Goal: Task Accomplishment & Management: Use online tool/utility

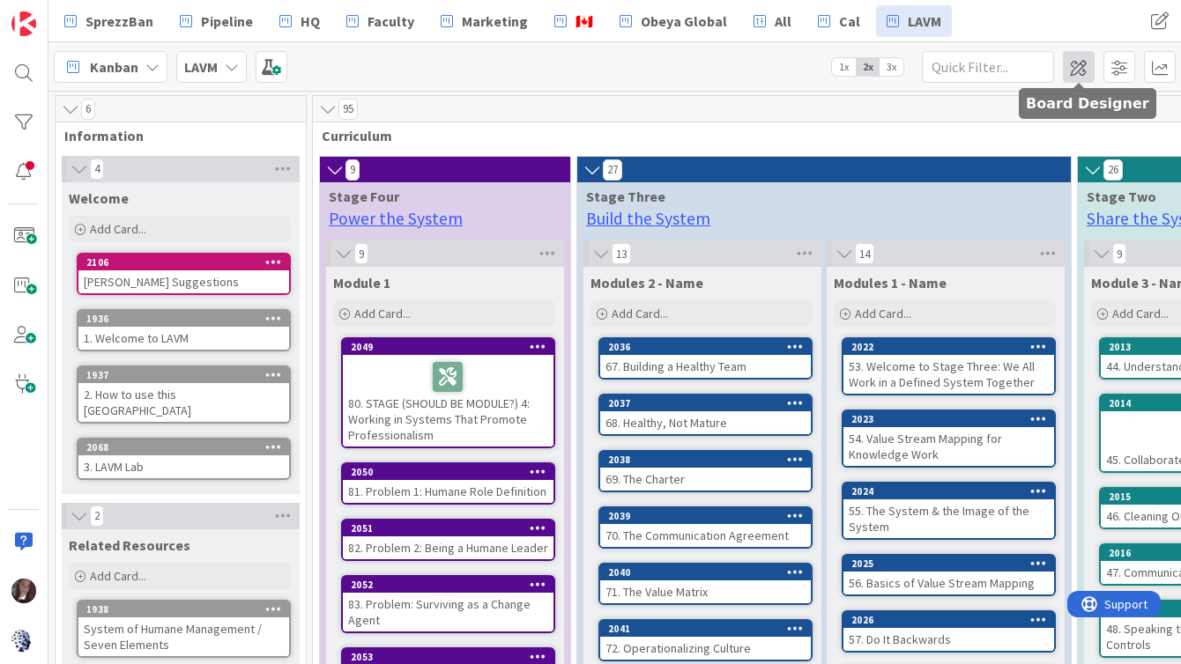
click at [1085, 64] on span at bounding box center [1079, 67] width 32 height 32
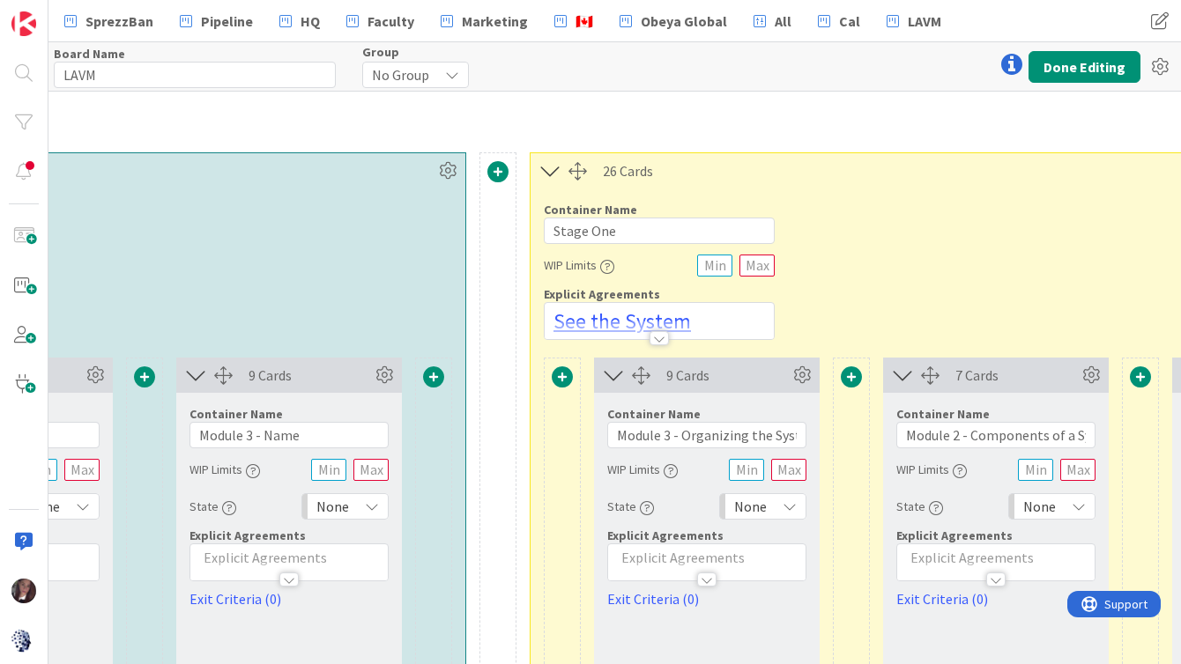
scroll to position [179, 1979]
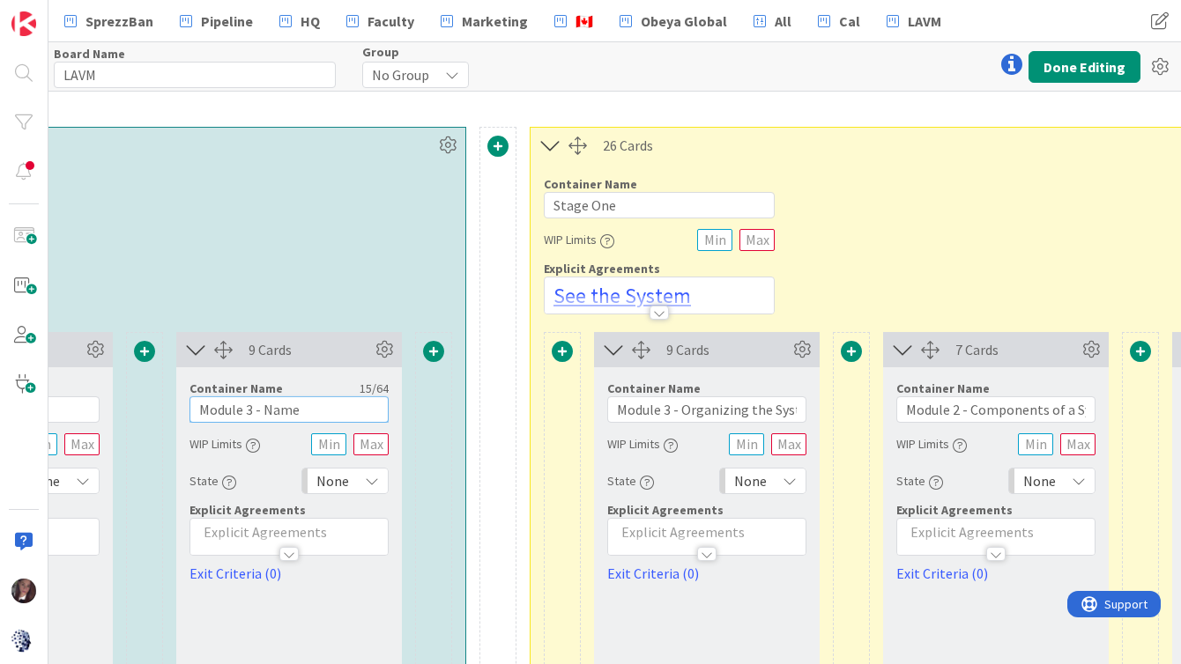
click at [250, 414] on input "Module 3 - Name" at bounding box center [288, 410] width 199 height 26
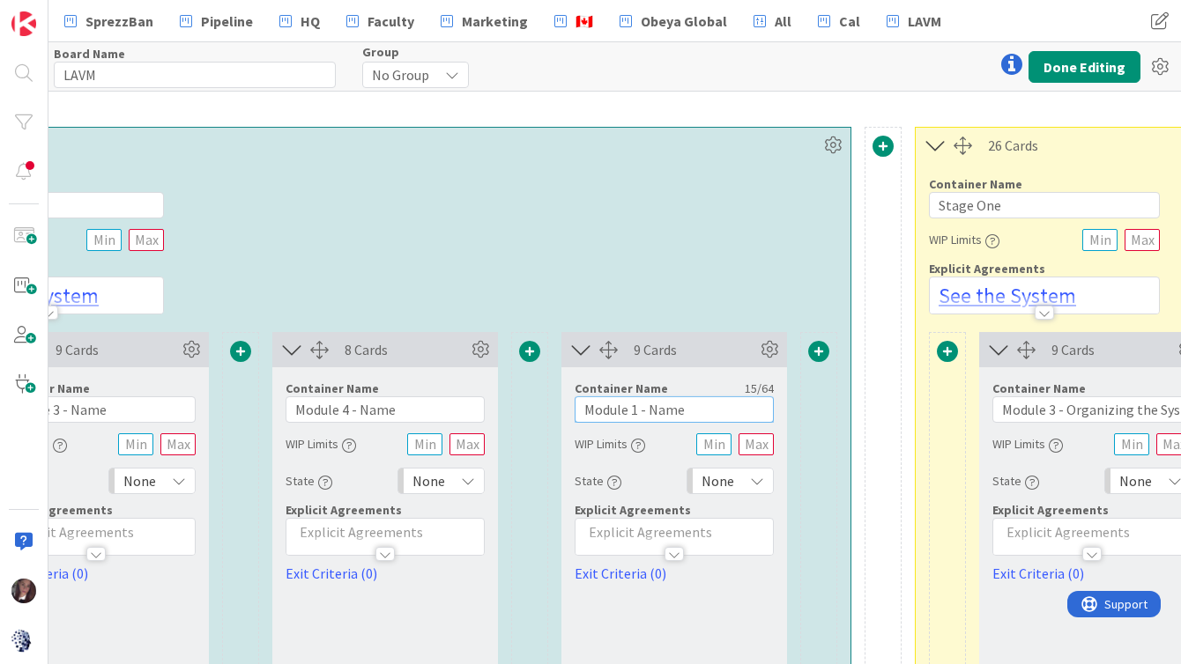
scroll to position [179, 1482]
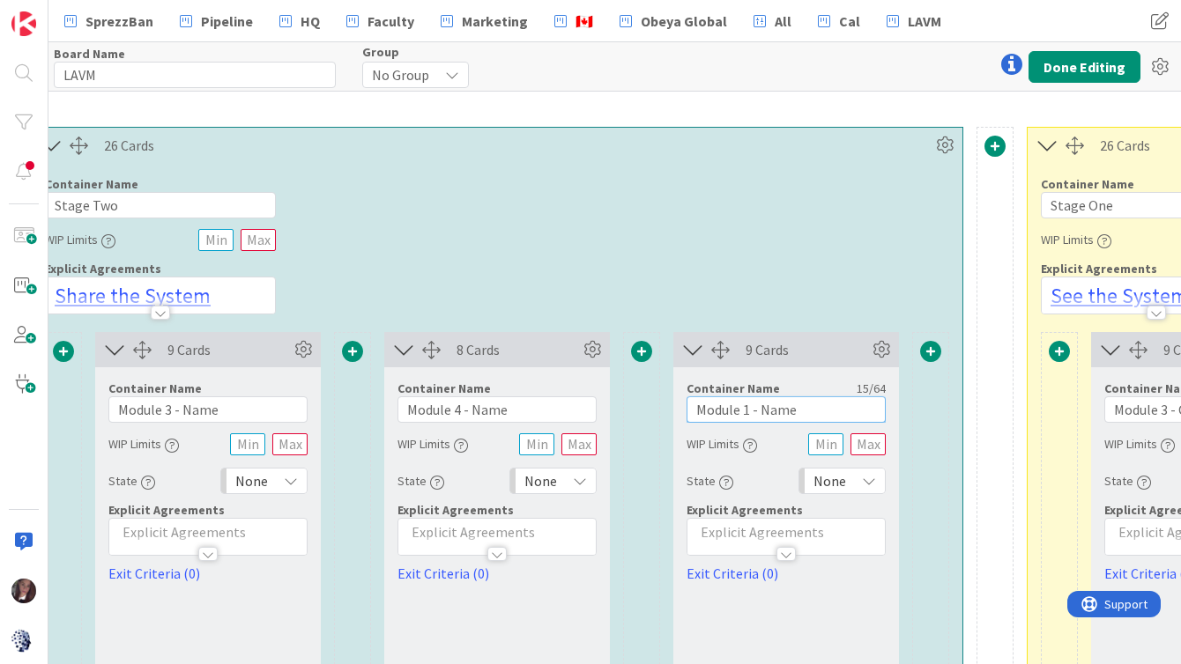
type input "Module 1 - Name"
click at [460, 413] on input "Module 4 - Name" at bounding box center [496, 410] width 199 height 26
type input "Module 2 - Name"
click at [170, 411] on input "Module 3 - Name" at bounding box center [207, 410] width 199 height 26
type input "Module 3 - Name"
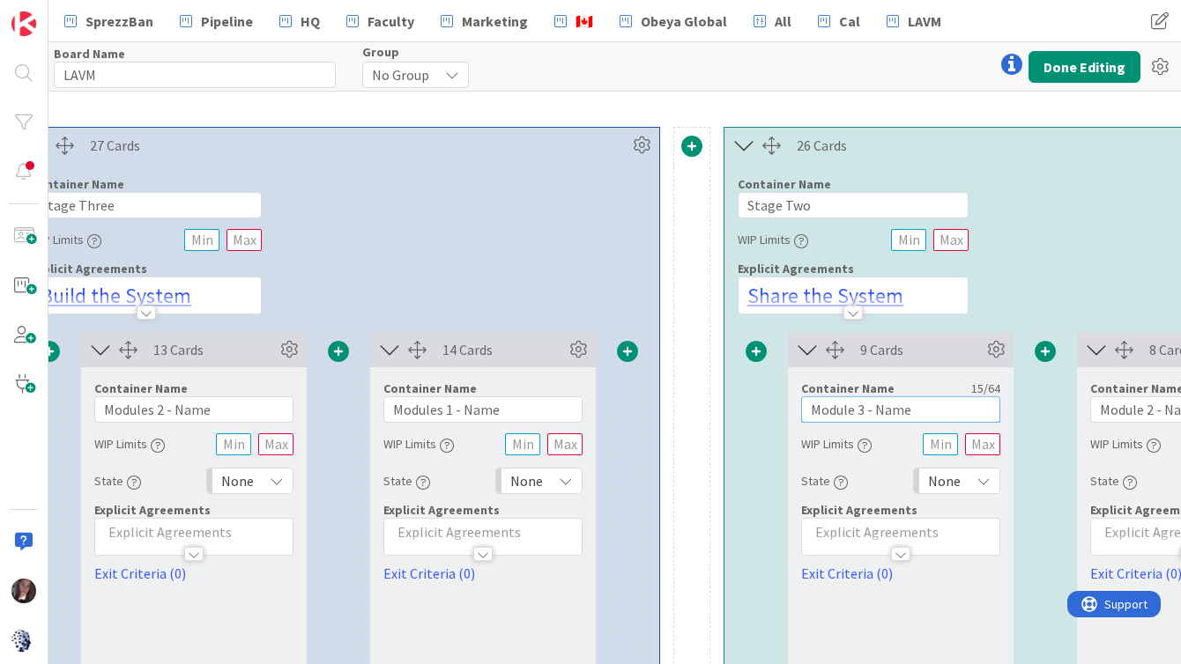
scroll to position [179, 761]
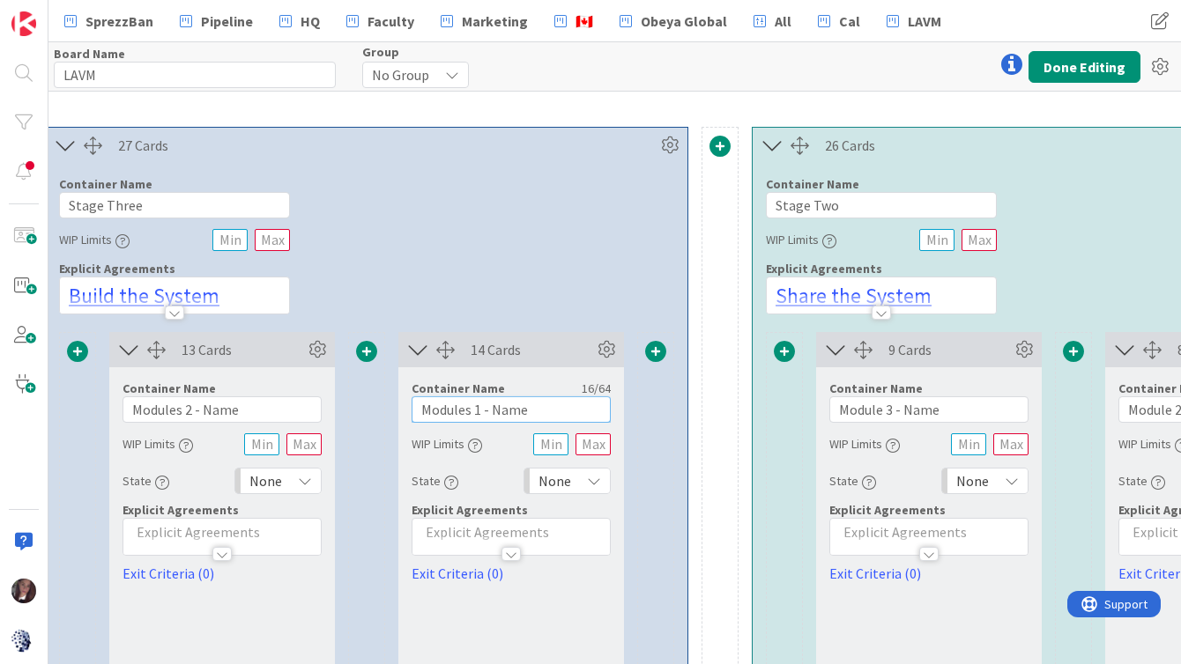
click at [471, 413] on input "Modules 1 - Name" at bounding box center [511, 410] width 199 height 26
type input "Module 1 - Name"
click at [181, 412] on input "Modules 2 - Name" at bounding box center [221, 410] width 199 height 26
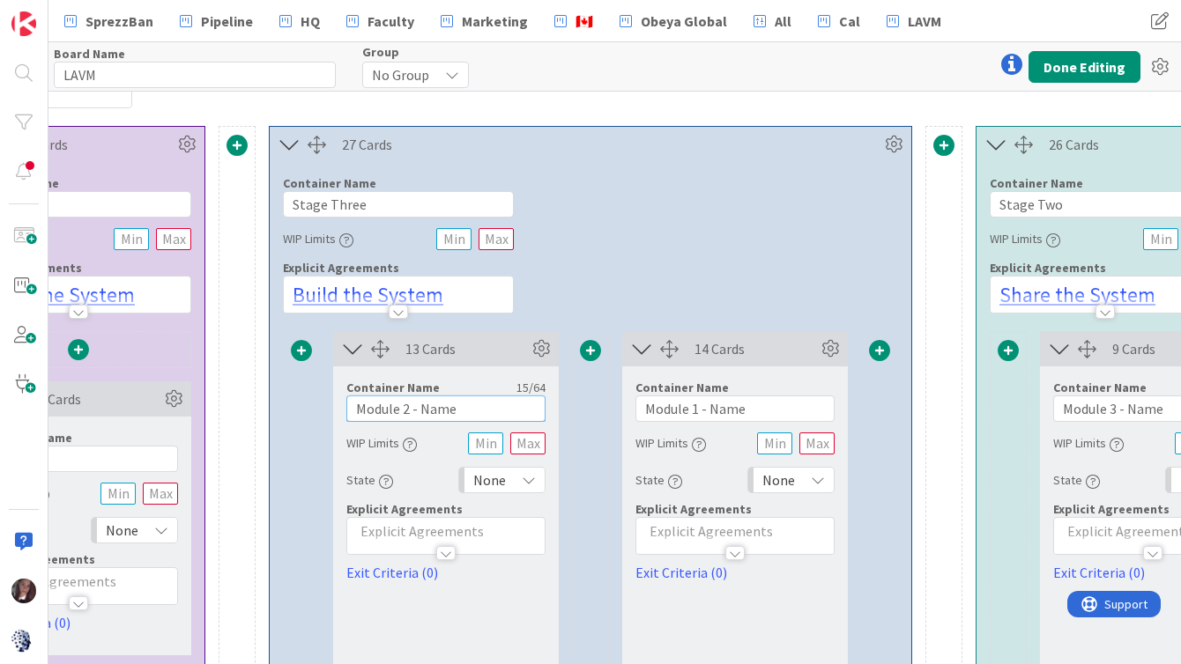
scroll to position [180, 0]
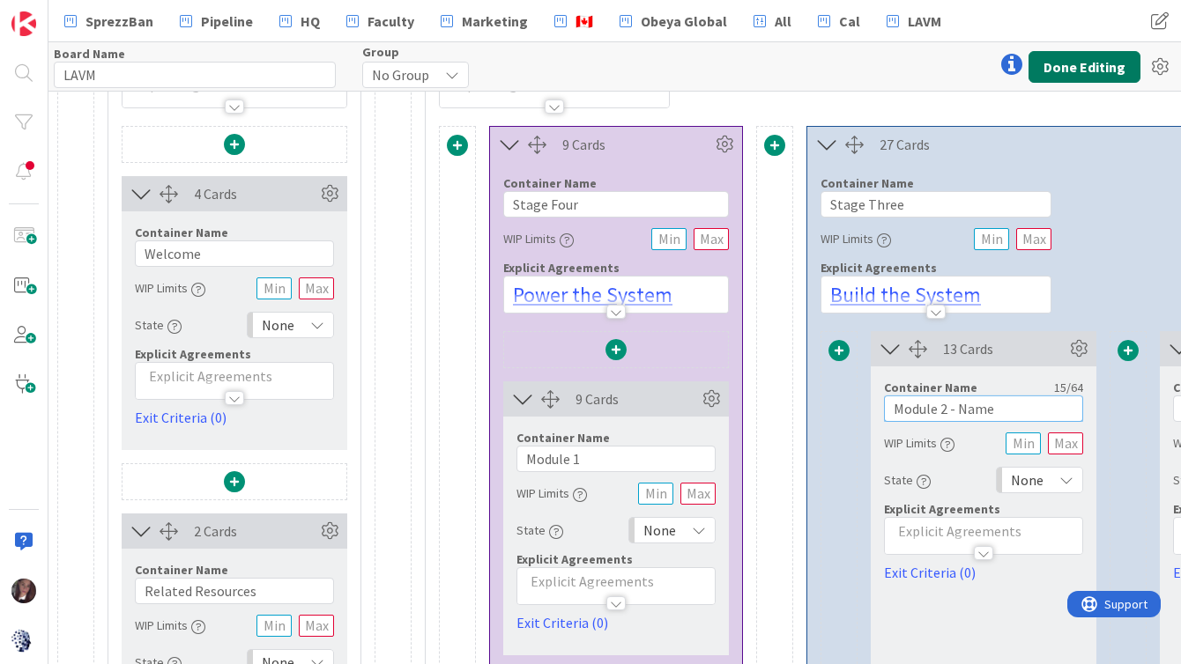
type input "Module 2 - Name"
click at [1081, 66] on button "Done Editing" at bounding box center [1084, 67] width 112 height 32
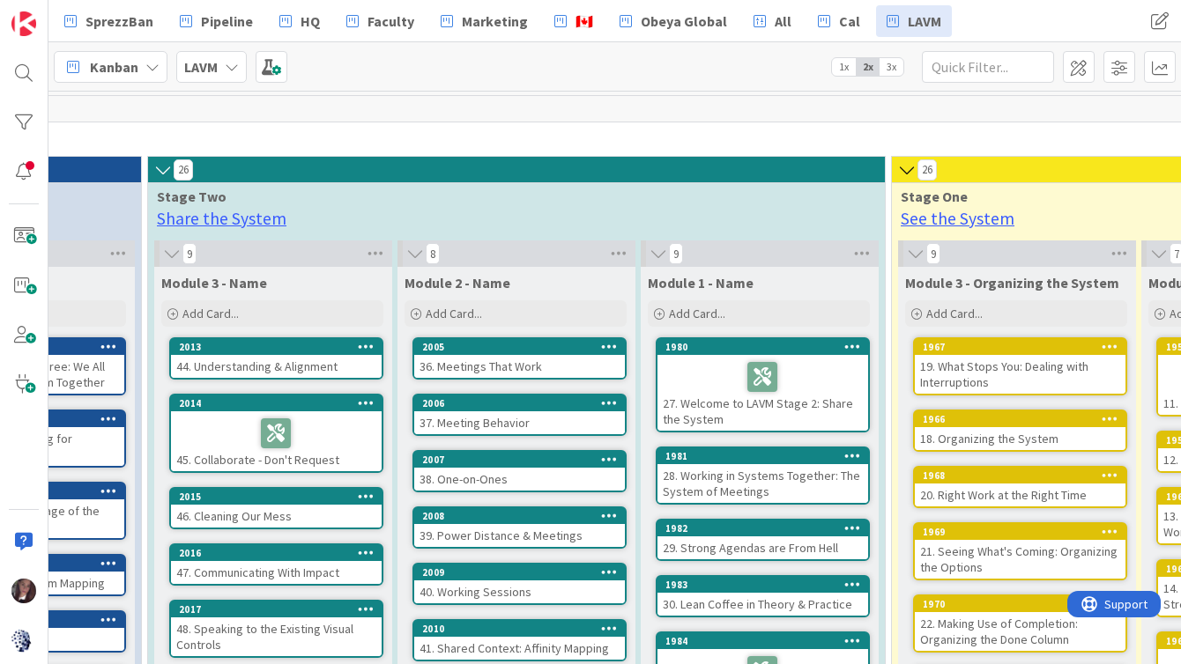
scroll to position [0, 945]
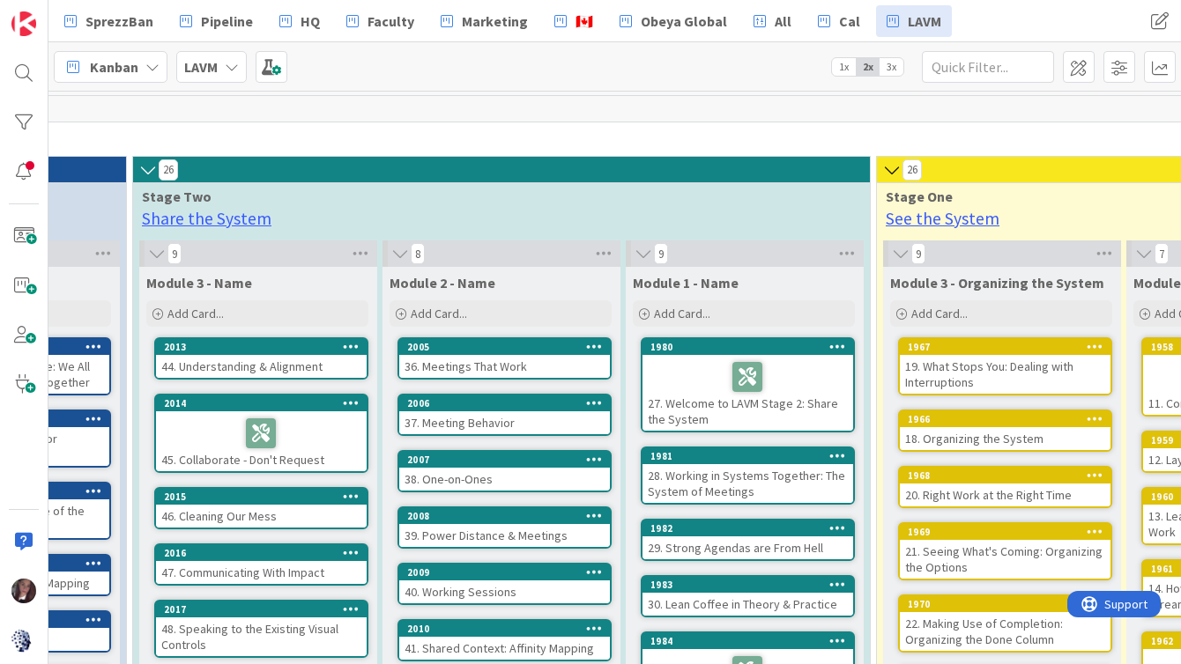
click at [682, 289] on span "Module 1 - Name" at bounding box center [686, 283] width 106 height 18
click at [1078, 66] on span at bounding box center [1079, 67] width 32 height 32
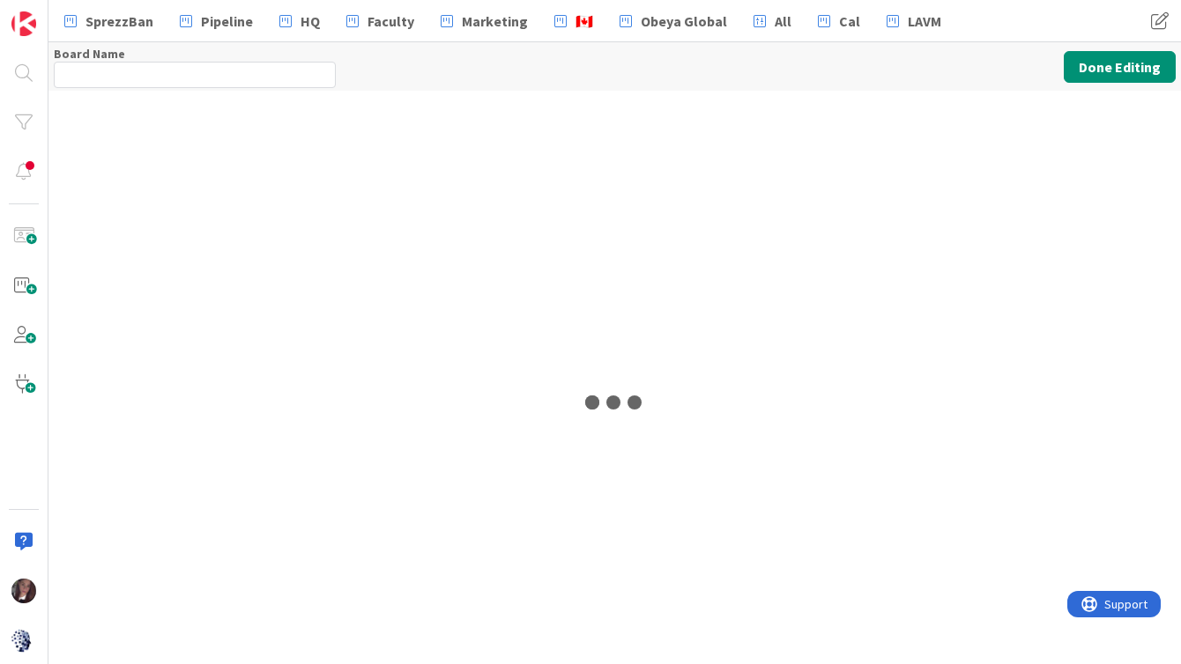
type input "LAVM"
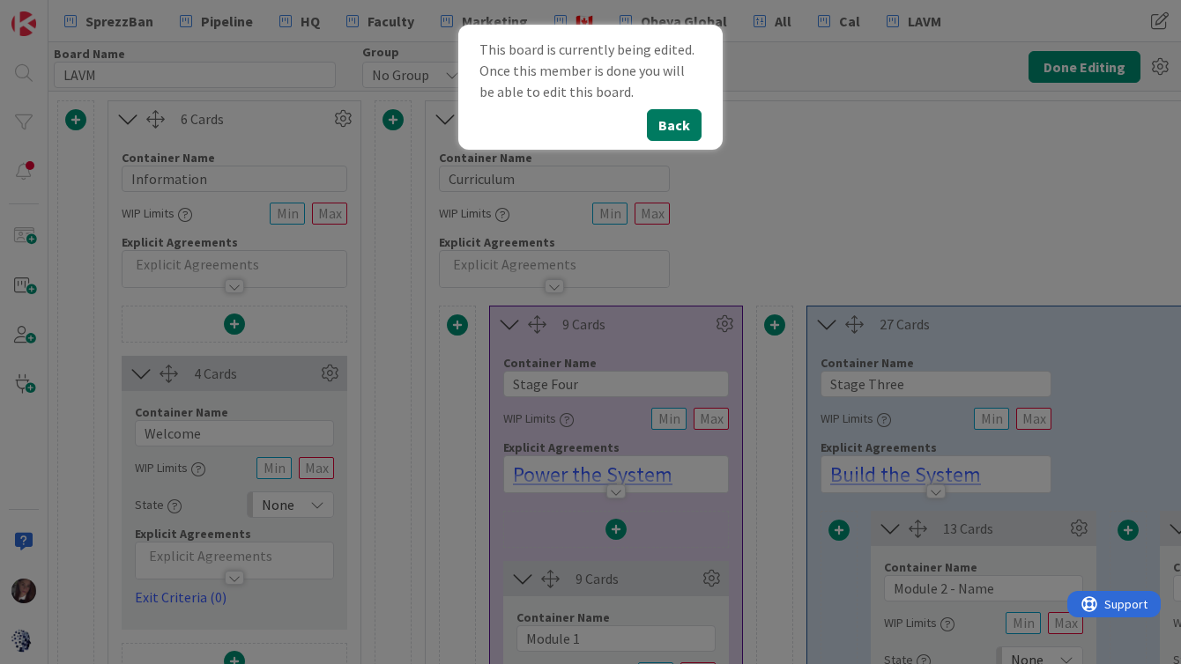
click at [682, 125] on button "Back" at bounding box center [674, 125] width 55 height 32
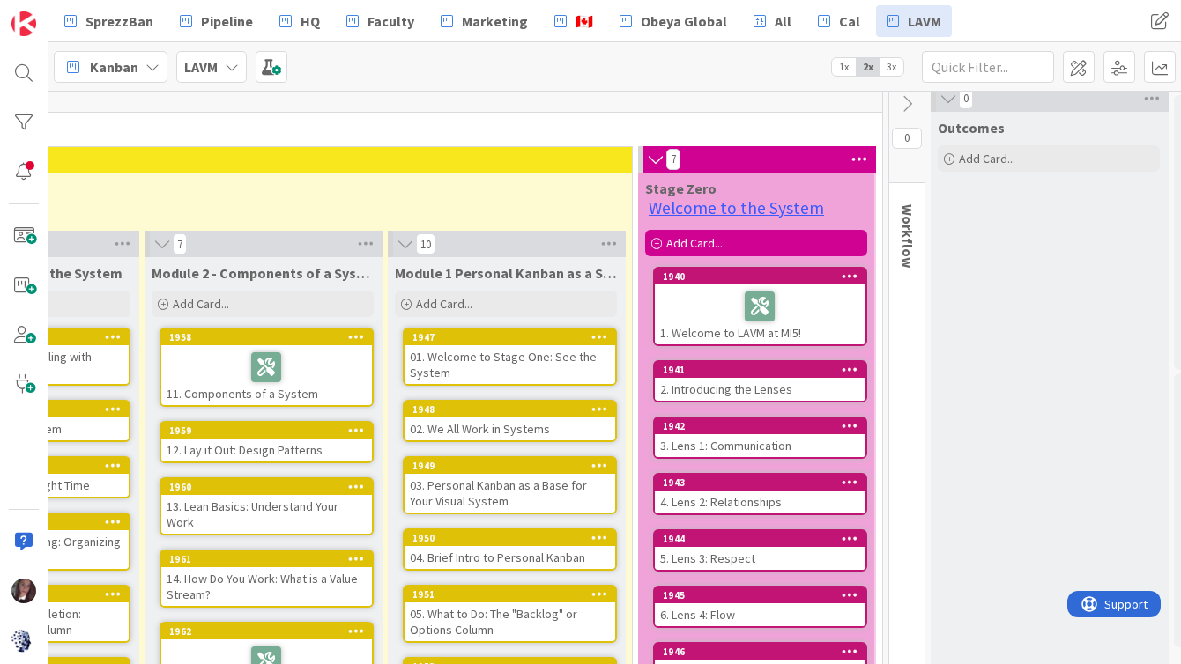
scroll to position [10, 2014]
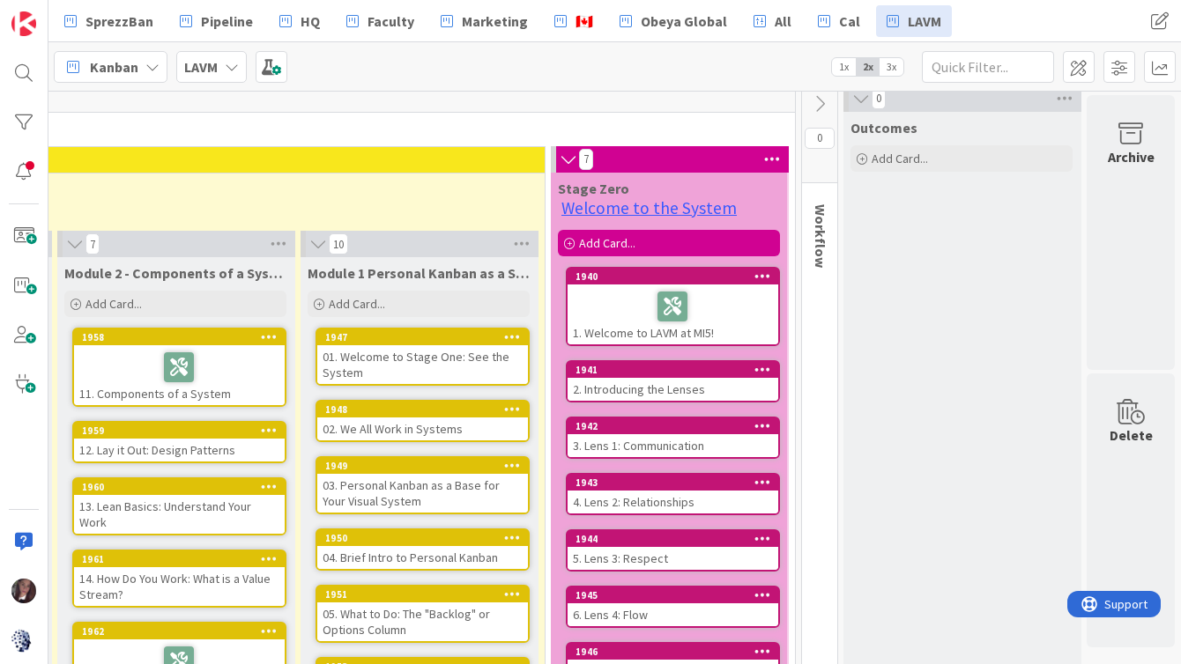
click at [360, 276] on span "Module 1 Personal Kanban as a System" at bounding box center [419, 273] width 222 height 18
click at [1084, 70] on span at bounding box center [1079, 67] width 32 height 32
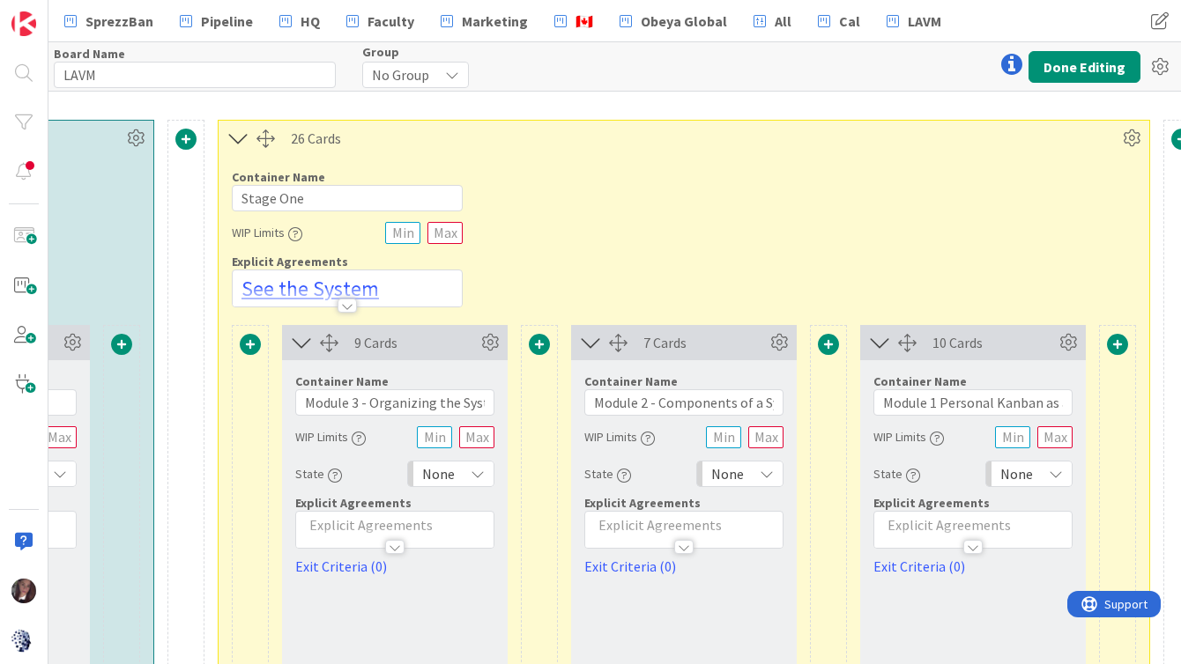
scroll to position [189, 2291]
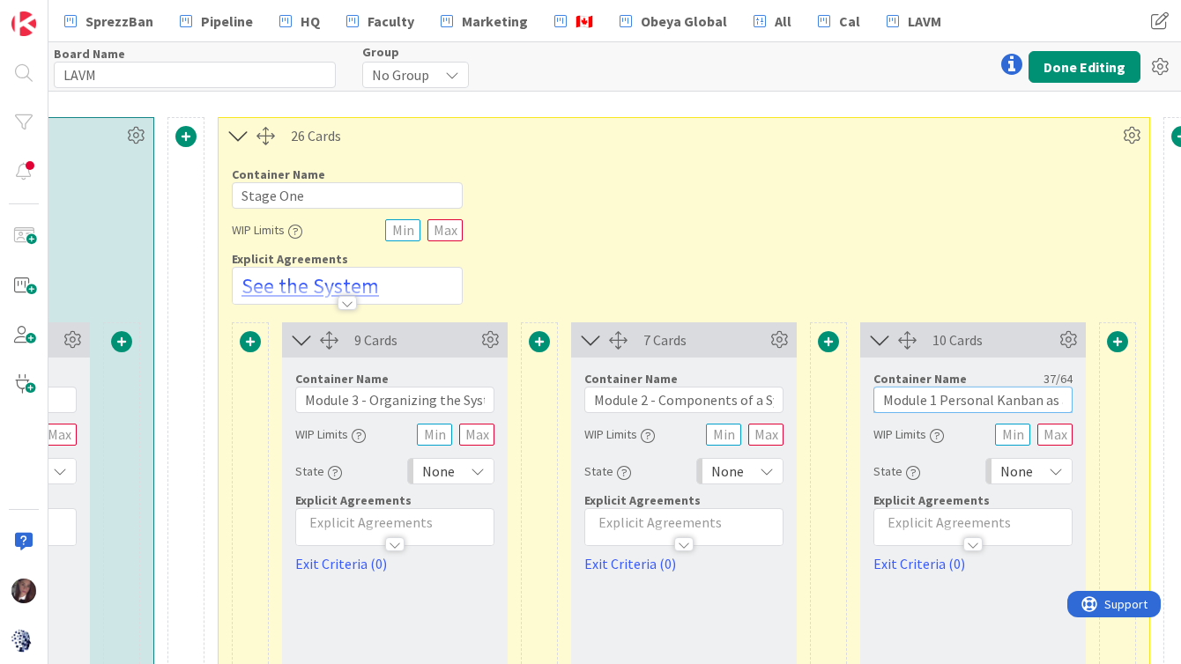
drag, startPoint x: 937, startPoint y: 406, endPoint x: 948, endPoint y: 395, distance: 16.2
click at [937, 406] on input "Module 1 Personal Kanban as a System" at bounding box center [972, 400] width 199 height 26
type input "Module 1.1 Personal Kanban as a System"
click at [646, 405] on input "Module 2 - Components of a System" at bounding box center [683, 400] width 199 height 26
click at [666, 402] on input "Module 2.2 - Components of a System" at bounding box center [683, 400] width 199 height 26
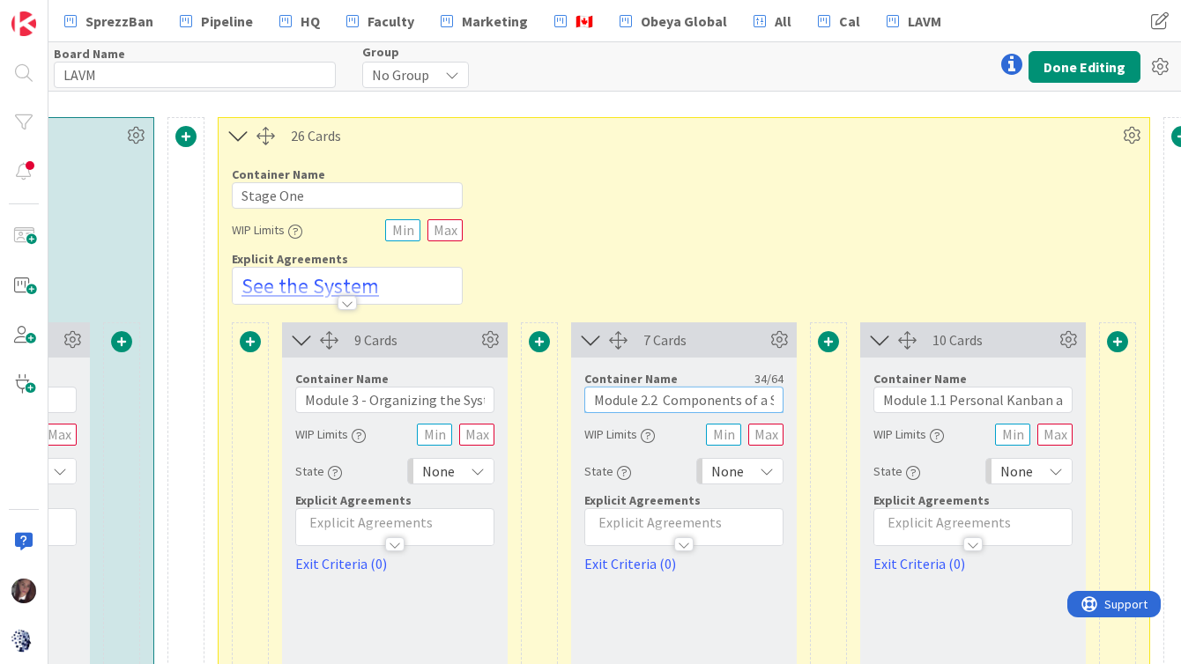
click at [644, 403] on input "Module 2.2 Components of a System" at bounding box center [683, 400] width 199 height 26
type input "Module 1.2 Components of a System"
click at [354, 405] on input "Module 3 - Organizing the System" at bounding box center [394, 400] width 199 height 26
click at [378, 402] on input "Module 1.3 - Organizing the System" at bounding box center [394, 400] width 199 height 26
type input "Module 1.3 Organizing the System"
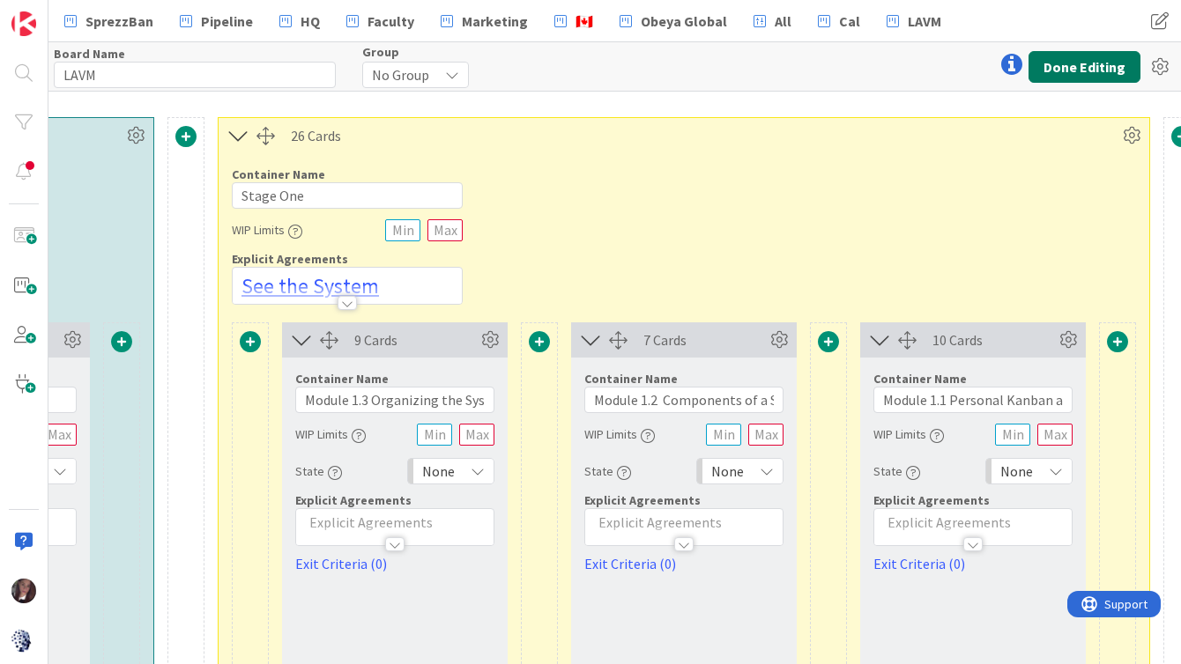
click at [1081, 64] on button "Done Editing" at bounding box center [1084, 67] width 112 height 32
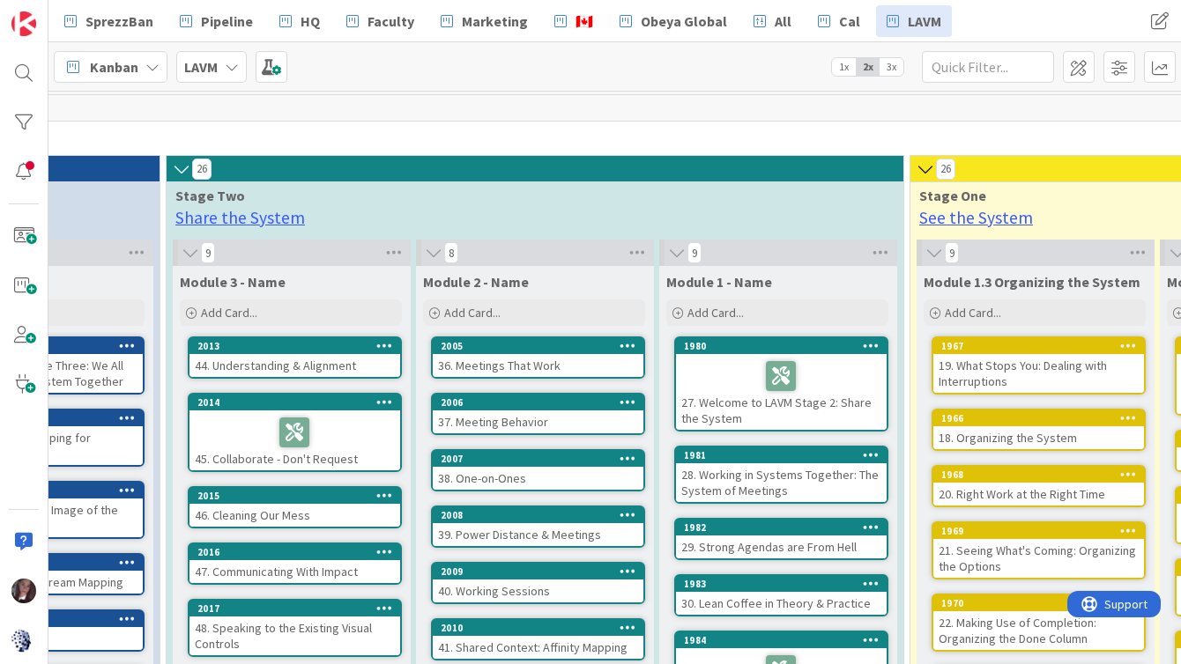
scroll to position [1, 890]
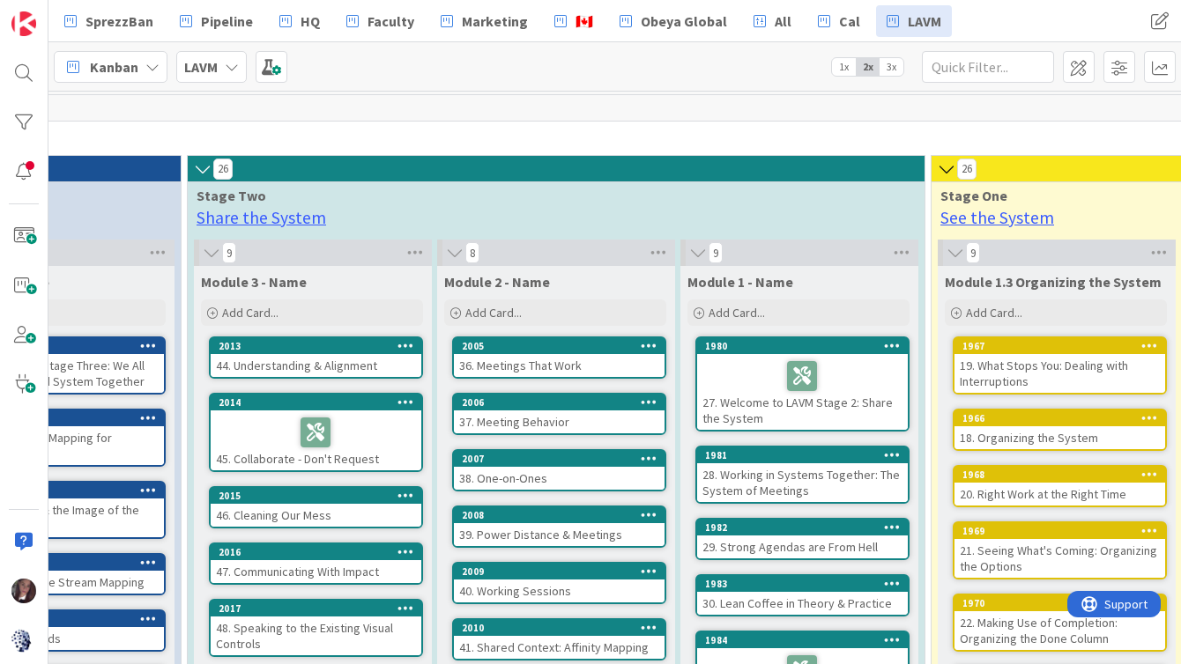
click at [741, 279] on span "Module 1 - Name" at bounding box center [740, 282] width 106 height 18
click at [1083, 69] on span at bounding box center [1079, 67] width 32 height 32
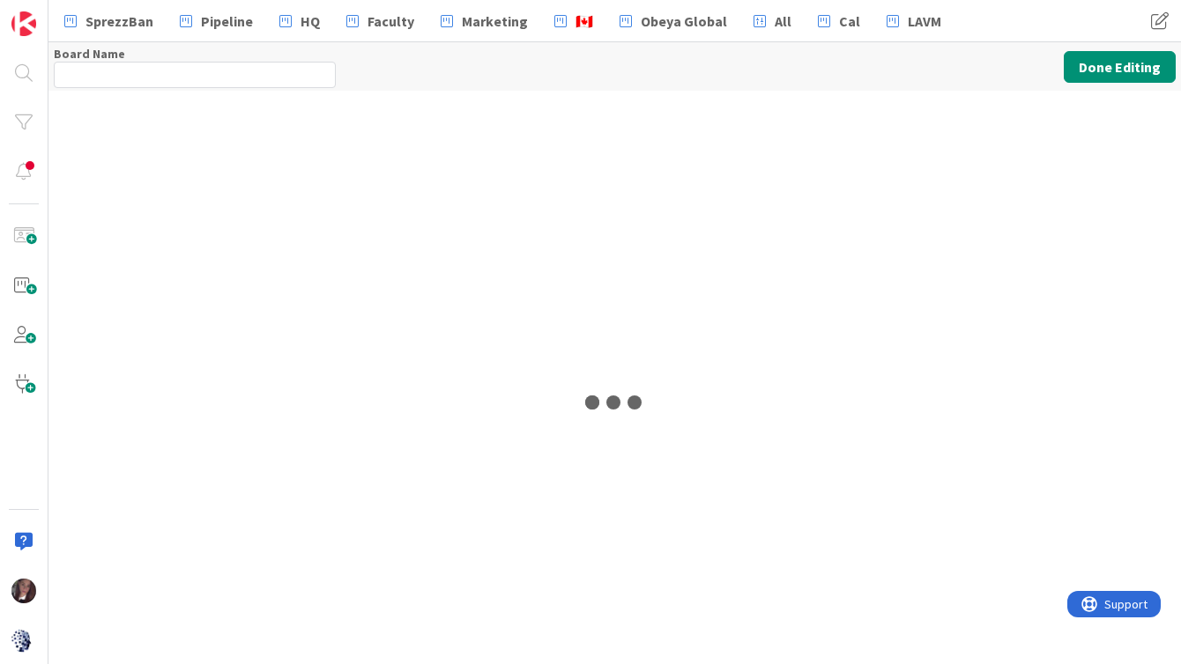
type input "LAVM"
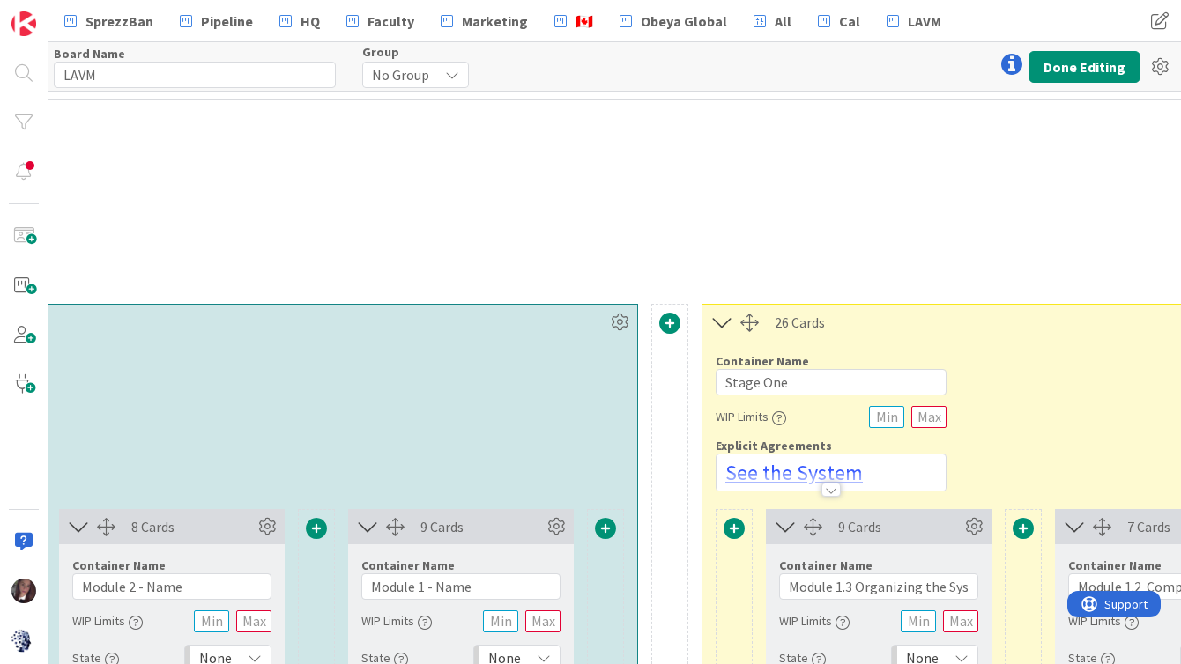
scroll to position [245, 1806]
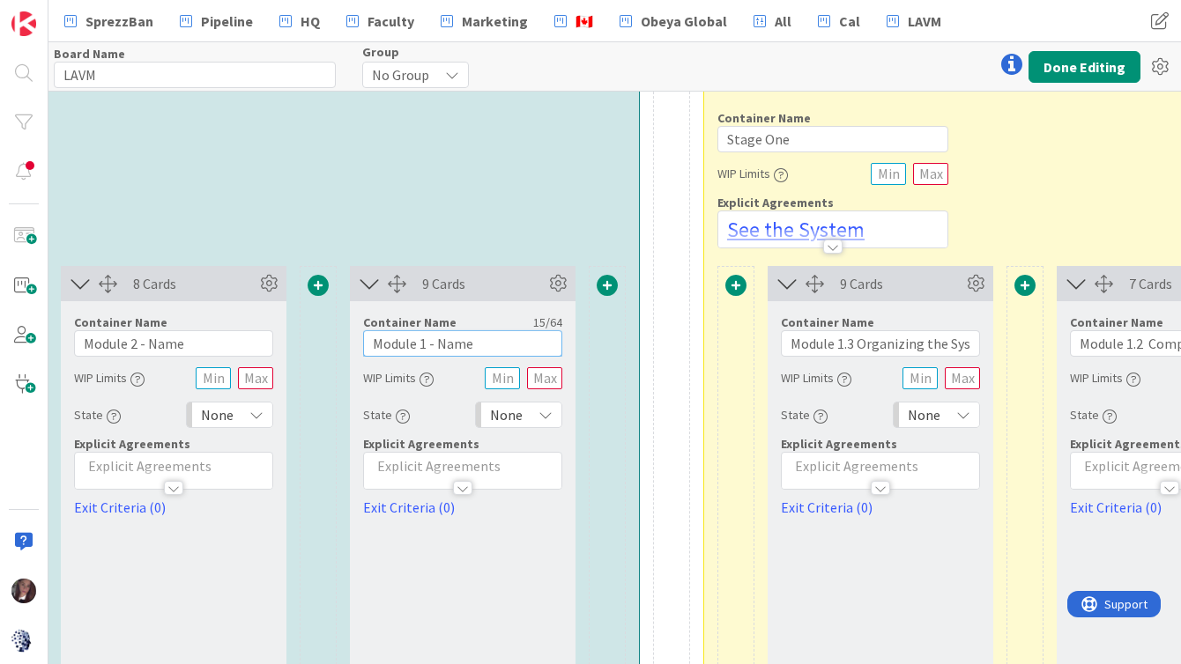
click at [418, 345] on input "Module 1 - Name" at bounding box center [462, 343] width 199 height 26
drag, startPoint x: 440, startPoint y: 346, endPoint x: 495, endPoint y: 348, distance: 55.5
click at [495, 348] on input "Module 2.1 - Name" at bounding box center [462, 343] width 199 height 26
type input "Module 2.1 Meetings as a System"
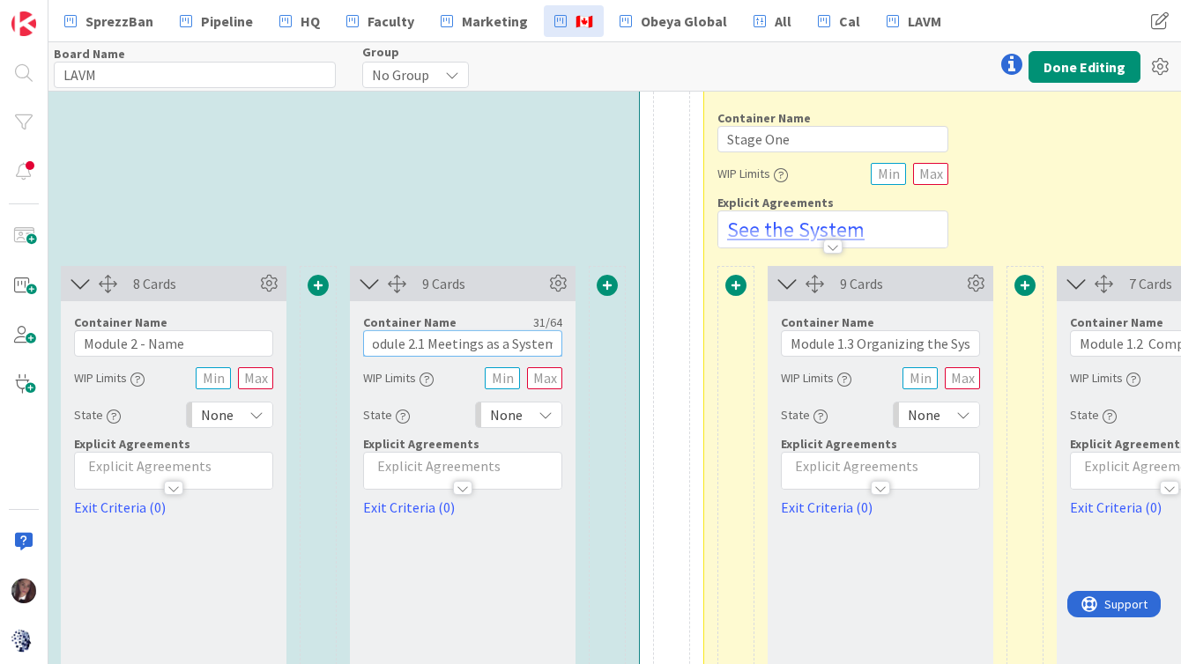
scroll to position [0, 0]
click at [137, 345] on input "Module 2 - Name" at bounding box center [173, 343] width 199 height 26
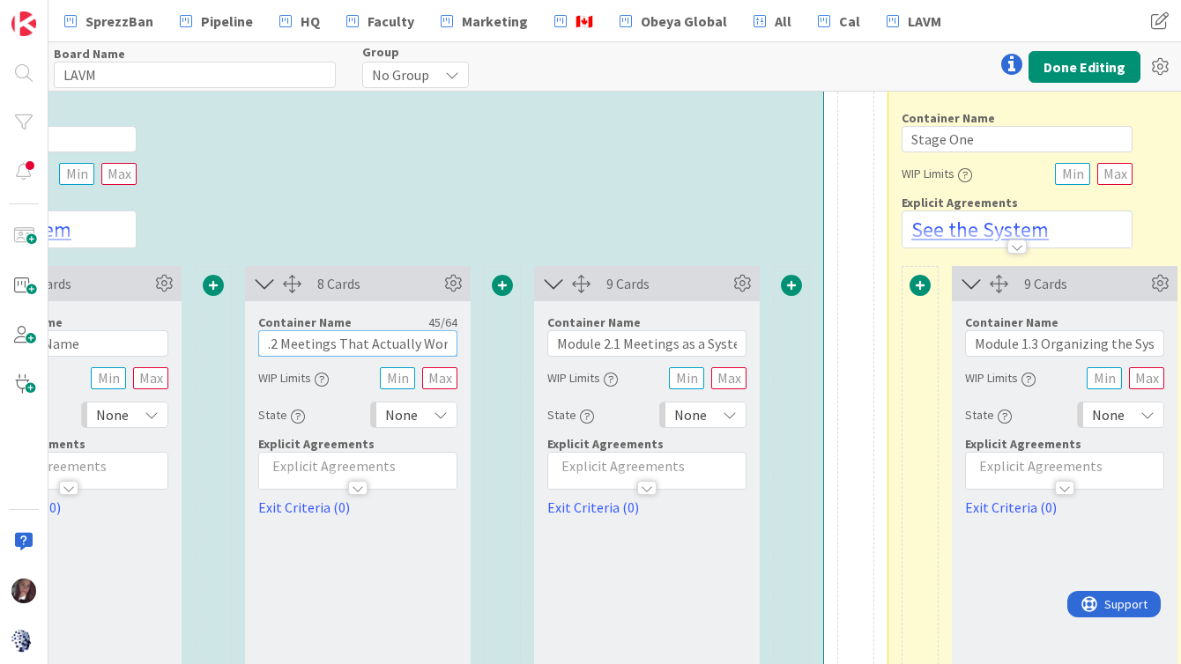
scroll to position [245, 1590]
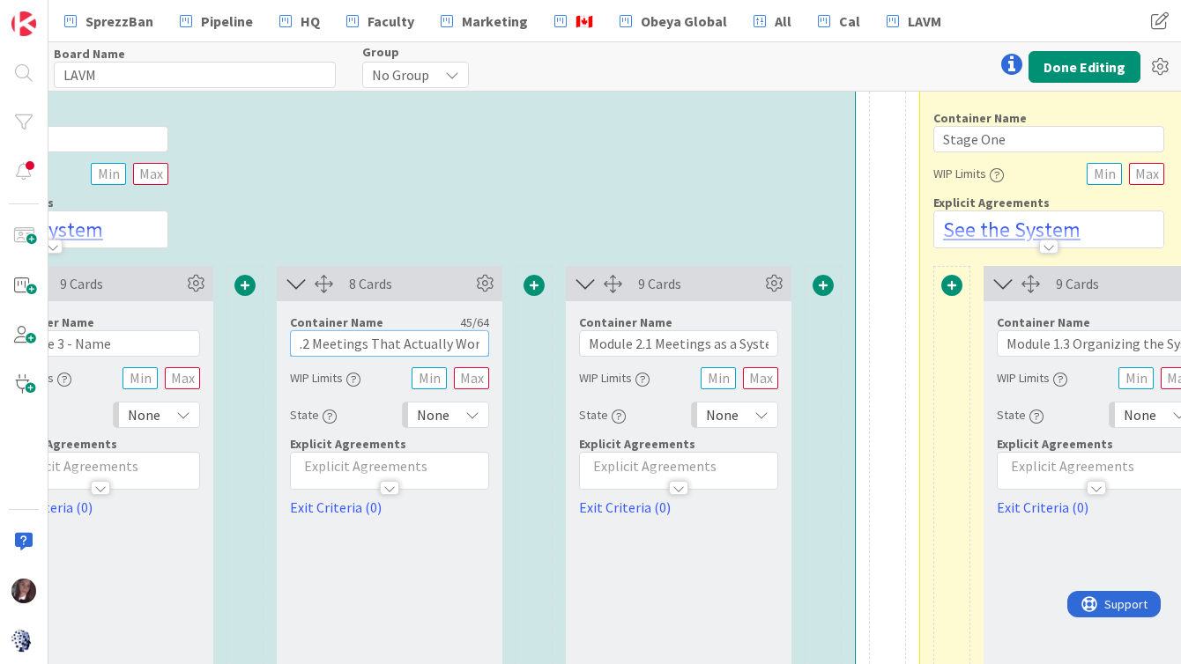
click at [301, 347] on input "Module 2.2 Meetings That Actually Work - Name" at bounding box center [389, 343] width 199 height 26
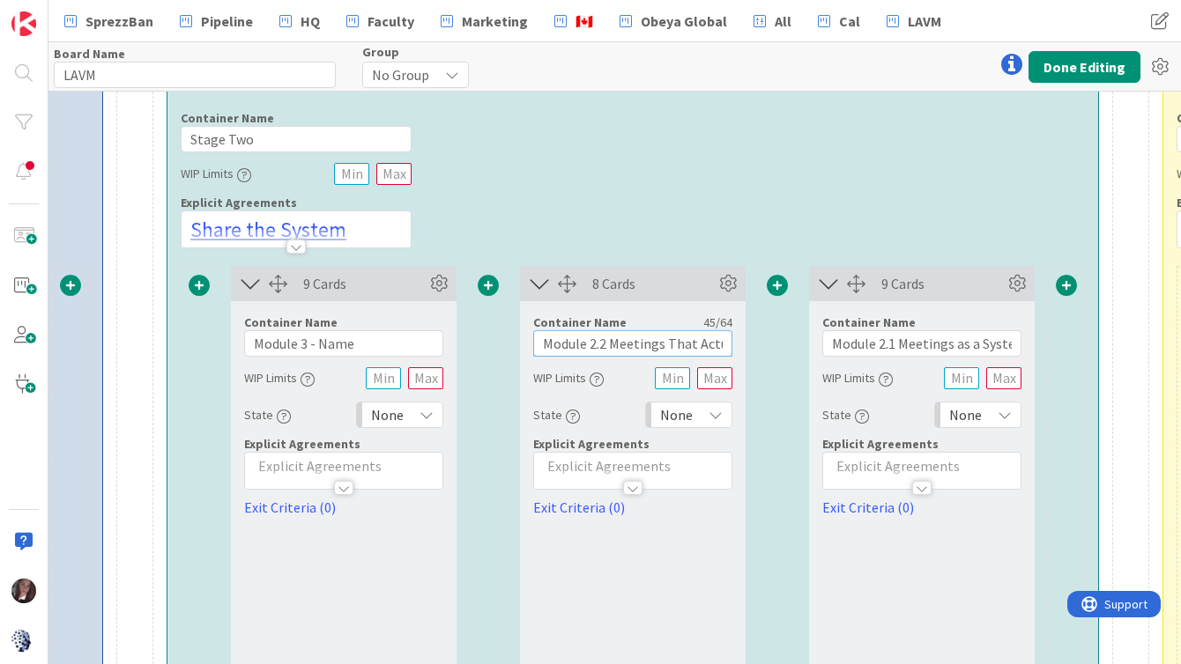
scroll to position [245, 1350]
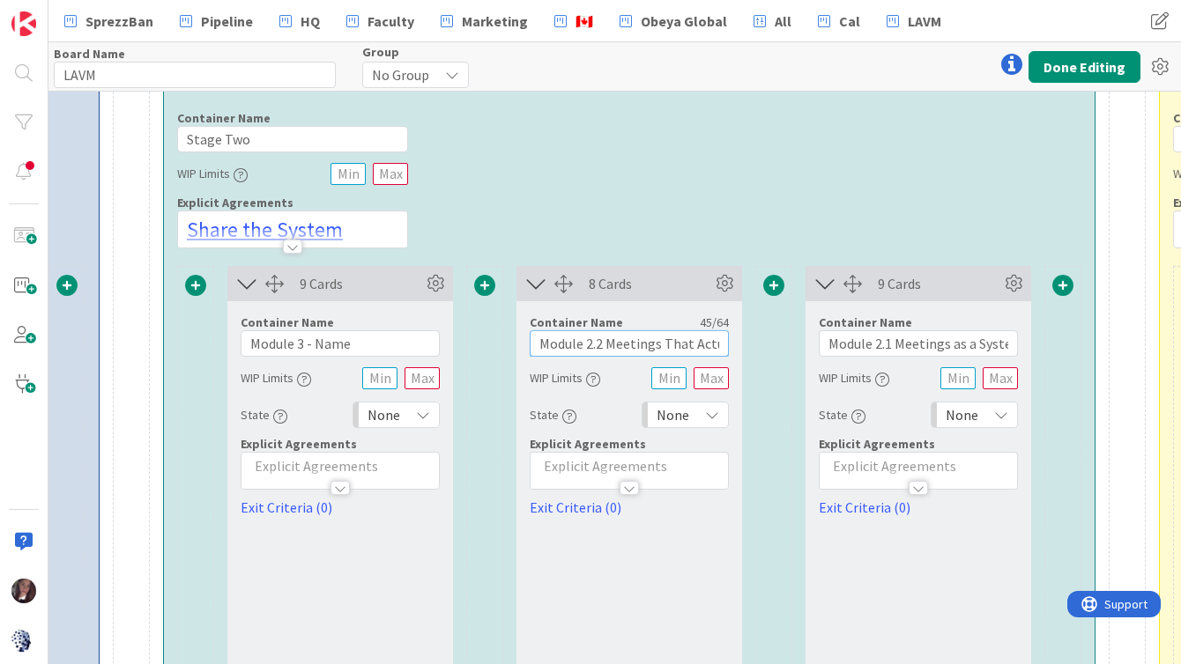
type input "Module 2.2 Meetings That Actually Work - Name"
click at [297, 346] on input "Module 3 - Name" at bounding box center [340, 343] width 199 height 26
drag, startPoint x: 318, startPoint y: 348, endPoint x: 391, endPoint y: 345, distance: 73.2
click at [385, 348] on input "Module 2.3 - Name" at bounding box center [340, 343] width 199 height 26
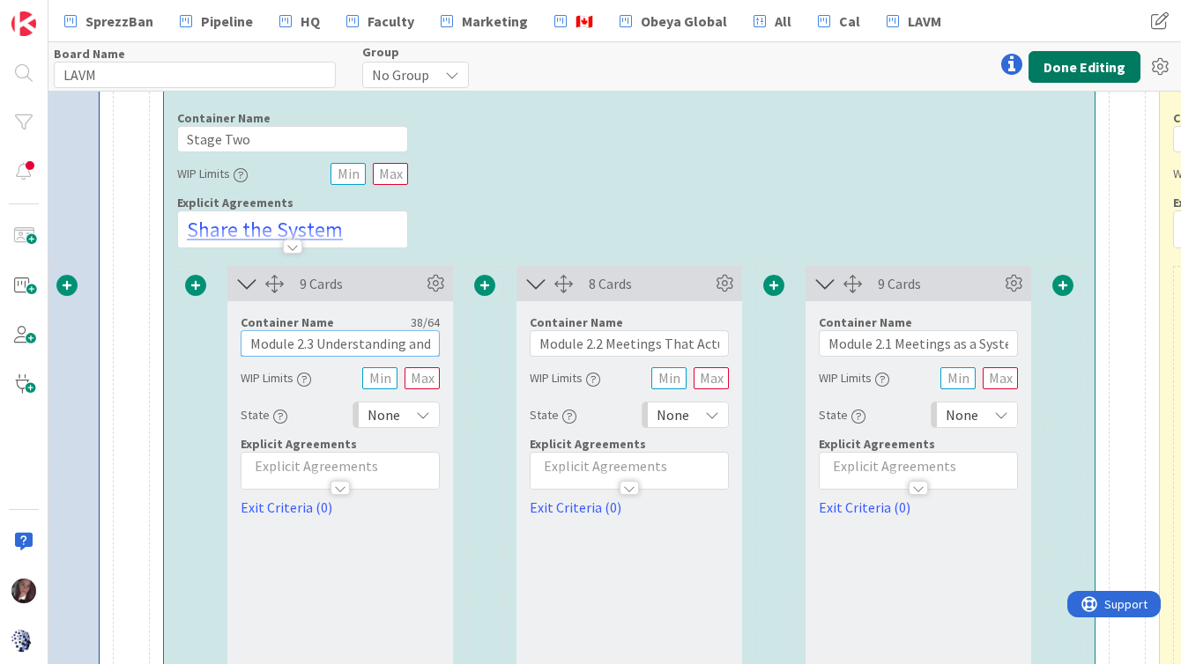
type input "Module 2.3 Understanding and Alignment"
click at [1090, 66] on button "Done Editing" at bounding box center [1084, 67] width 112 height 32
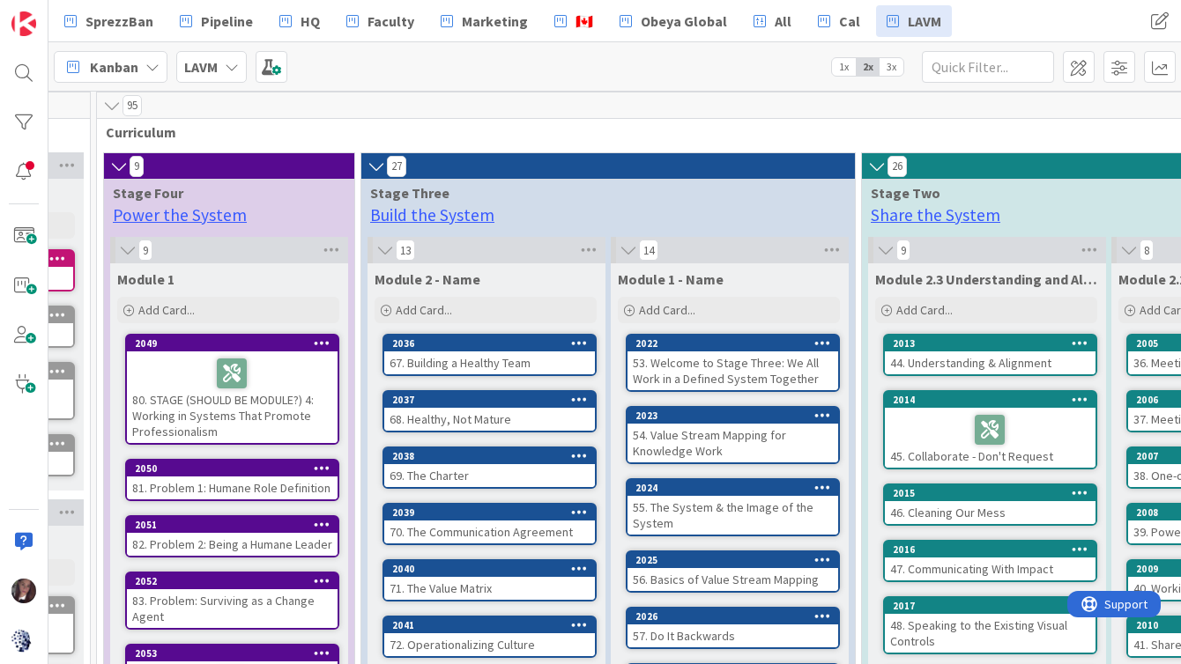
scroll to position [4, 214]
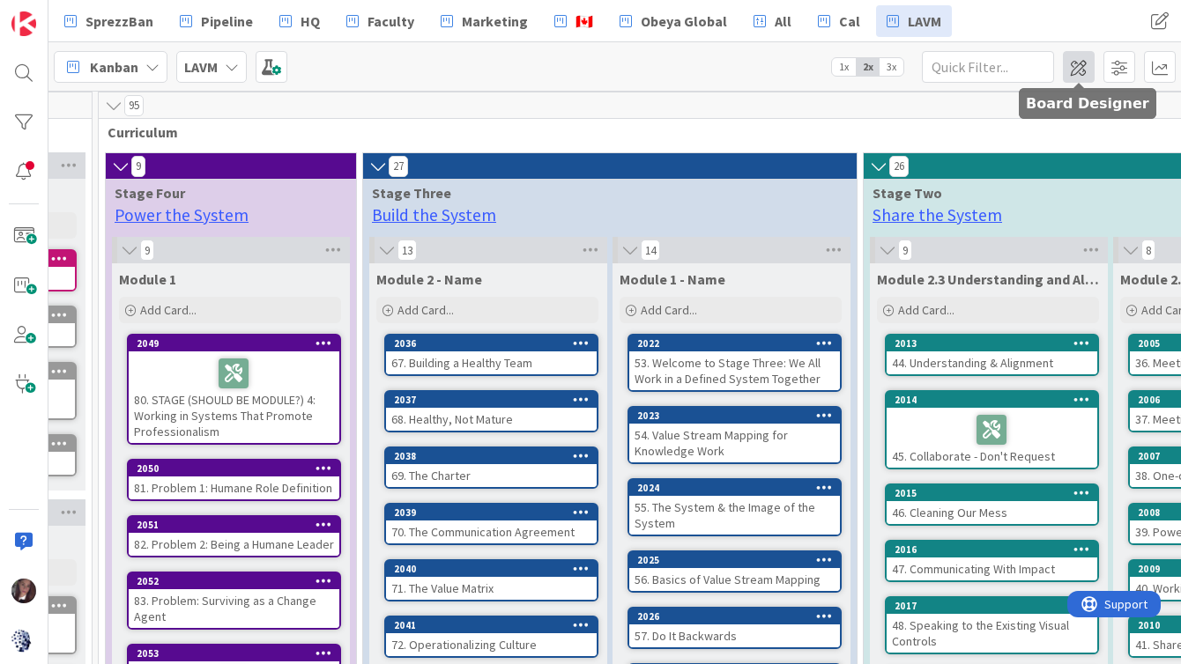
click at [1076, 70] on span at bounding box center [1079, 67] width 32 height 32
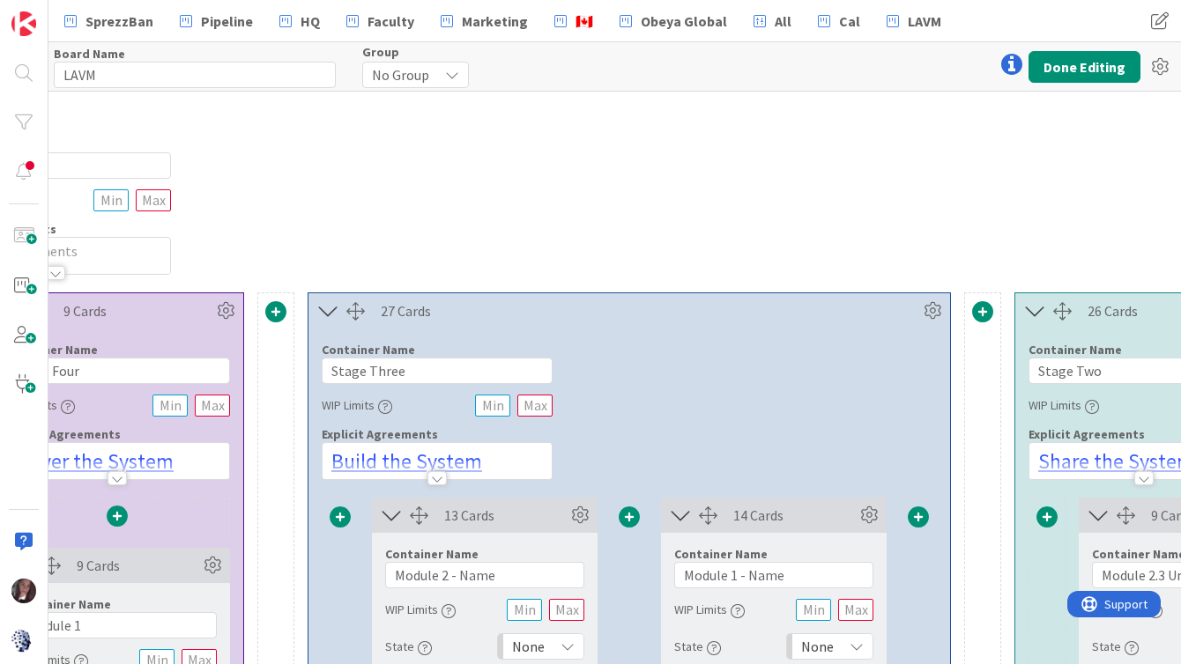
scroll to position [15, 503]
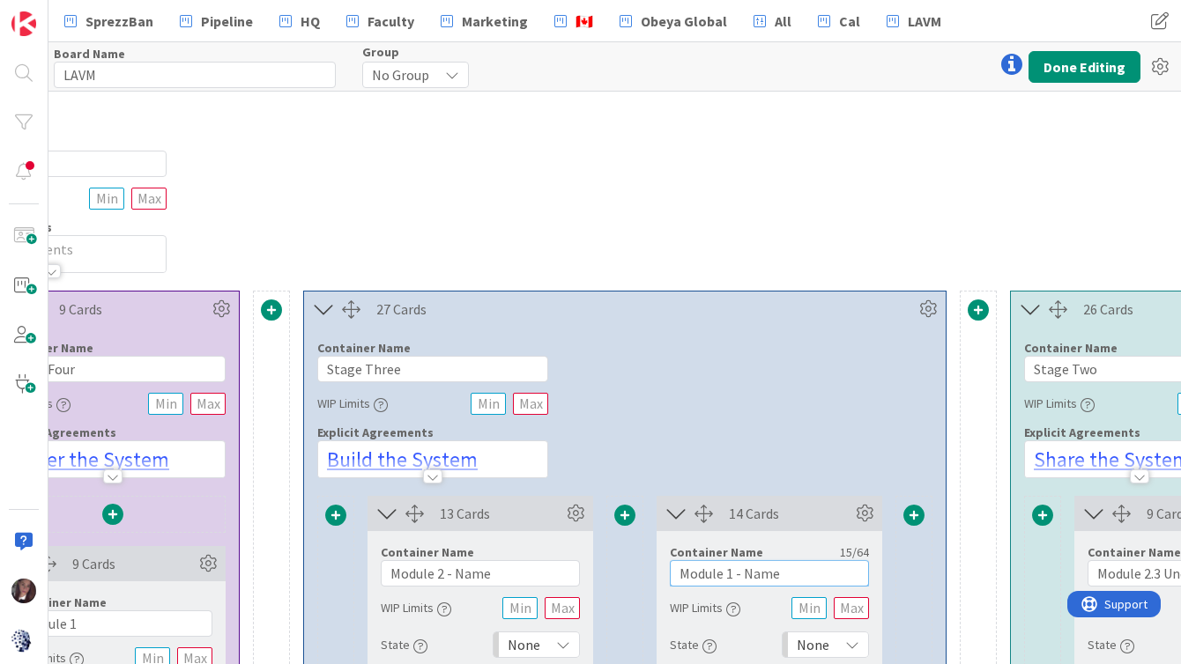
click at [727, 577] on input "Module 1 - Name" at bounding box center [769, 573] width 199 height 26
drag, startPoint x: 748, startPoint y: 578, endPoint x: 822, endPoint y: 575, distance: 74.1
click at [822, 575] on input "Module 3.1 - Name" at bounding box center [769, 573] width 199 height 26
click at [792, 578] on input "Module 3.1 Value Stream mapping for" at bounding box center [769, 573] width 199 height 26
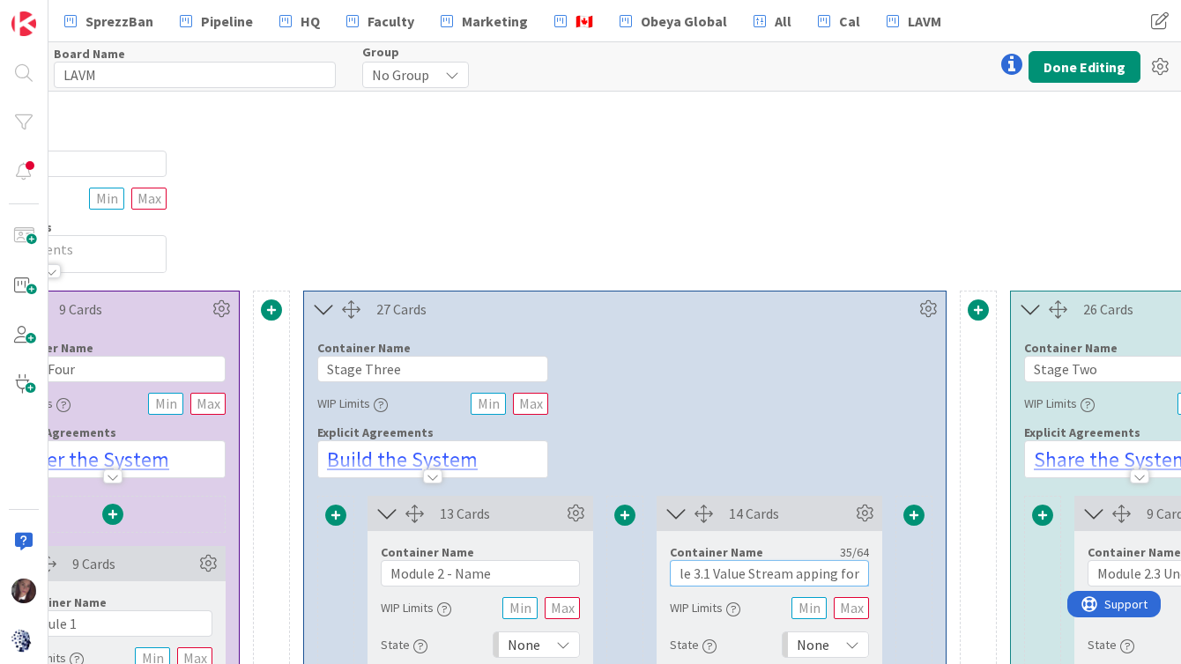
scroll to position [0, 31]
click at [850, 580] on input "Module 3.1 Value Stream Mapping for" at bounding box center [769, 573] width 199 height 26
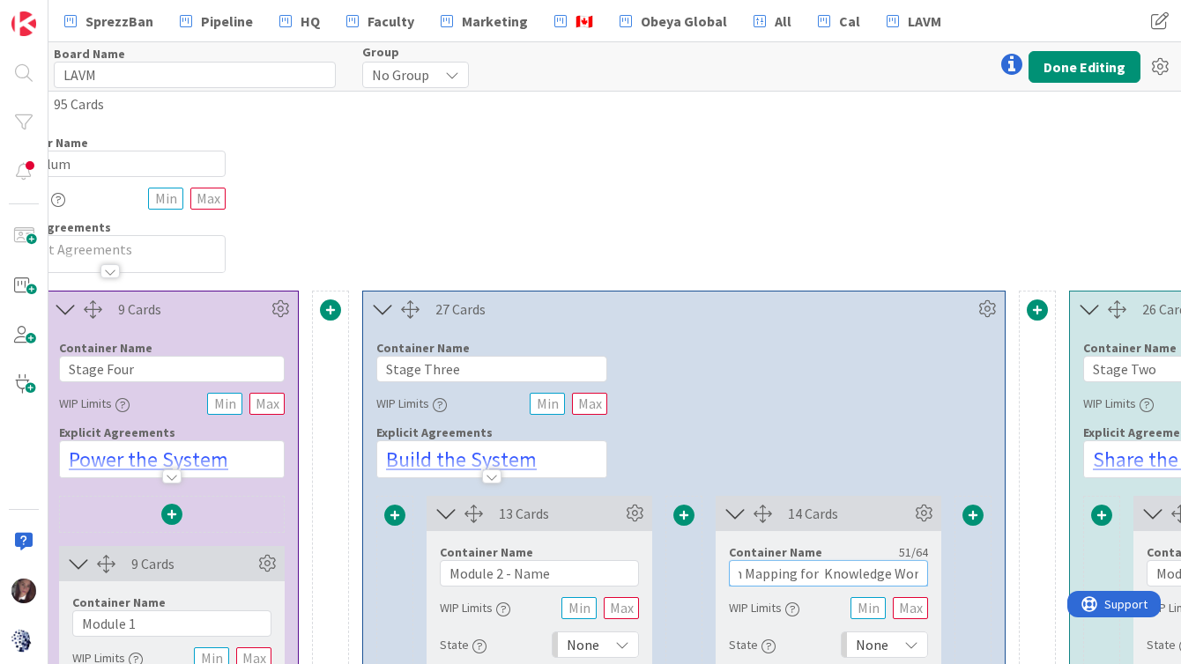
scroll to position [15, 438]
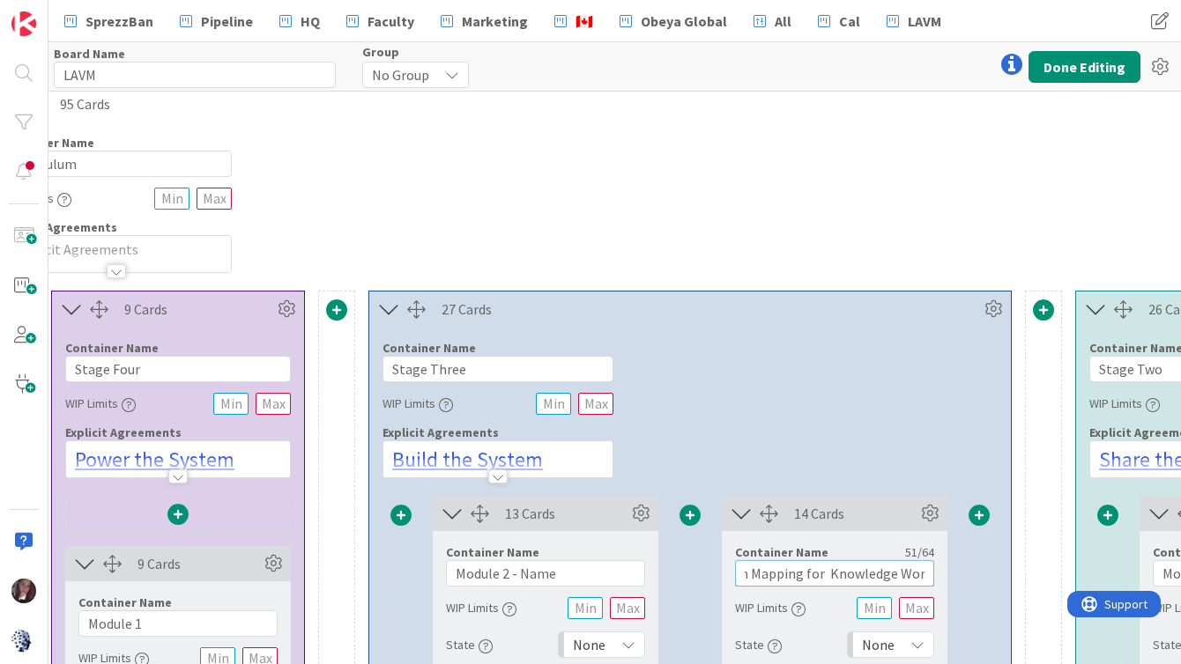
type input "Module 3.1 Value Stream Mapping for Knowledge Work"
click at [503, 578] on input "Module 2 - Name" at bounding box center [545, 573] width 199 height 26
drag, startPoint x: 525, startPoint y: 576, endPoint x: 573, endPoint y: 576, distance: 47.6
click at [573, 576] on input "Module 3.2 - Name" at bounding box center [545, 573] width 199 height 26
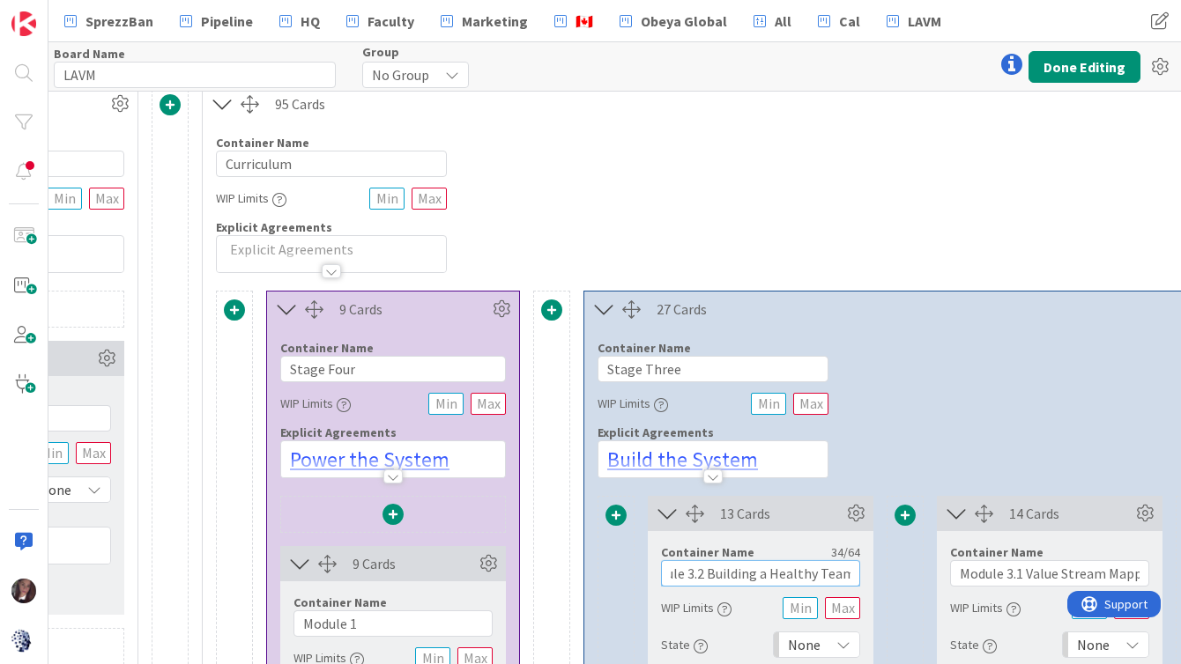
scroll to position [15, 215]
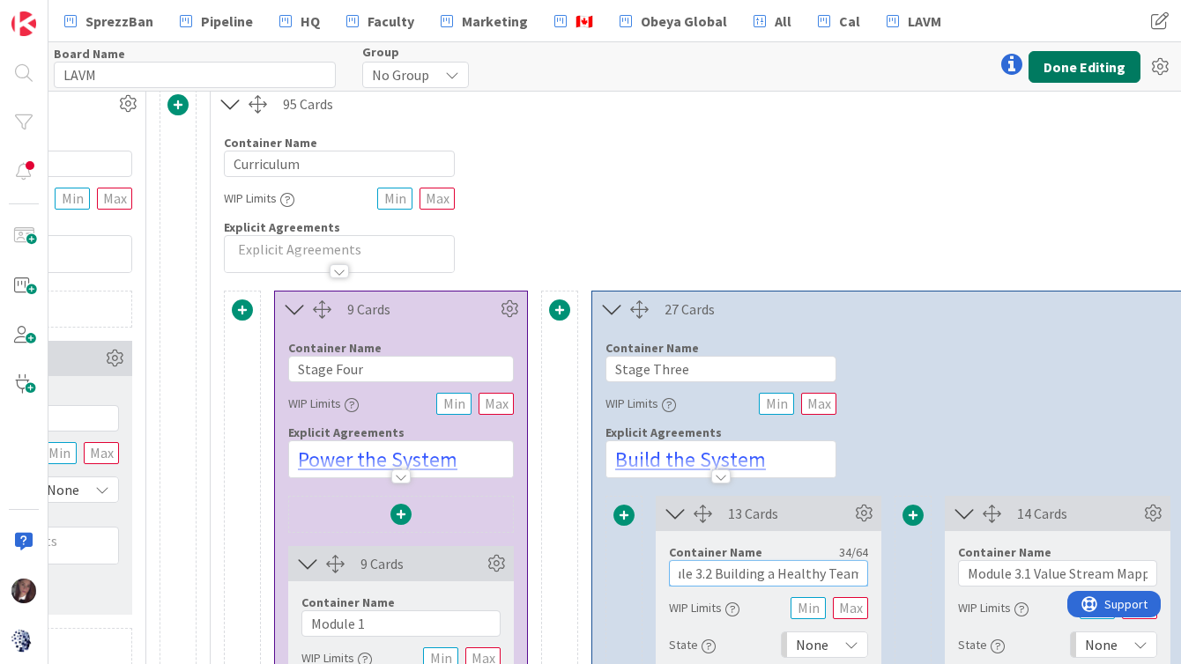
type input "Module 3.2 Building a Healthy Team"
click at [1049, 71] on button "Done Editing" at bounding box center [1084, 67] width 112 height 32
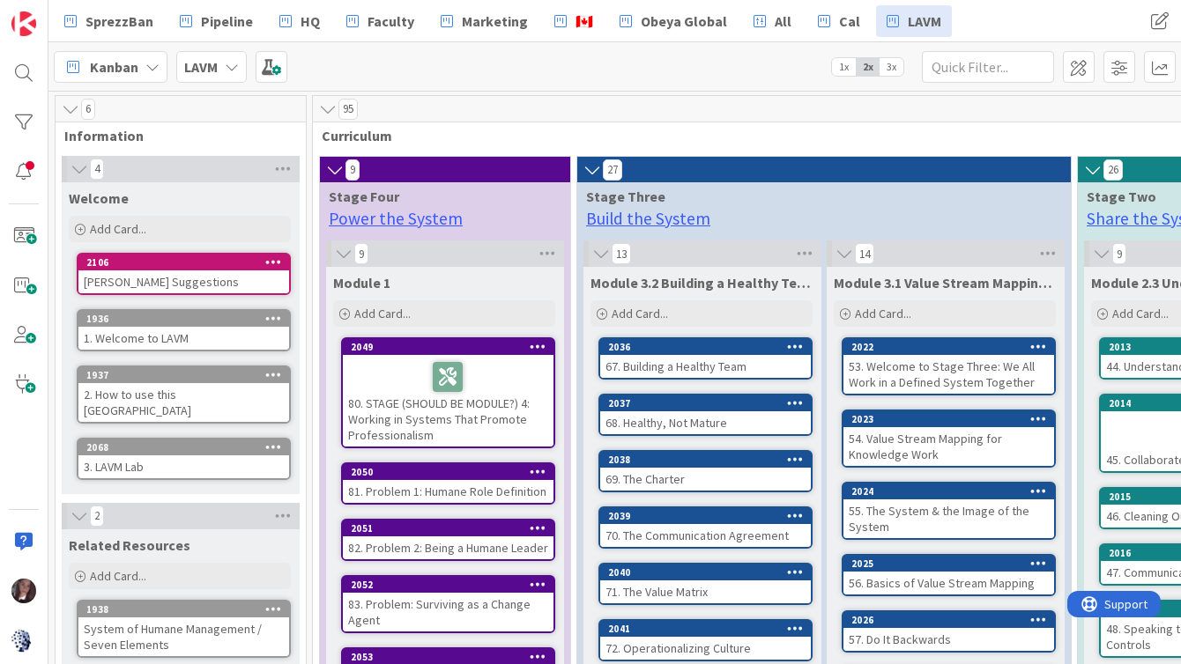
click at [380, 281] on span "Module 1" at bounding box center [361, 283] width 57 height 18
click at [1074, 67] on span at bounding box center [1079, 67] width 32 height 32
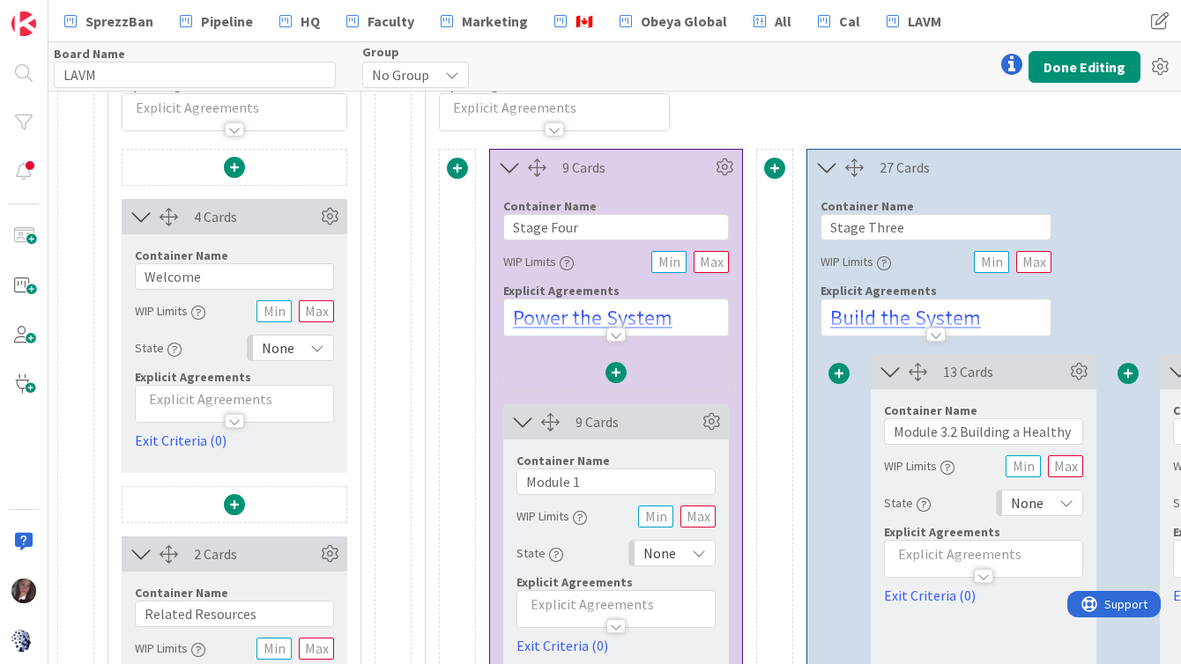
scroll to position [204, 0]
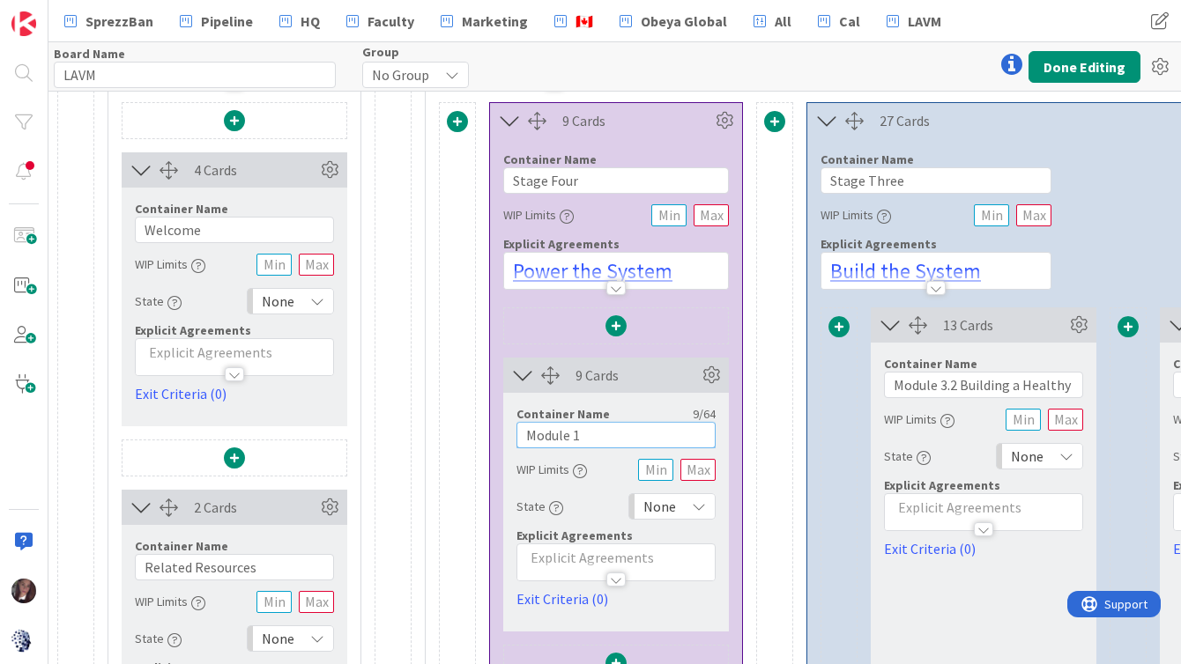
click at [573, 441] on input "Module 1" at bounding box center [615, 435] width 199 height 26
click at [622, 437] on input "Module 4.1" at bounding box center [615, 435] width 199 height 26
type input "Module 4.1 Bringing it All Together"
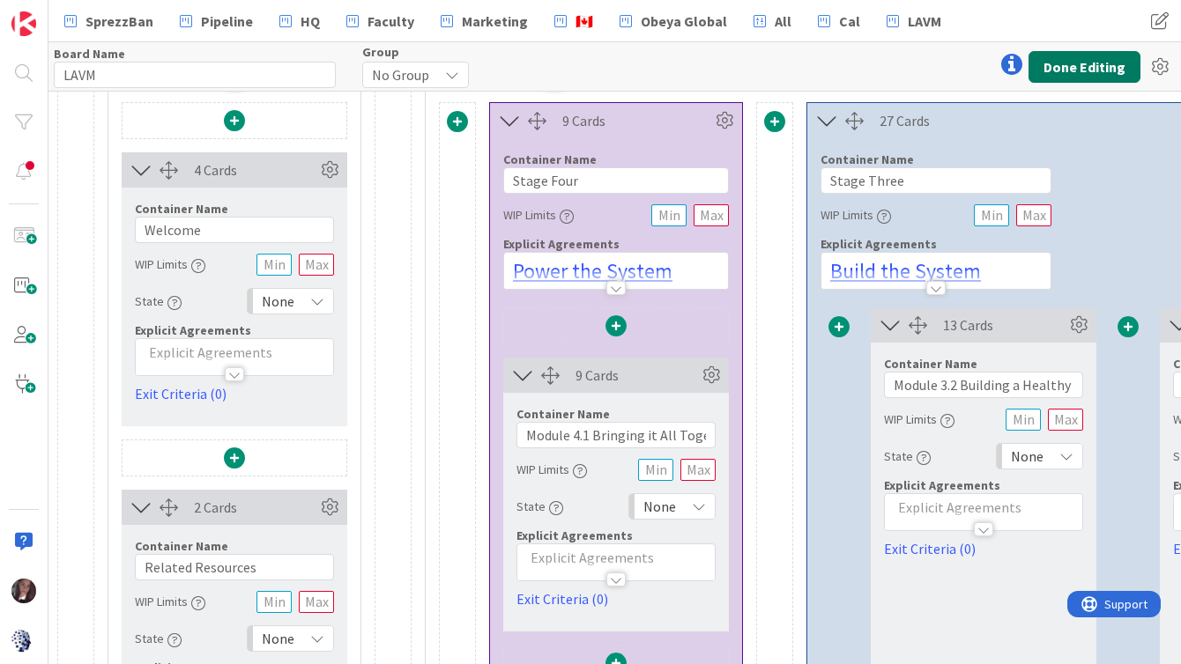
click at [1064, 59] on button "Done Editing" at bounding box center [1084, 67] width 112 height 32
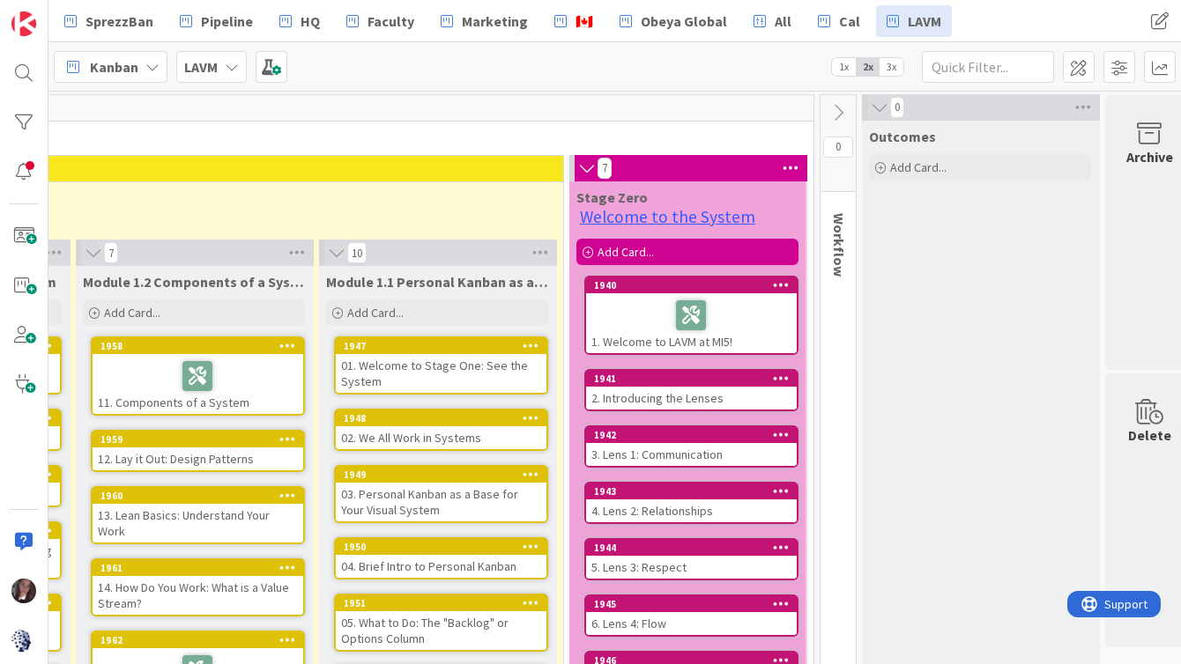
scroll to position [1, 2014]
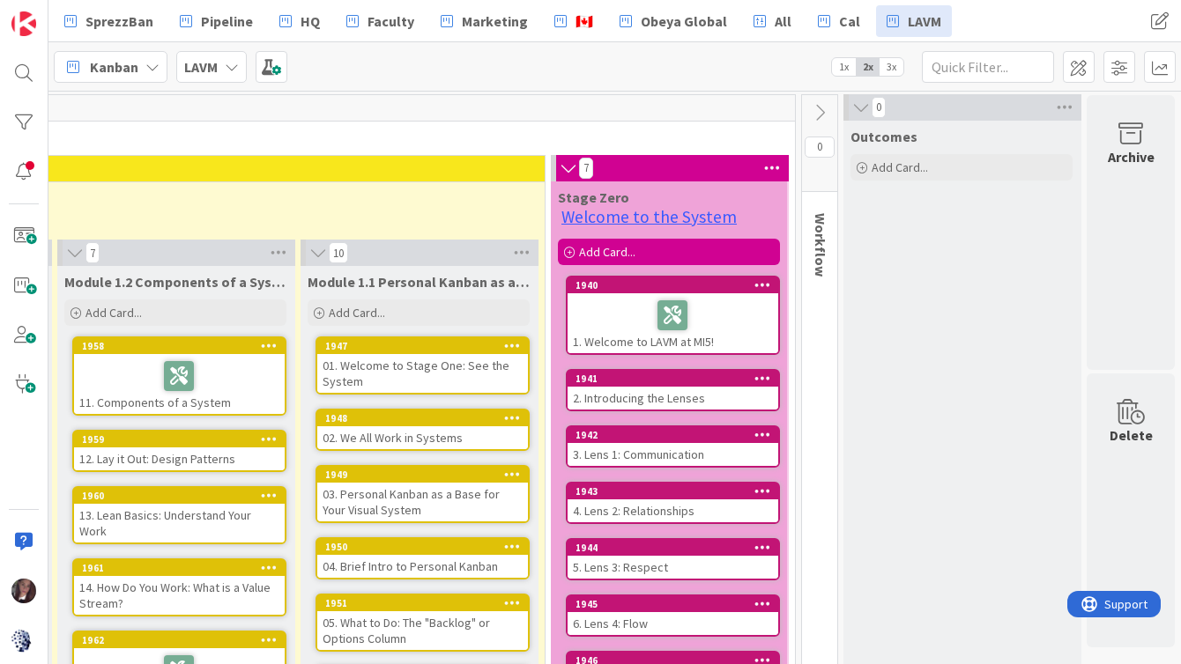
click at [821, 115] on icon at bounding box center [819, 112] width 19 height 19
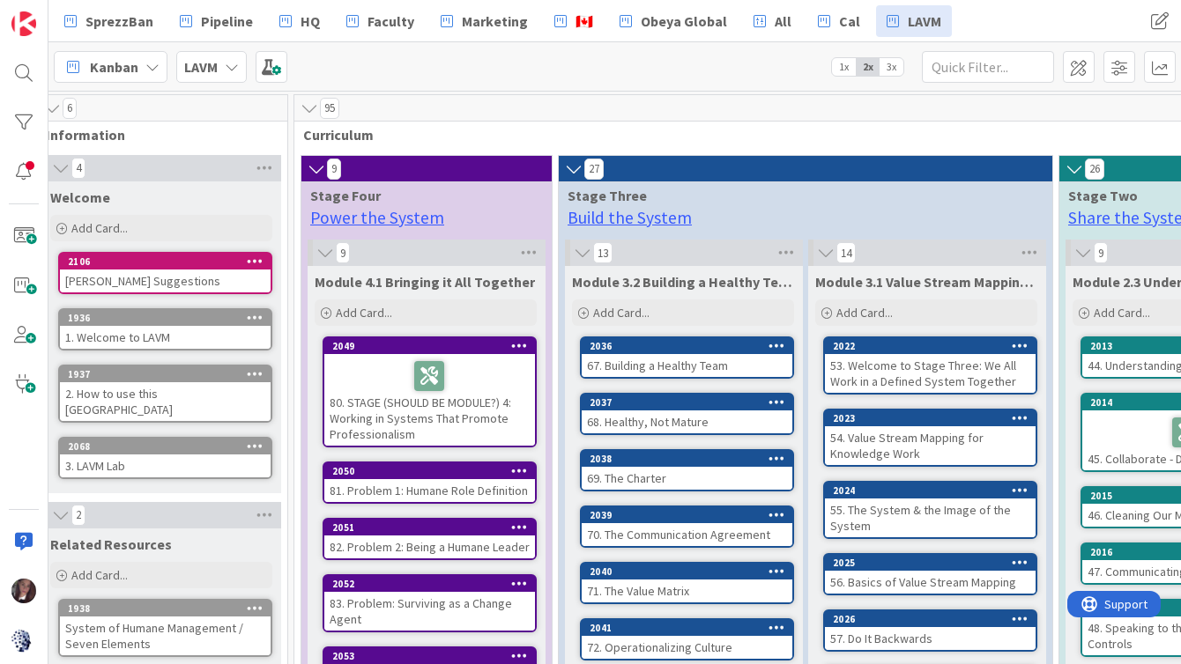
scroll to position [1, 0]
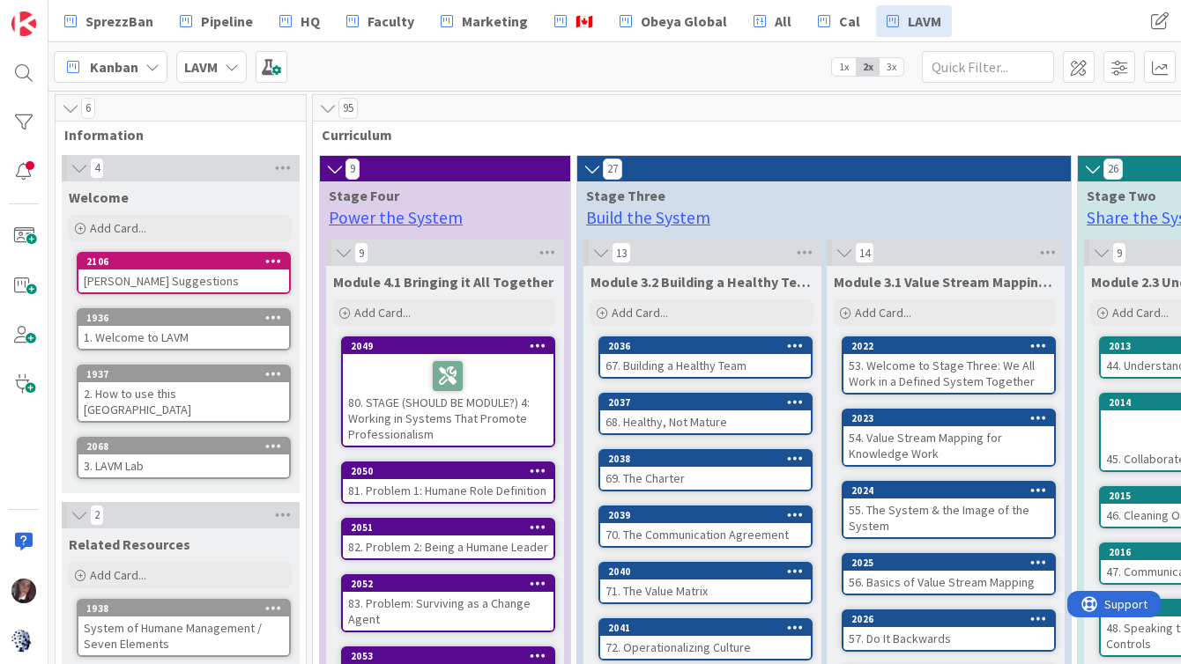
click at [120, 325] on div "1936" at bounding box center [183, 318] width 211 height 16
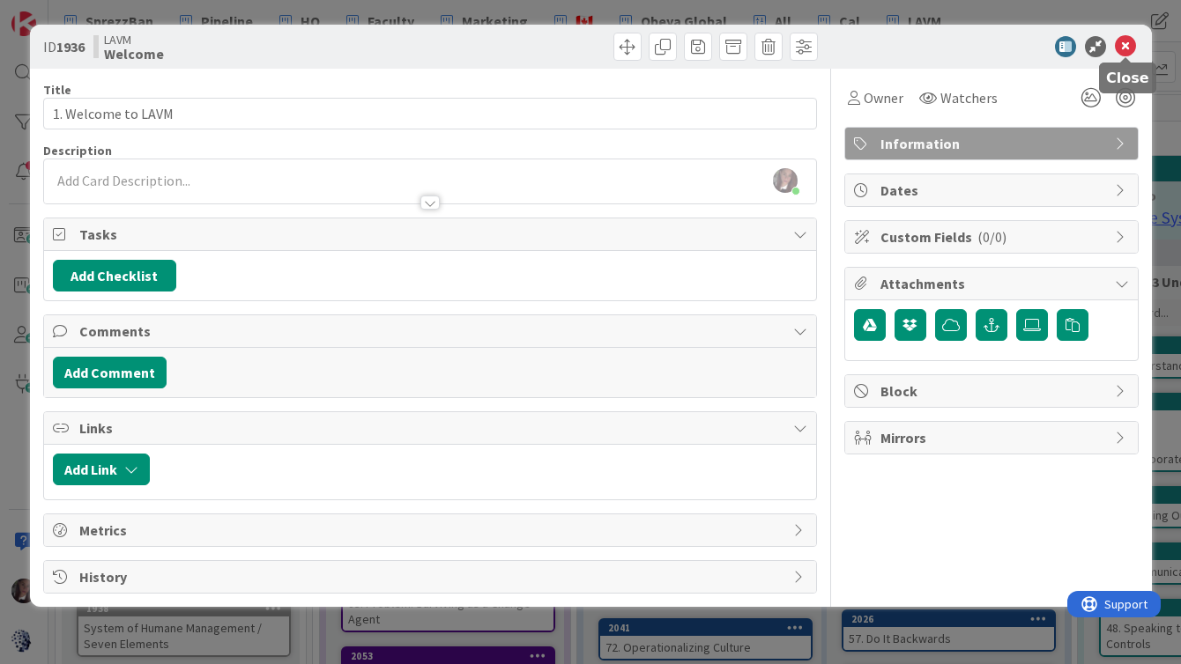
click at [1119, 43] on icon at bounding box center [1125, 46] width 21 height 21
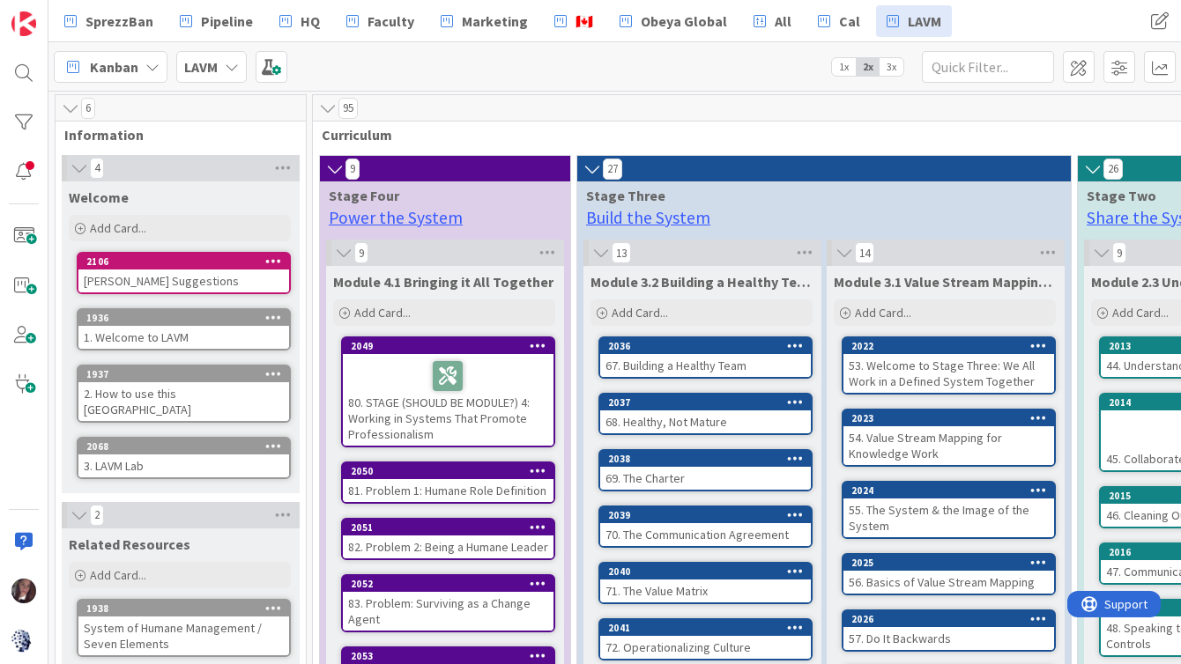
click at [131, 384] on div "2. How to use this [GEOGRAPHIC_DATA]" at bounding box center [183, 401] width 211 height 39
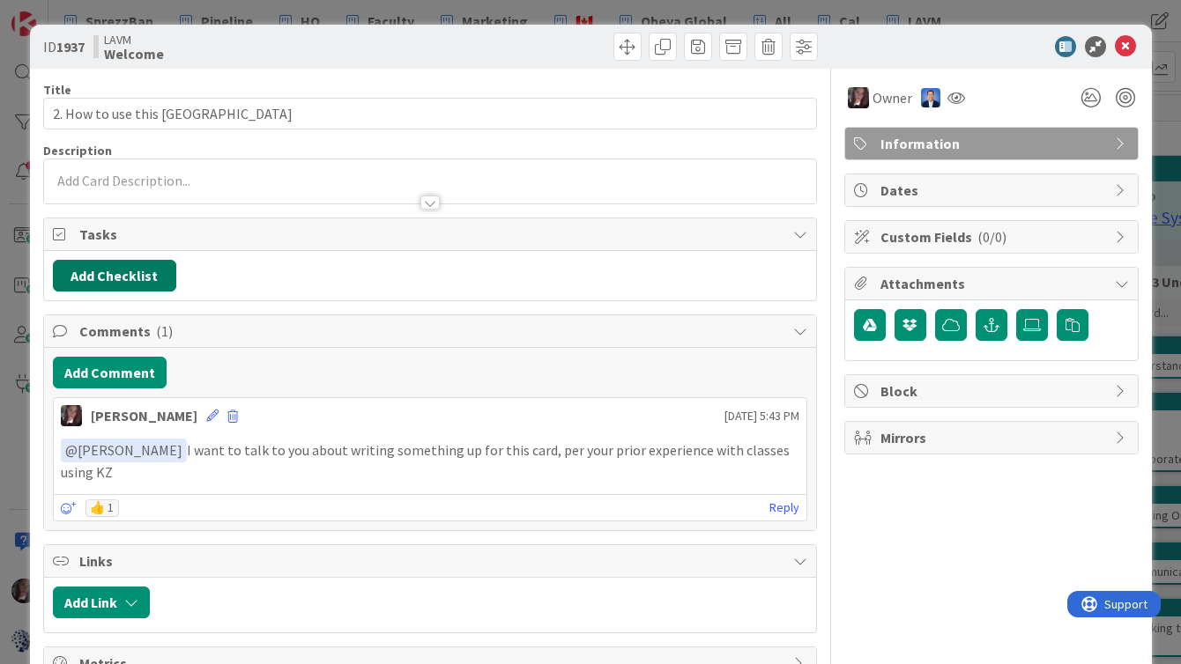
click at [110, 285] on button "Add Checklist" at bounding box center [114, 276] width 123 height 32
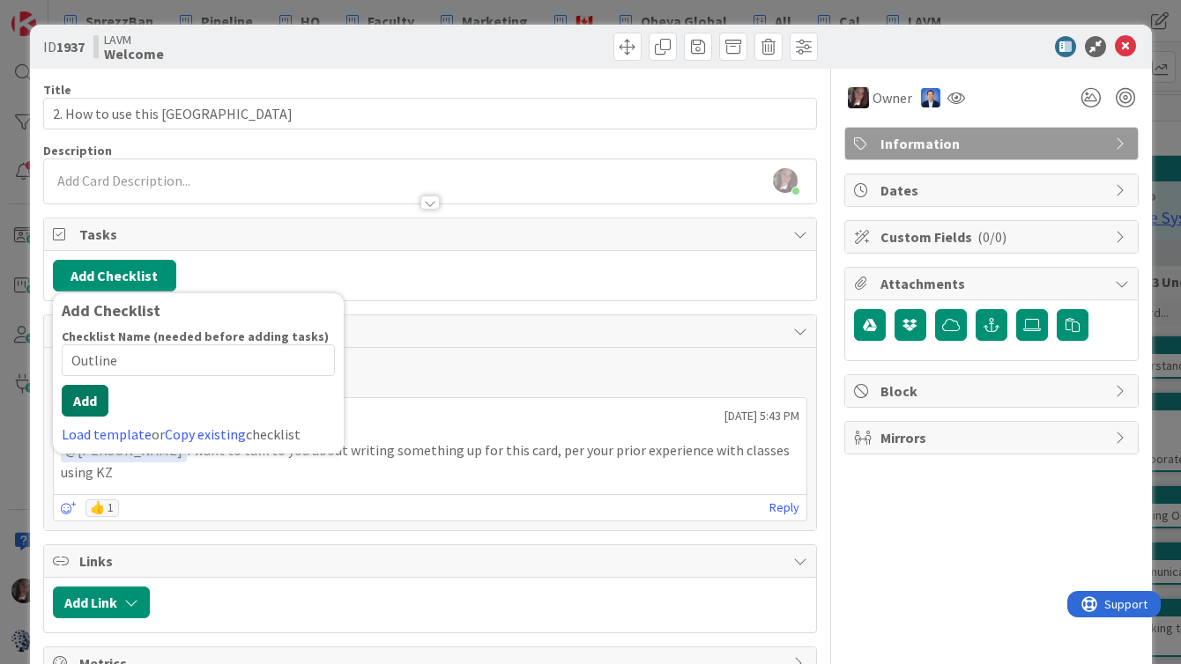
type input "Outline"
click at [82, 404] on button "Add" at bounding box center [85, 401] width 47 height 32
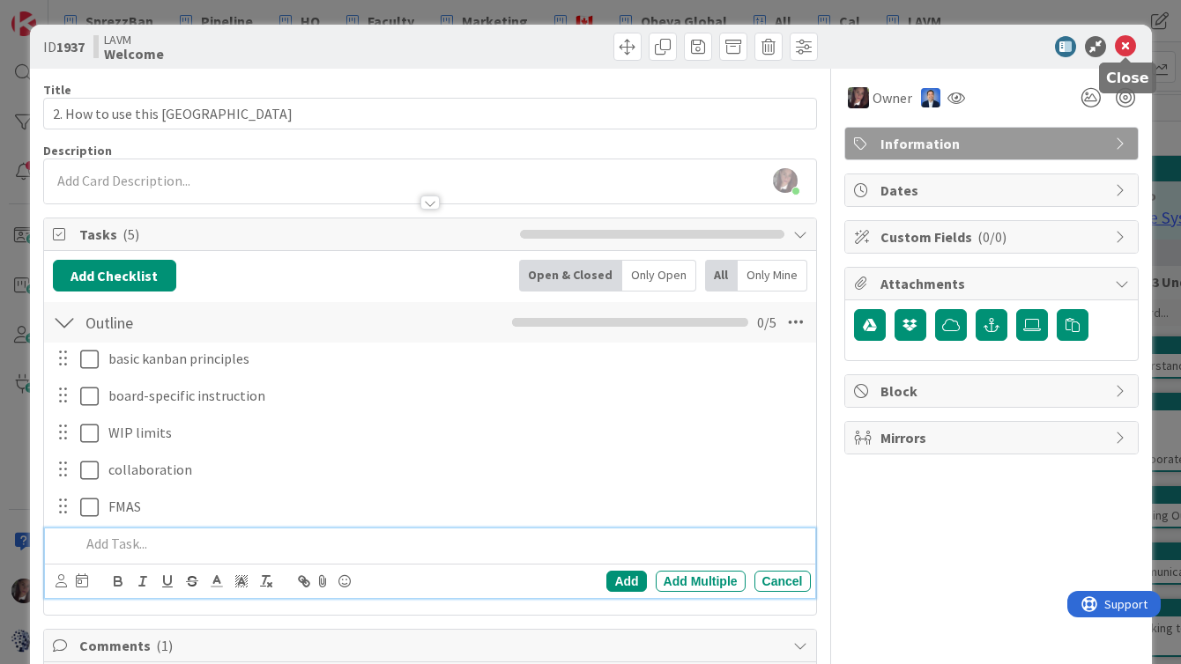
click at [1128, 42] on icon at bounding box center [1125, 46] width 21 height 21
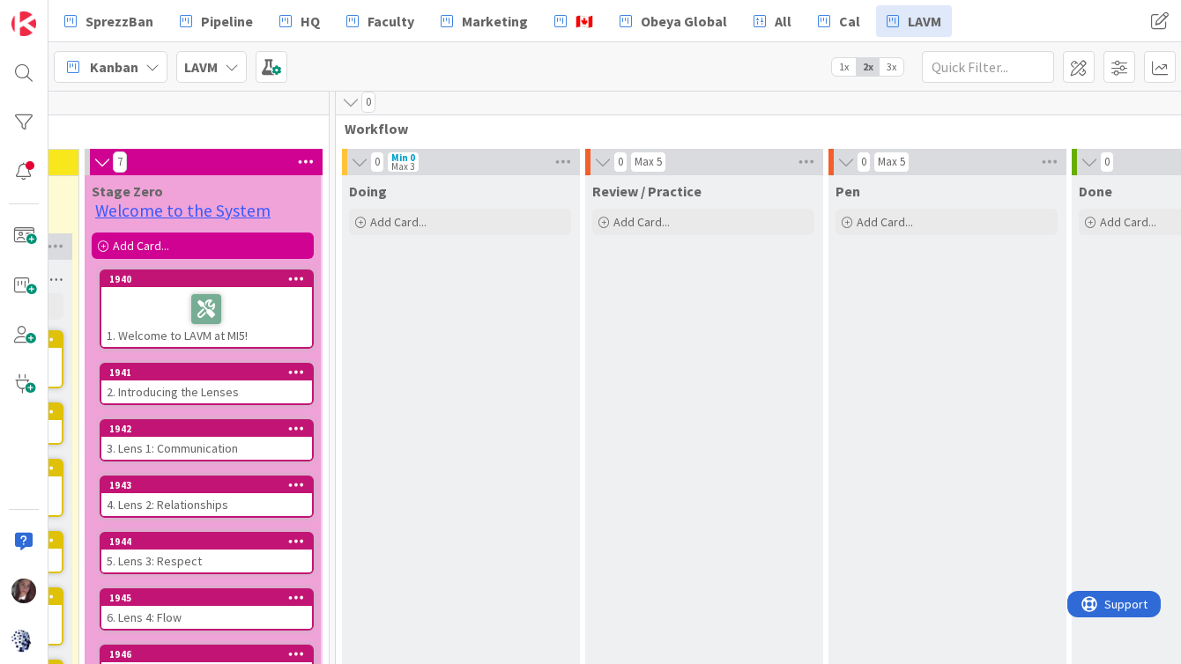
scroll to position [7, 2483]
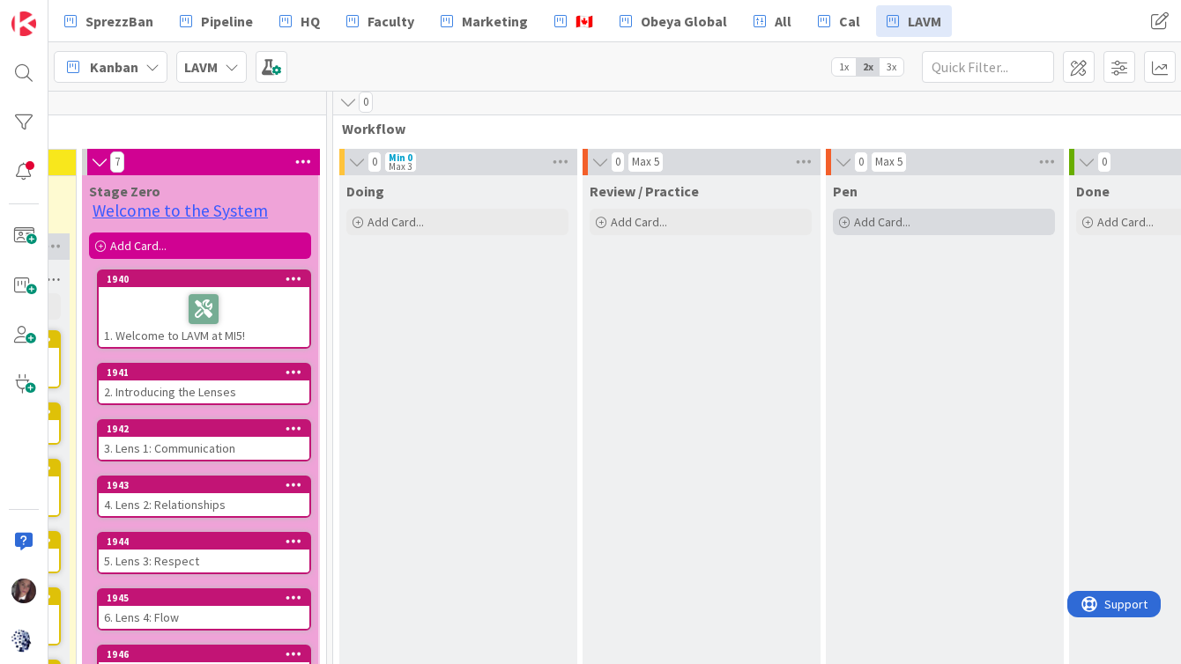
click at [880, 233] on div "Add Card..." at bounding box center [944, 222] width 222 height 26
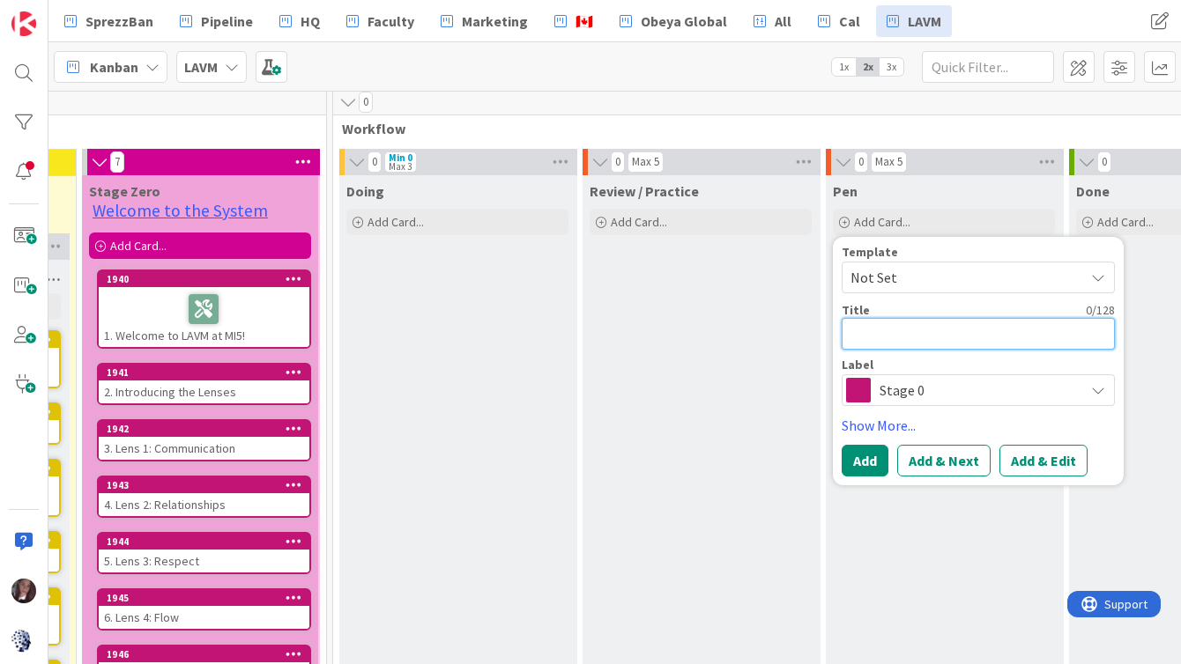
type textarea "x"
type textarea "r"
type textarea "x"
type textarea "rE"
type textarea "x"
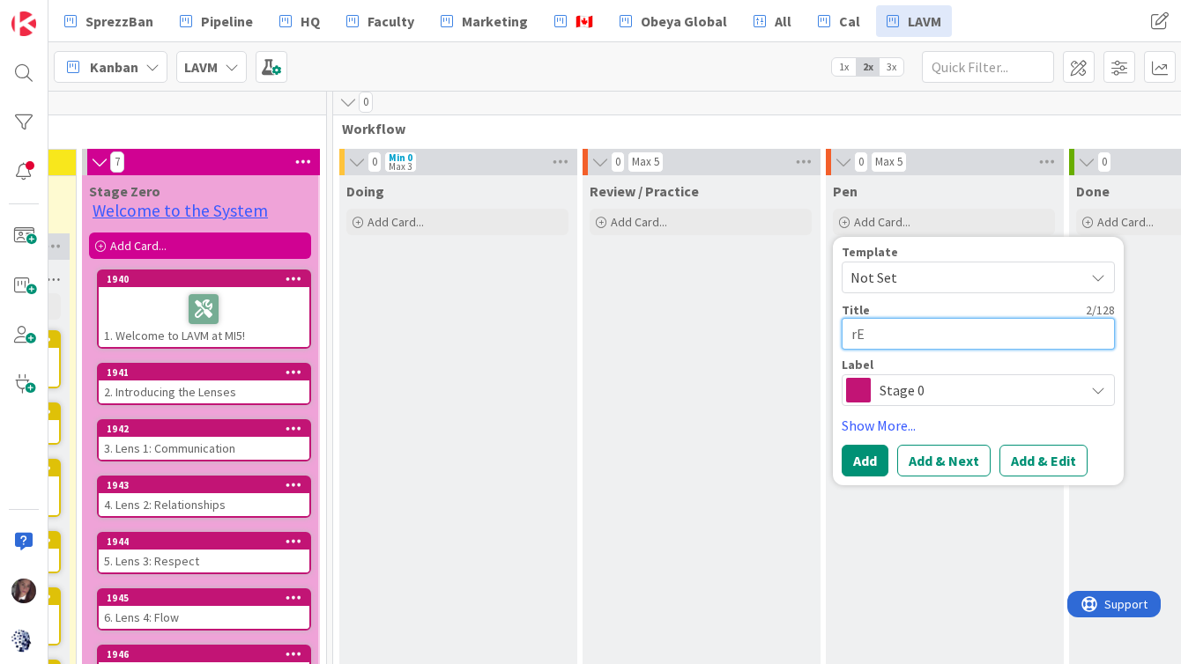
type textarea "r"
type textarea "x"
type textarea "R"
type textarea "x"
type textarea "Re"
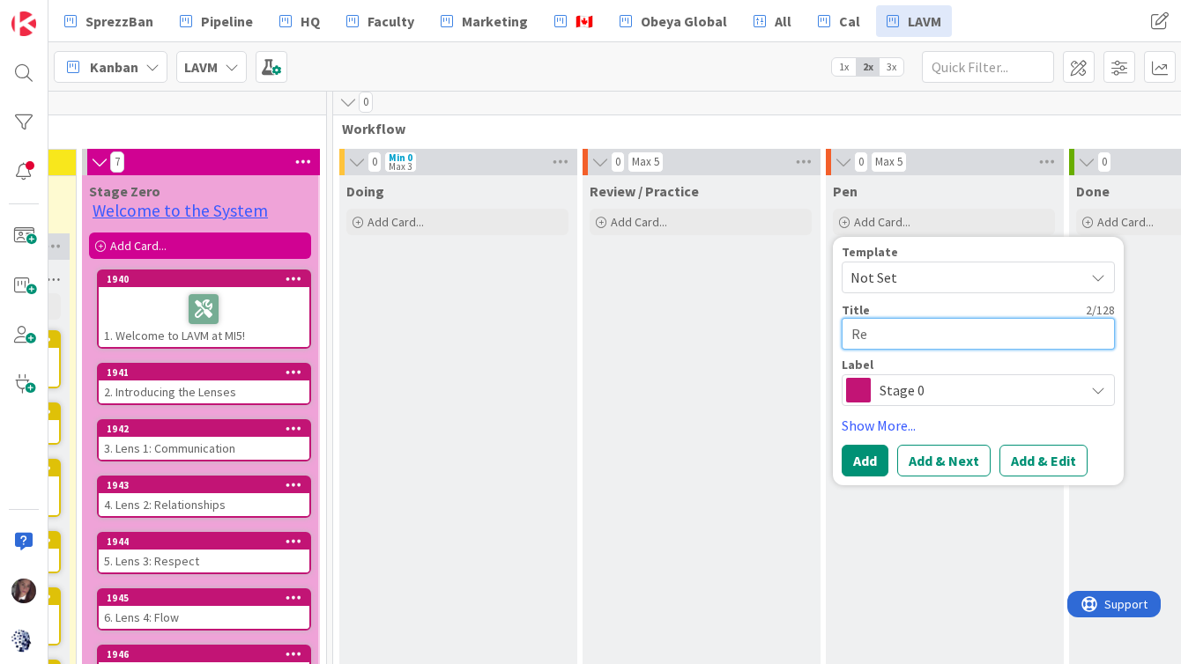
type textarea "x"
type textarea "Rev"
type textarea "x"
type textarea "Revi"
type textarea "x"
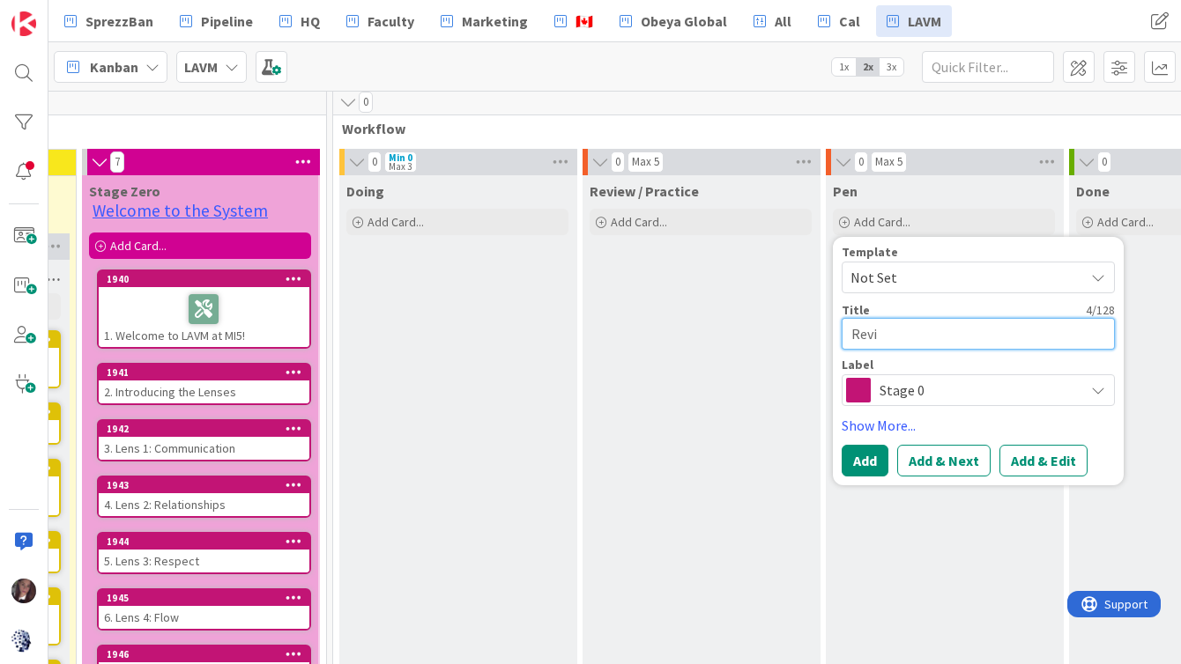
type textarea "Revie"
type textarea "x"
type textarea "Review"
type textarea "x"
type textarea "Review"
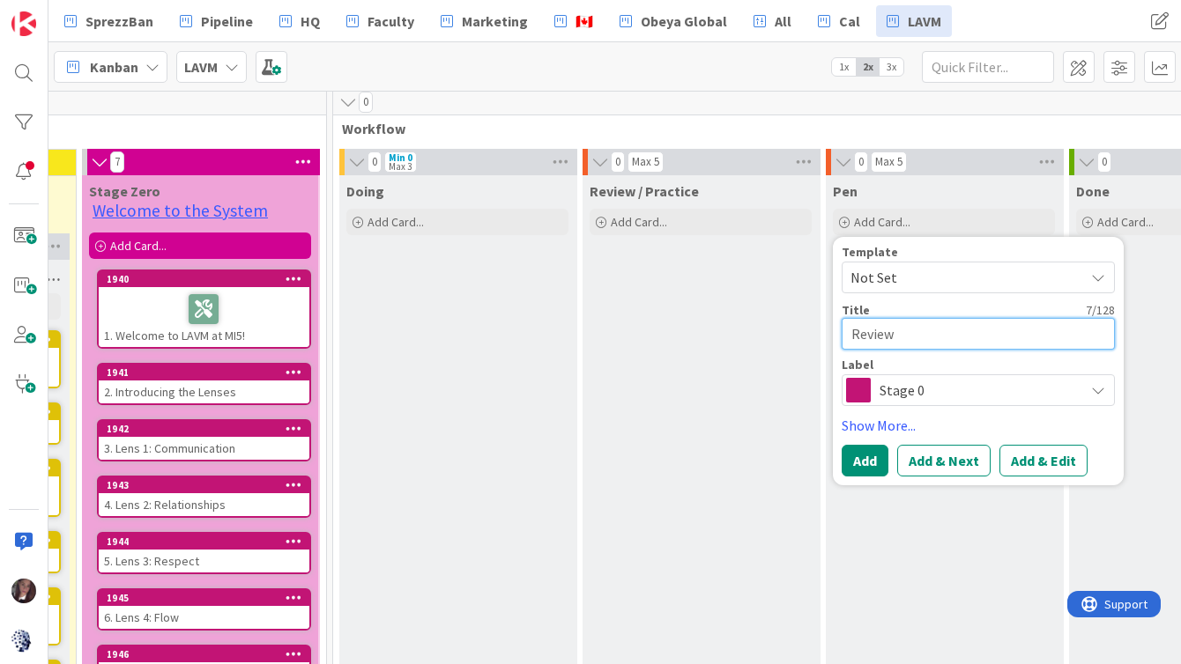
type textarea "x"
type textarea "Review /"
type textarea "x"
type textarea "Review /"
type textarea "x"
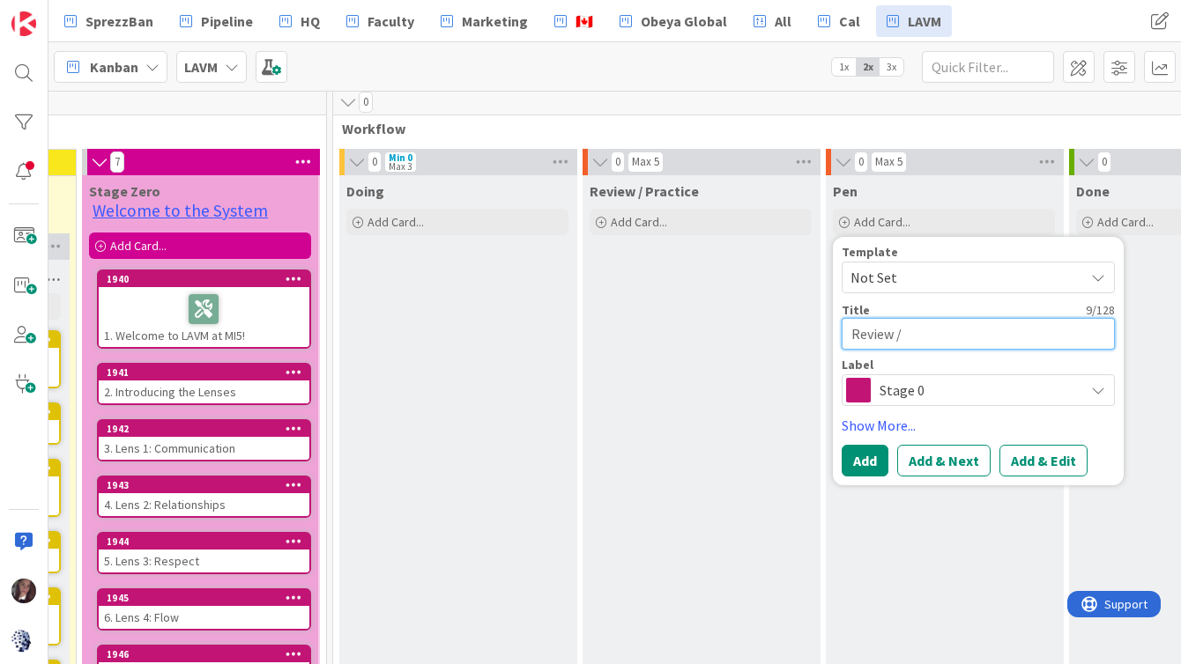
type textarea "Review / R"
type textarea "x"
type textarea "Review / Re"
type textarea "x"
type textarea "Review / Ref"
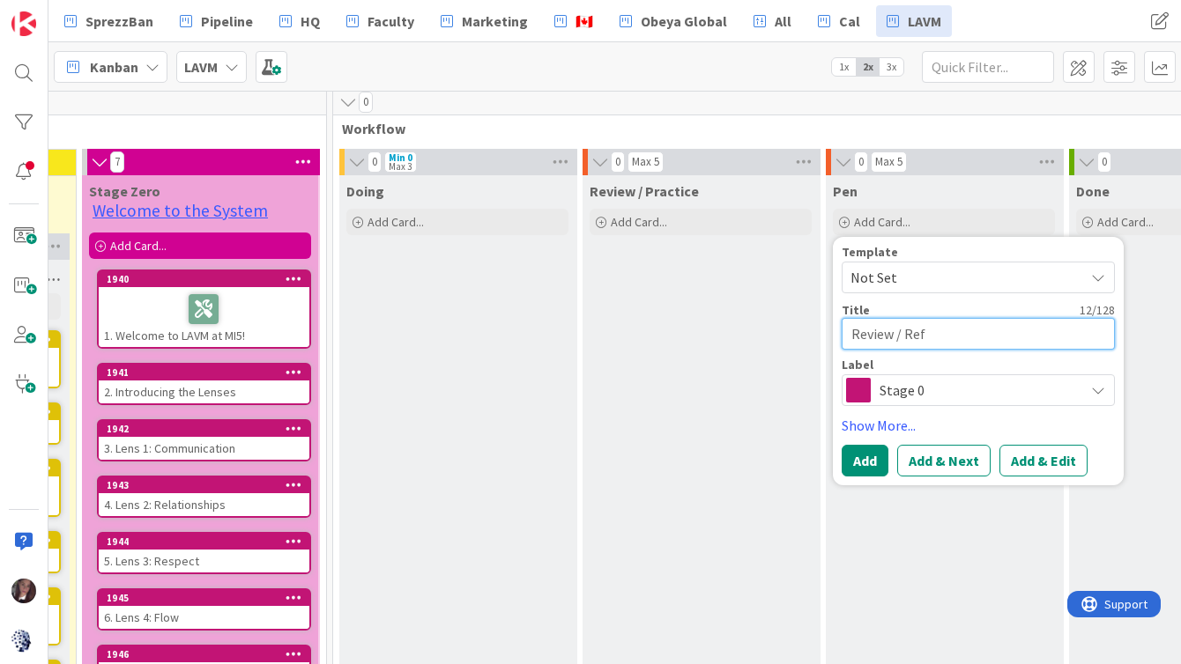
type textarea "x"
type textarea "Review / Refl"
type textarea "x"
type textarea "Review / Refle"
type textarea "x"
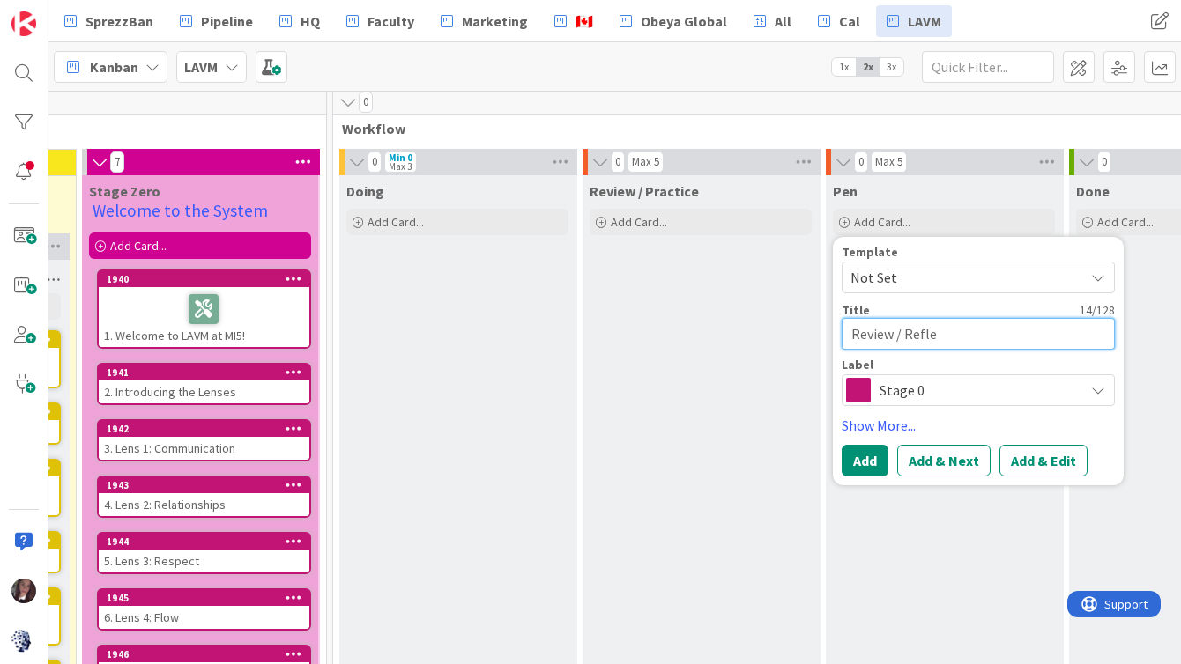
type textarea "Review / Reflec"
type textarea "x"
type textarea "Review / Reflect"
type textarea "x"
type textarea "Review / Reflect?"
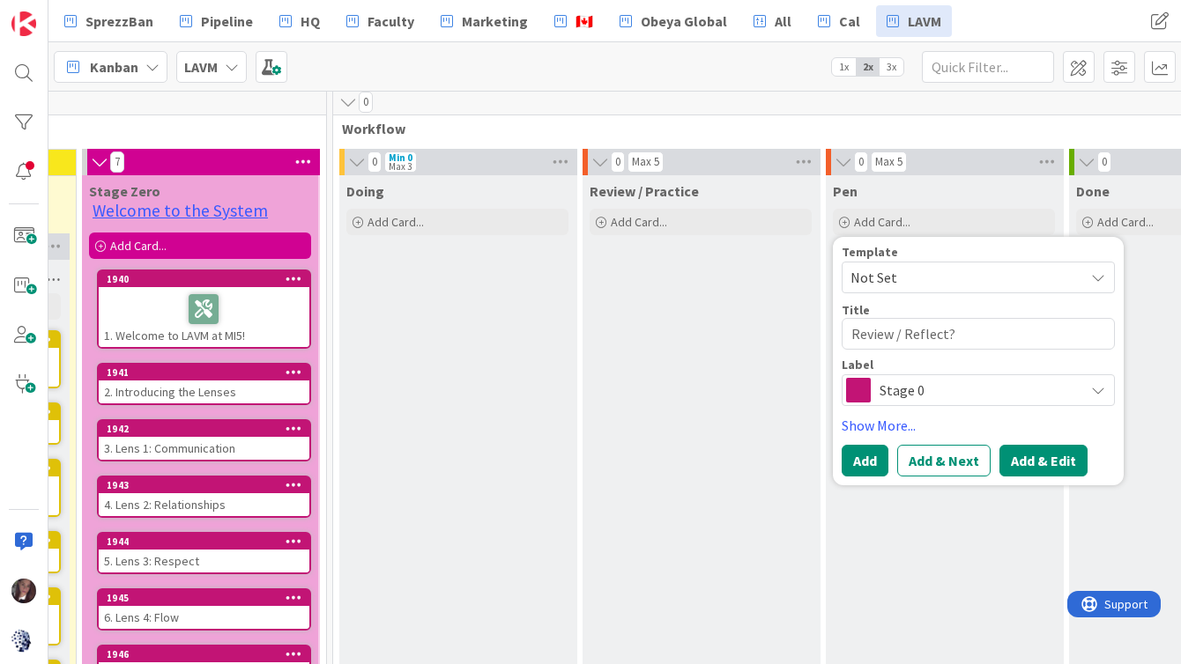
click at [1029, 459] on button "Add & Edit" at bounding box center [1043, 461] width 88 height 32
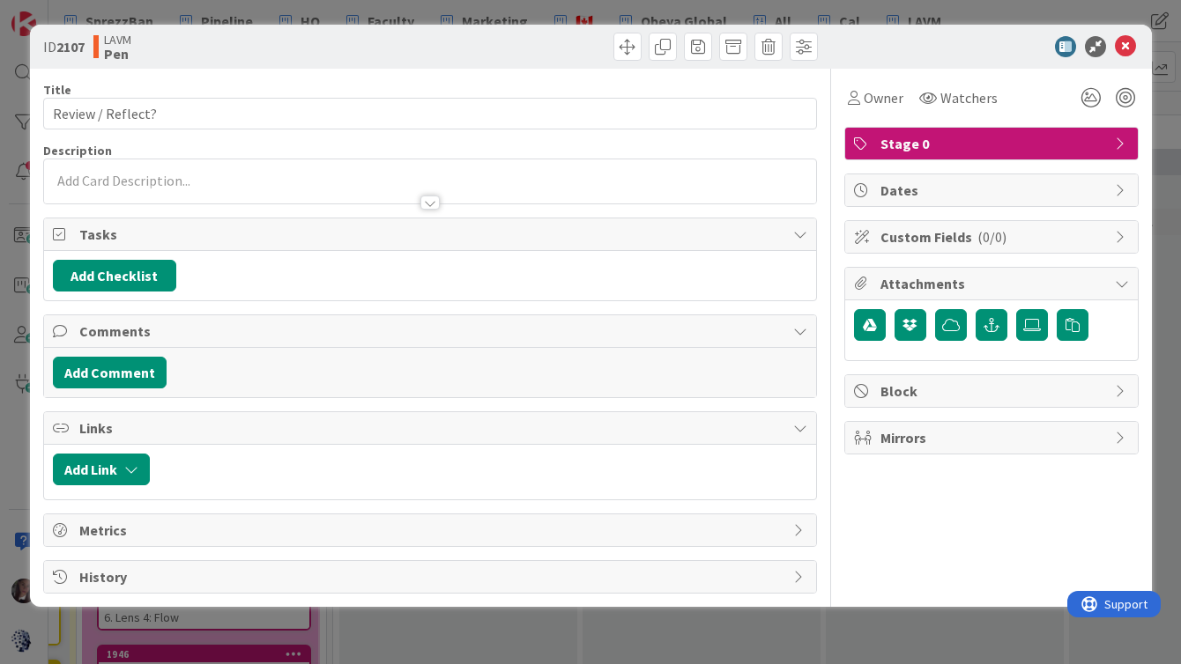
click at [117, 180] on div at bounding box center [430, 182] width 772 height 44
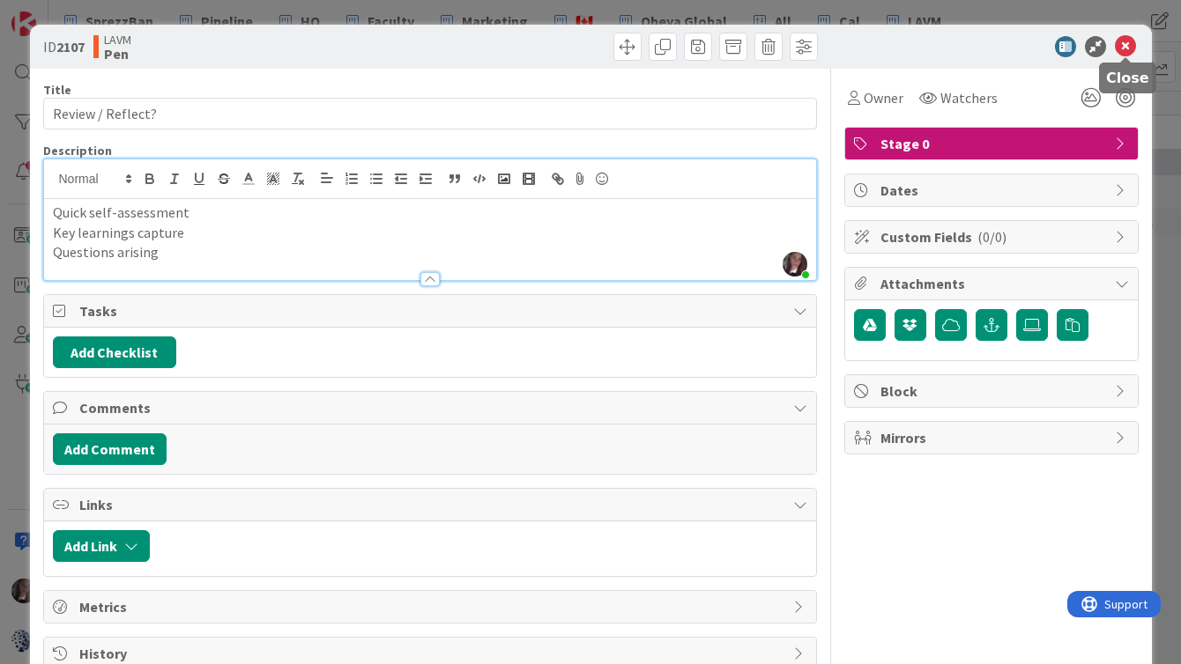
click at [1125, 42] on icon at bounding box center [1125, 46] width 21 height 21
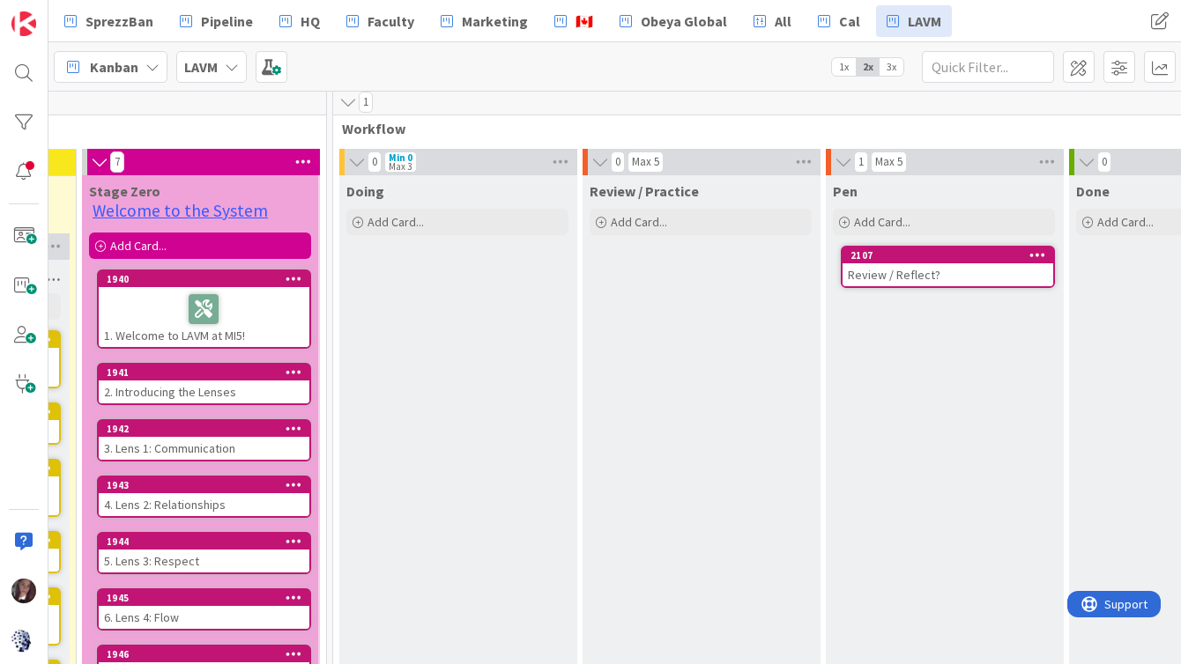
click at [909, 265] on div "Review / Reflect?" at bounding box center [948, 275] width 211 height 23
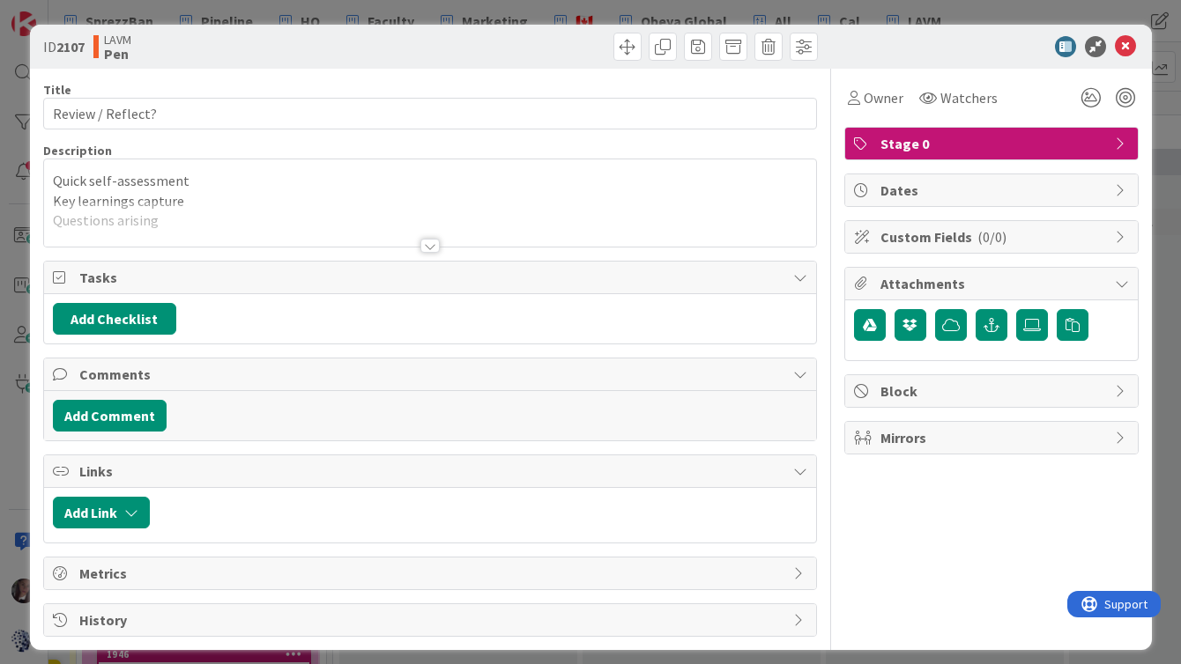
click at [939, 141] on span "Stage 0" at bounding box center [993, 143] width 226 height 21
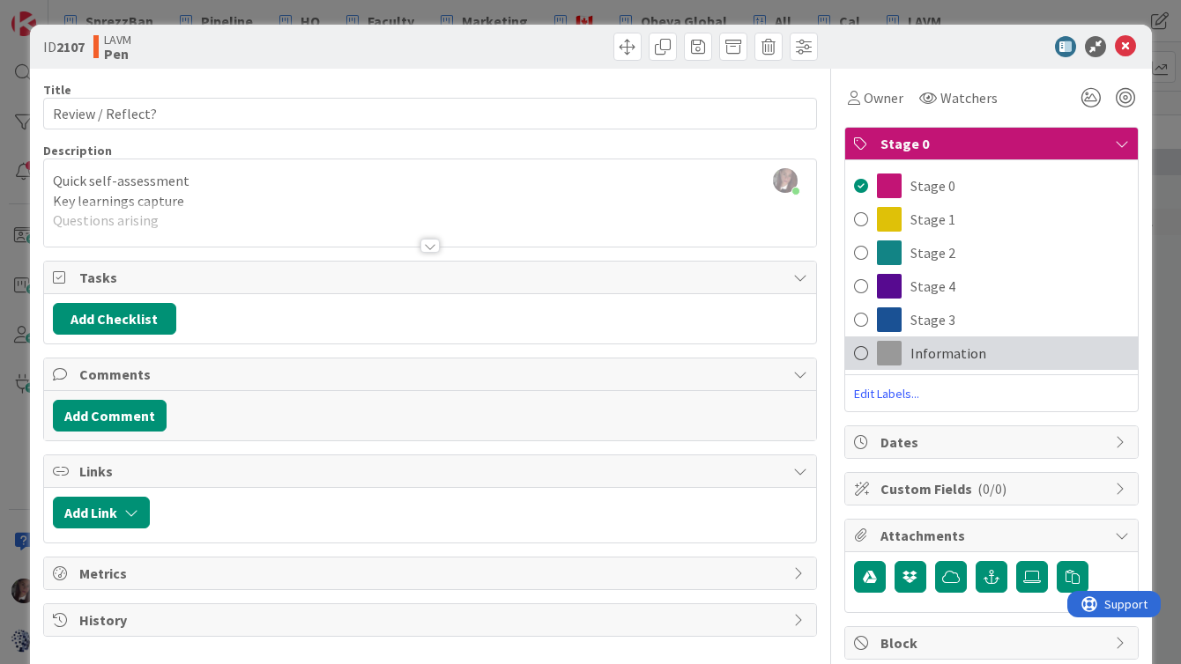
click at [864, 352] on span at bounding box center [861, 353] width 14 height 26
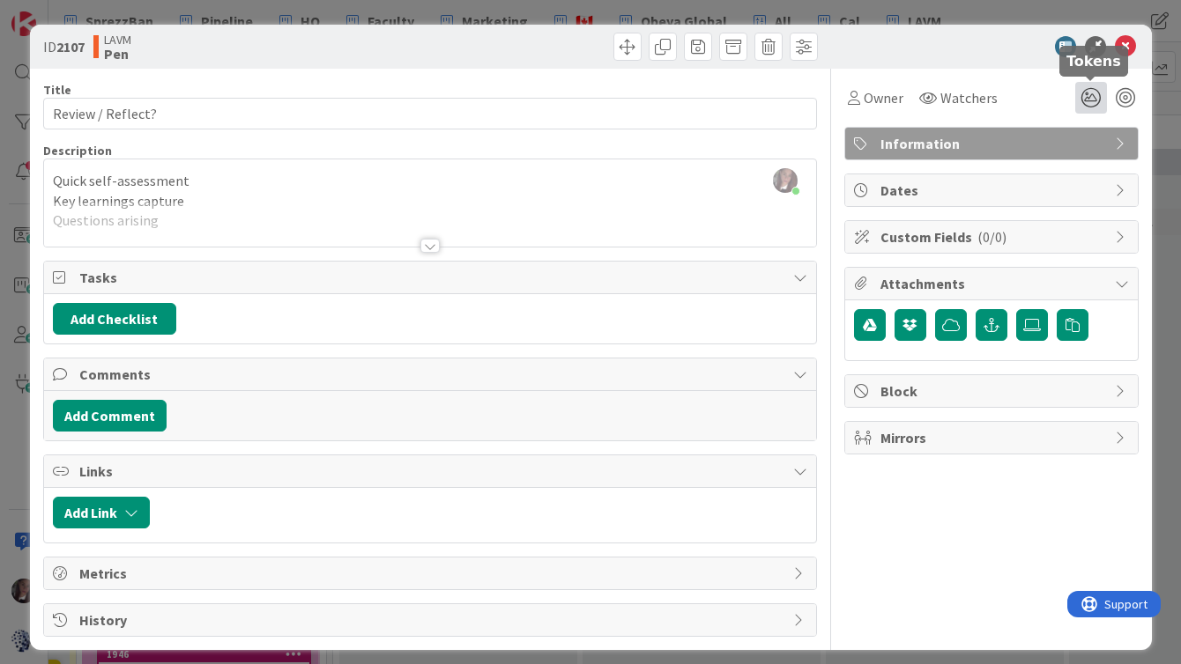
click at [1091, 99] on icon at bounding box center [1091, 98] width 32 height 32
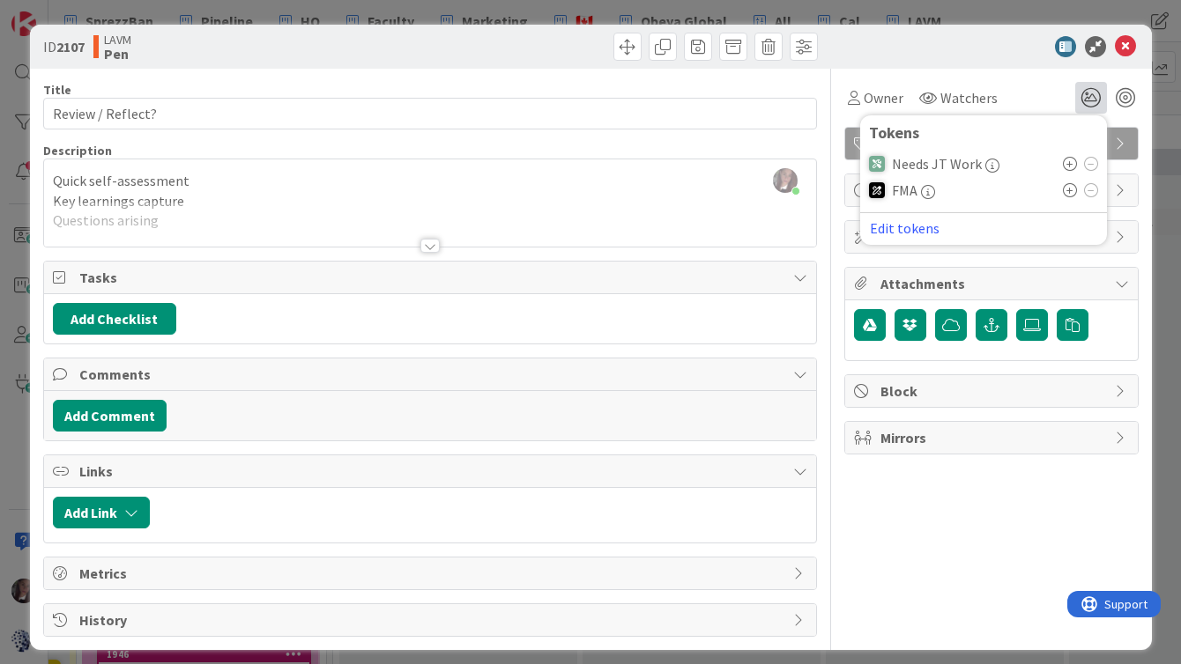
click at [1065, 167] on icon at bounding box center [1070, 164] width 14 height 14
click at [1125, 48] on icon at bounding box center [1125, 46] width 21 height 21
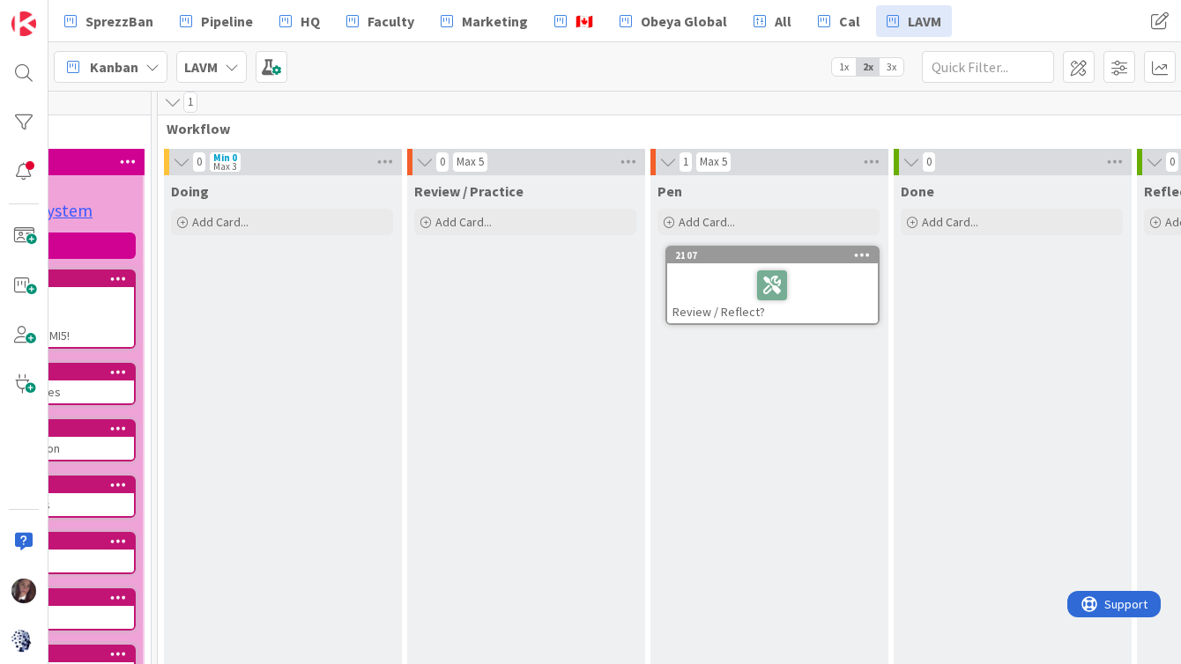
scroll to position [7, 2665]
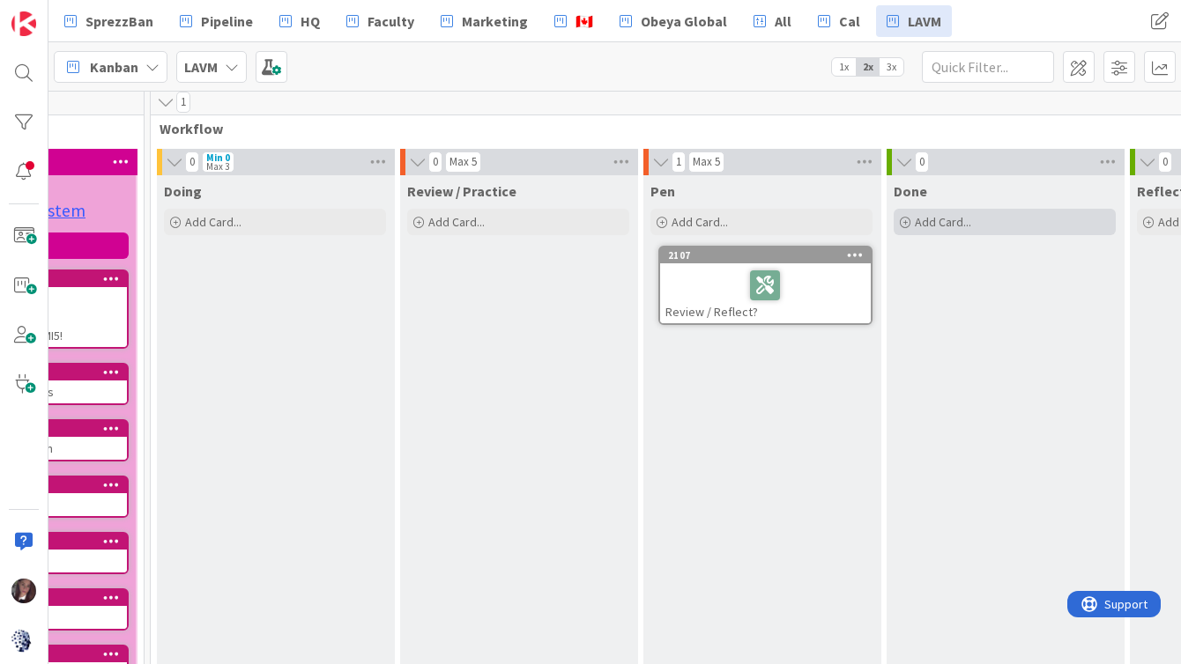
click at [942, 226] on span "Add Card..." at bounding box center [943, 222] width 56 height 16
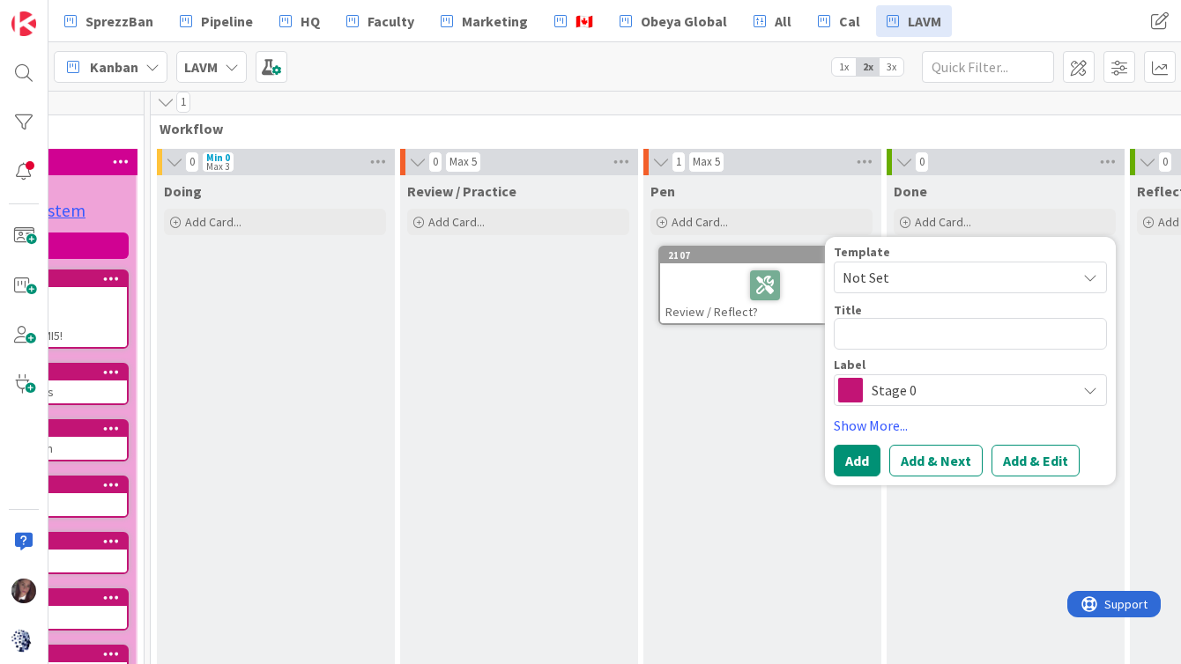
click at [951, 385] on span "Stage 0" at bounding box center [970, 390] width 196 height 25
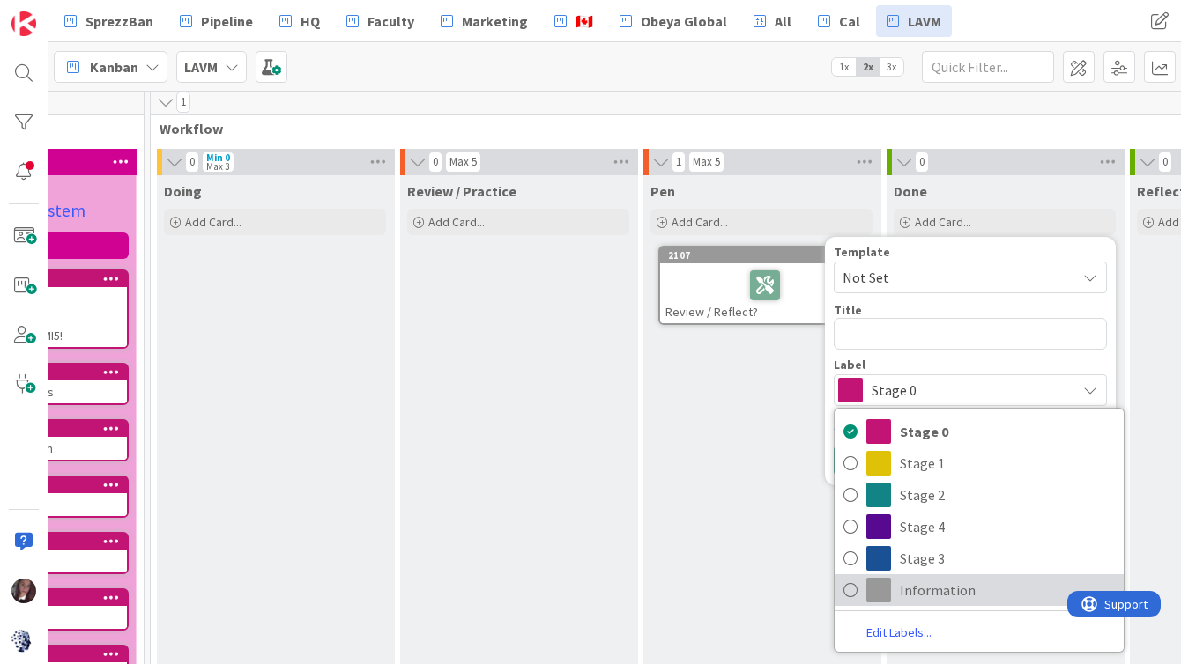
click at [893, 590] on link "Information" at bounding box center [979, 591] width 289 height 32
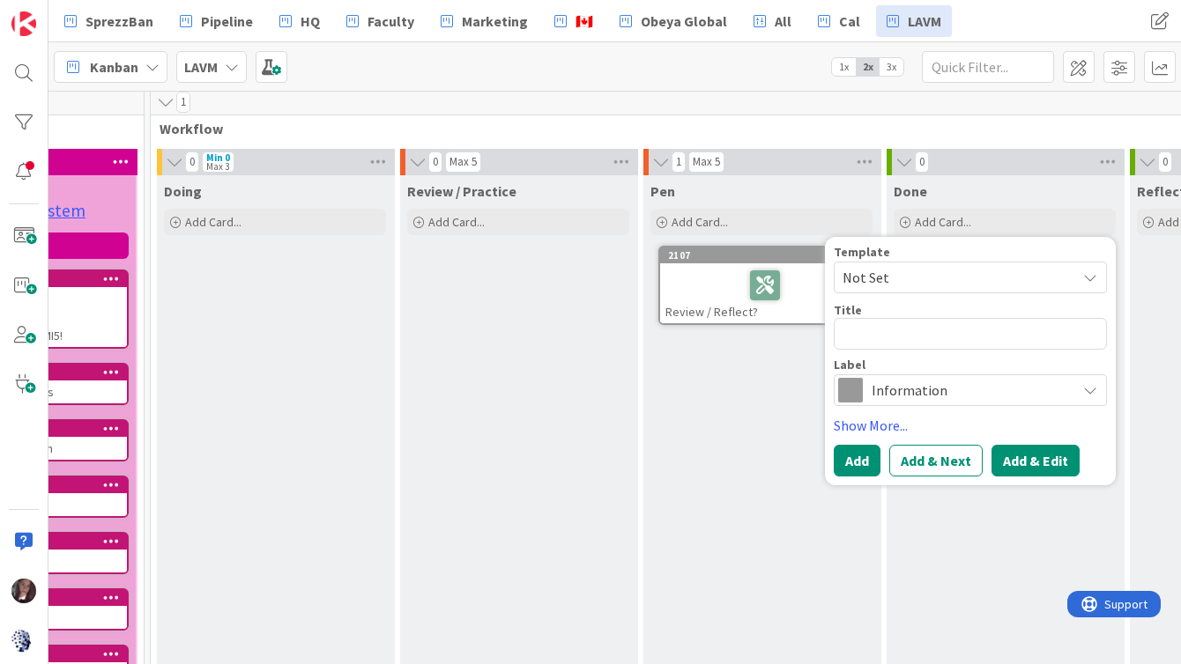
click at [1026, 462] on button "Add & Edit" at bounding box center [1035, 461] width 88 height 32
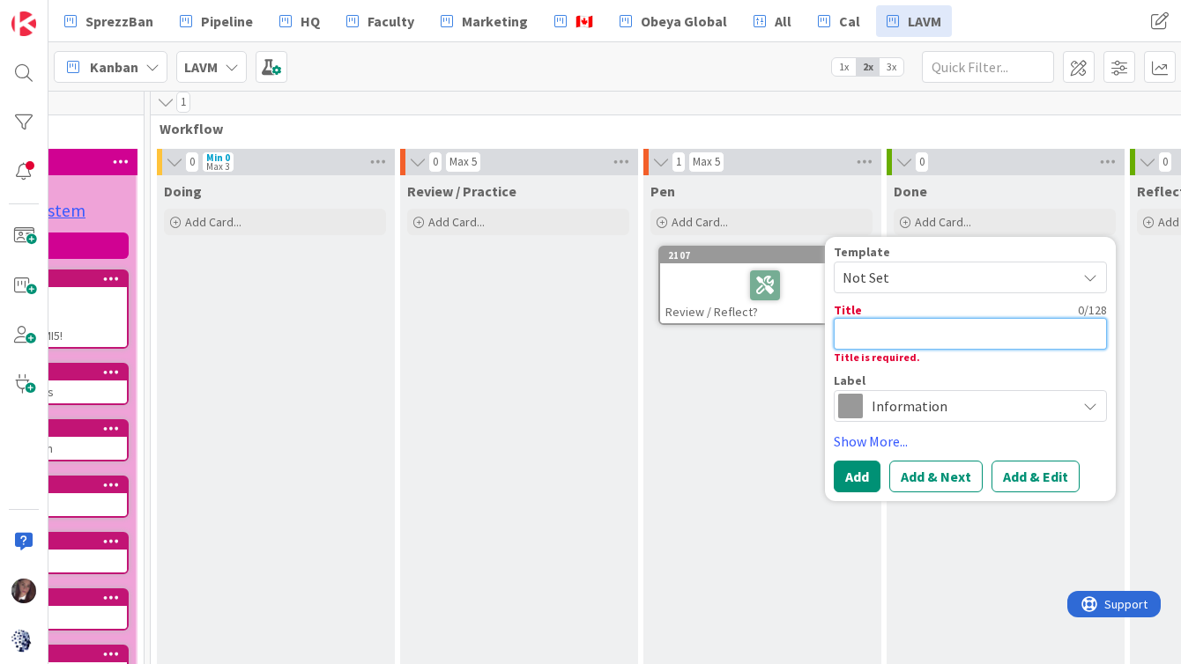
click at [935, 335] on textarea at bounding box center [970, 334] width 273 height 32
type textarea "x"
type textarea "D"
type textarea "x"
type textarea "Do"
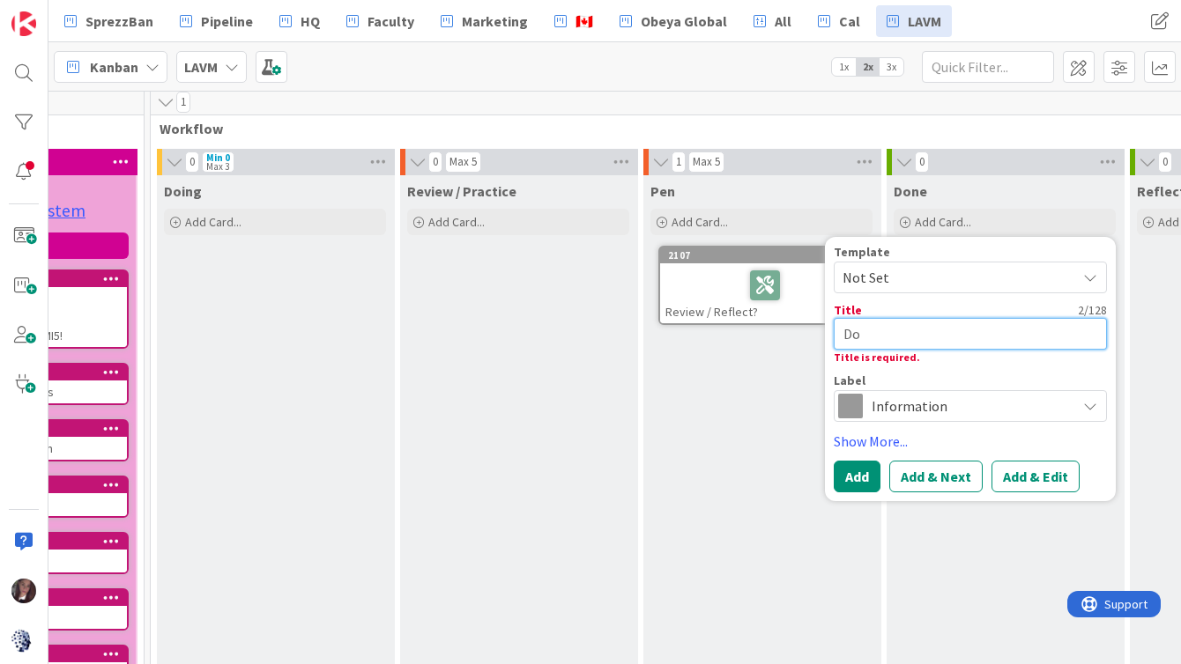
type textarea "x"
type textarea "Don"
type textarea "x"
type textarea "Done"
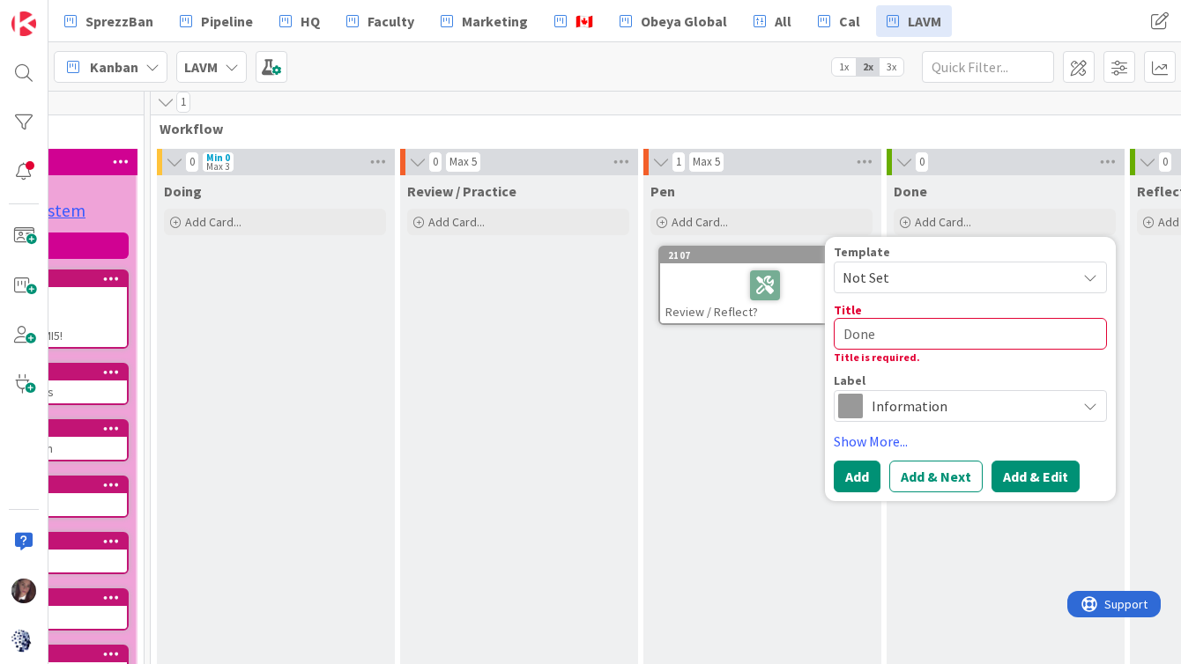
click at [1021, 474] on button "Add & Edit" at bounding box center [1035, 477] width 88 height 32
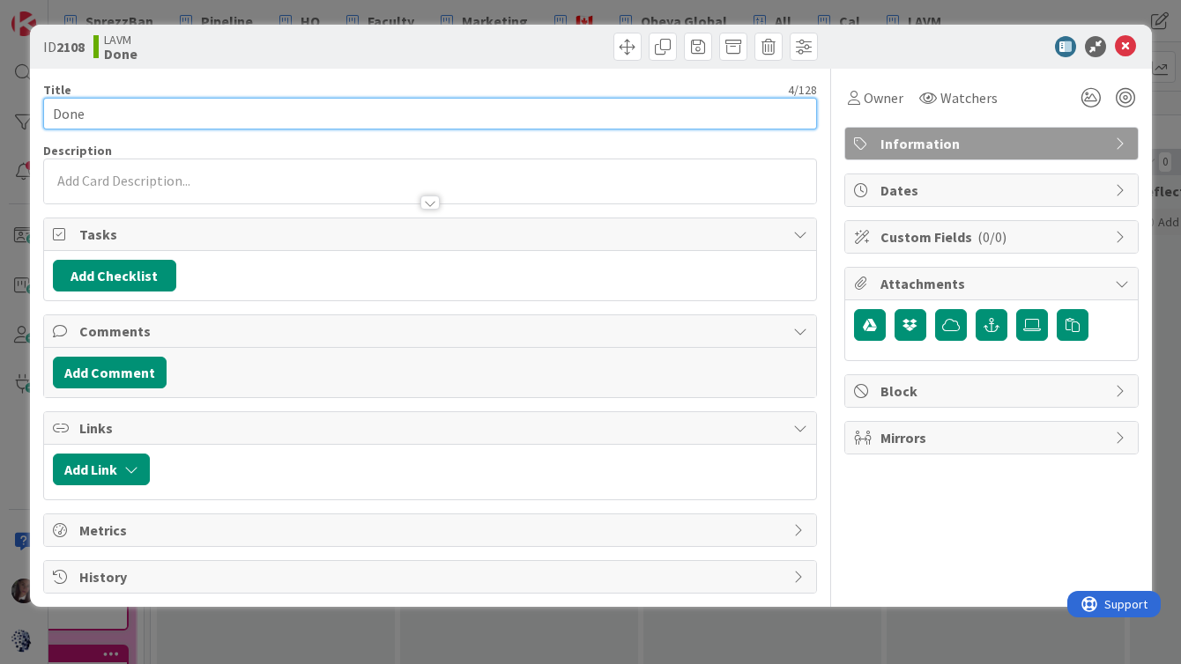
click at [115, 118] on input "Done" at bounding box center [430, 114] width 774 height 32
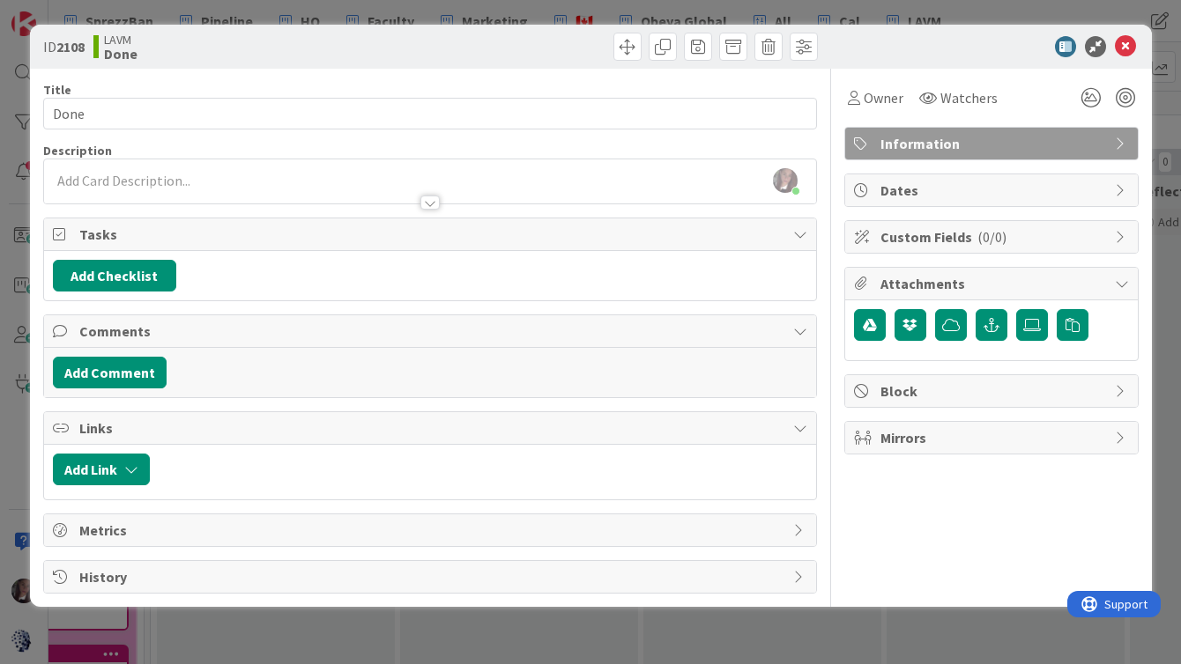
click at [100, 182] on div "[PERSON_NAME] just joined" at bounding box center [430, 182] width 772 height 44
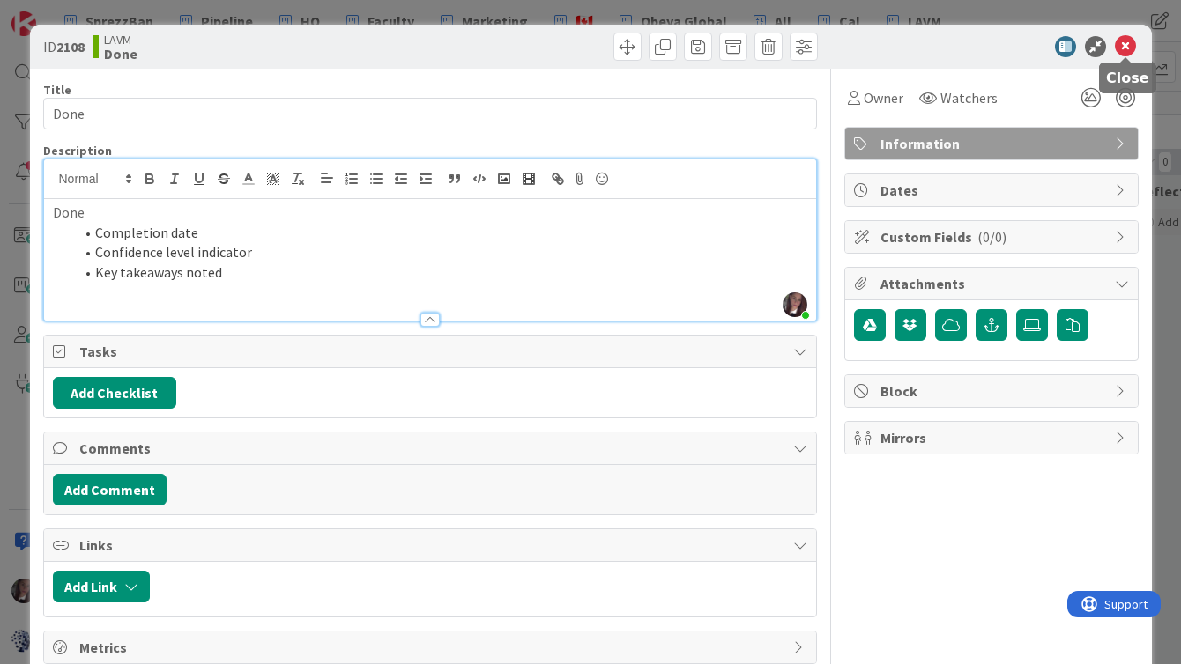
click at [1123, 46] on icon at bounding box center [1125, 46] width 21 height 21
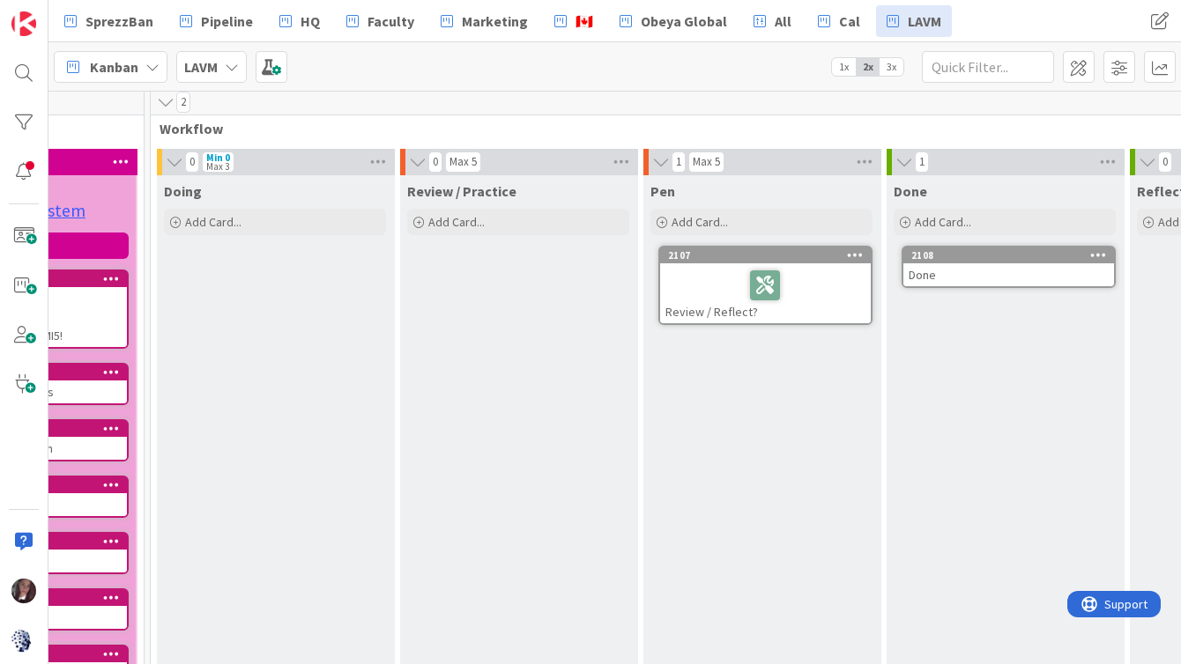
click at [939, 267] on div "Done" at bounding box center [1008, 275] width 211 height 23
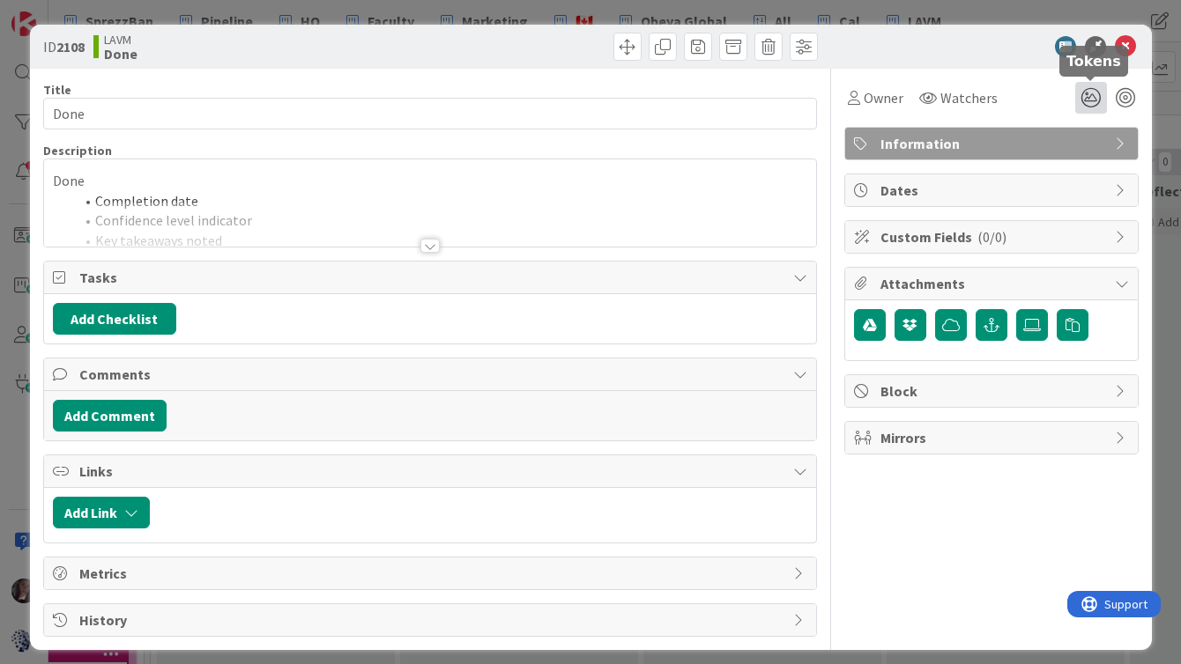
click at [1092, 98] on icon at bounding box center [1091, 98] width 32 height 32
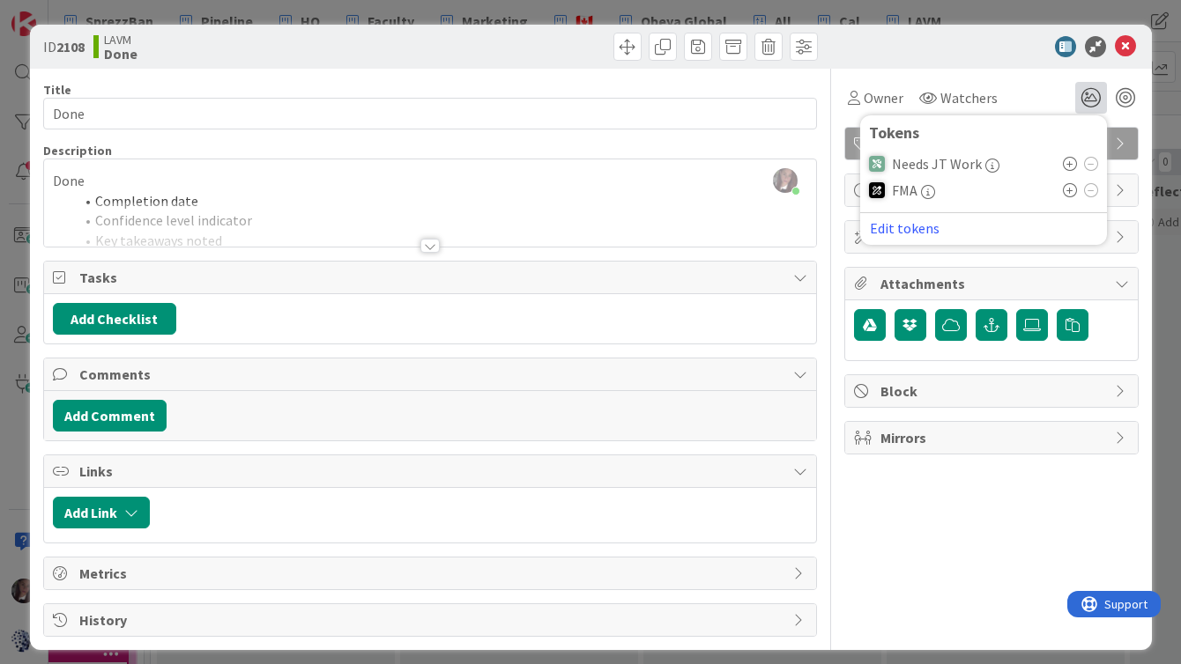
click at [1066, 163] on icon at bounding box center [1070, 164] width 14 height 14
click at [1128, 45] on icon at bounding box center [1125, 46] width 21 height 21
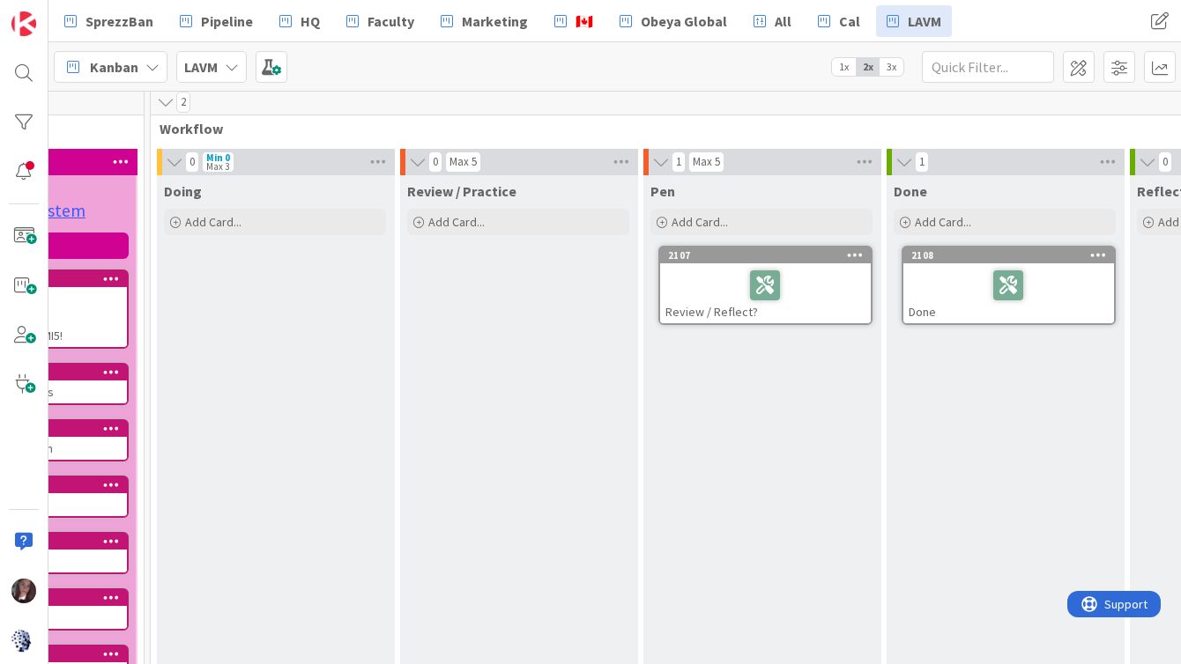
click at [464, 197] on span "Review / Practice" at bounding box center [461, 191] width 109 height 18
click at [1074, 66] on span at bounding box center [1079, 67] width 32 height 32
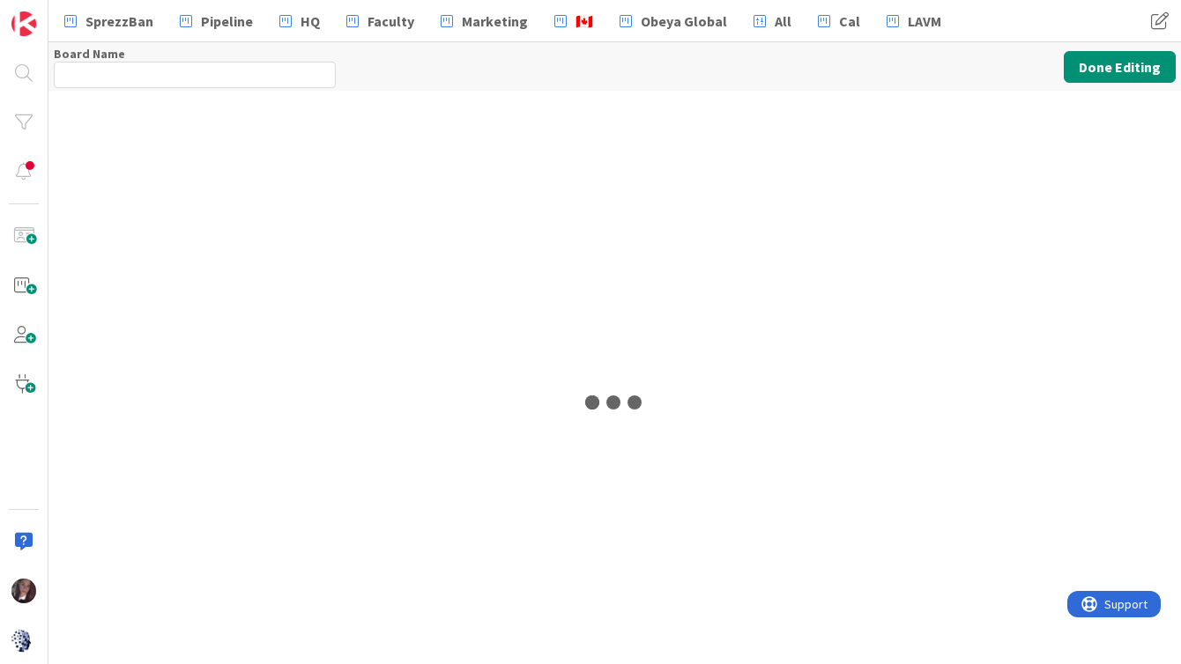
type input "LAVM"
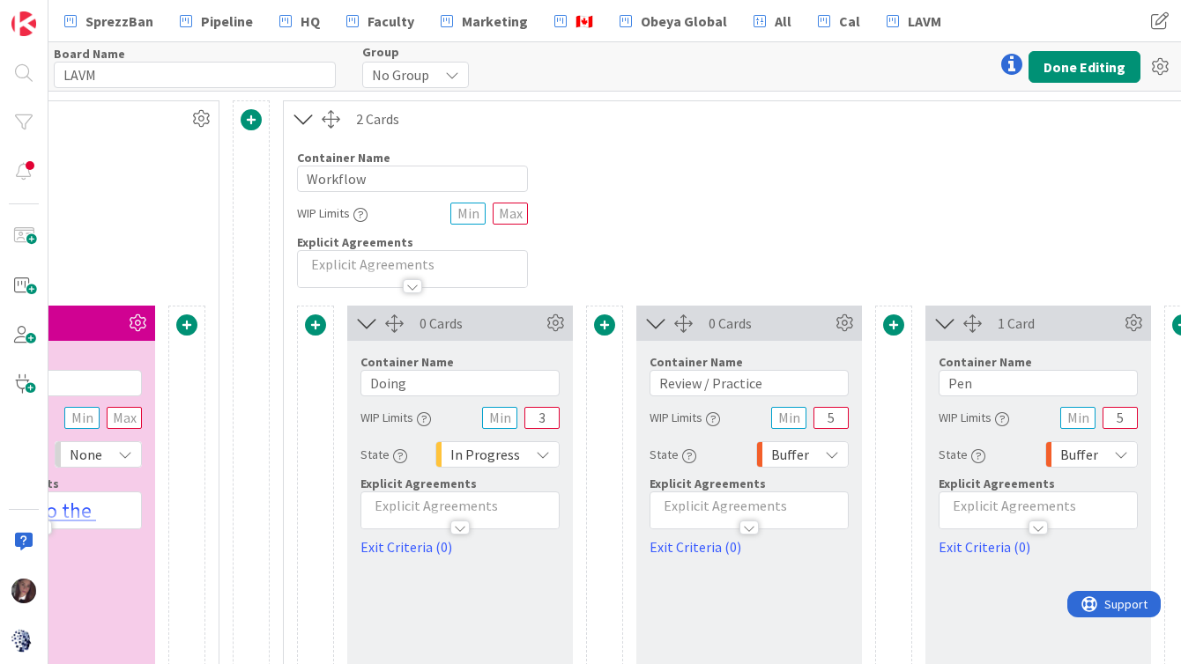
scroll to position [0, 3603]
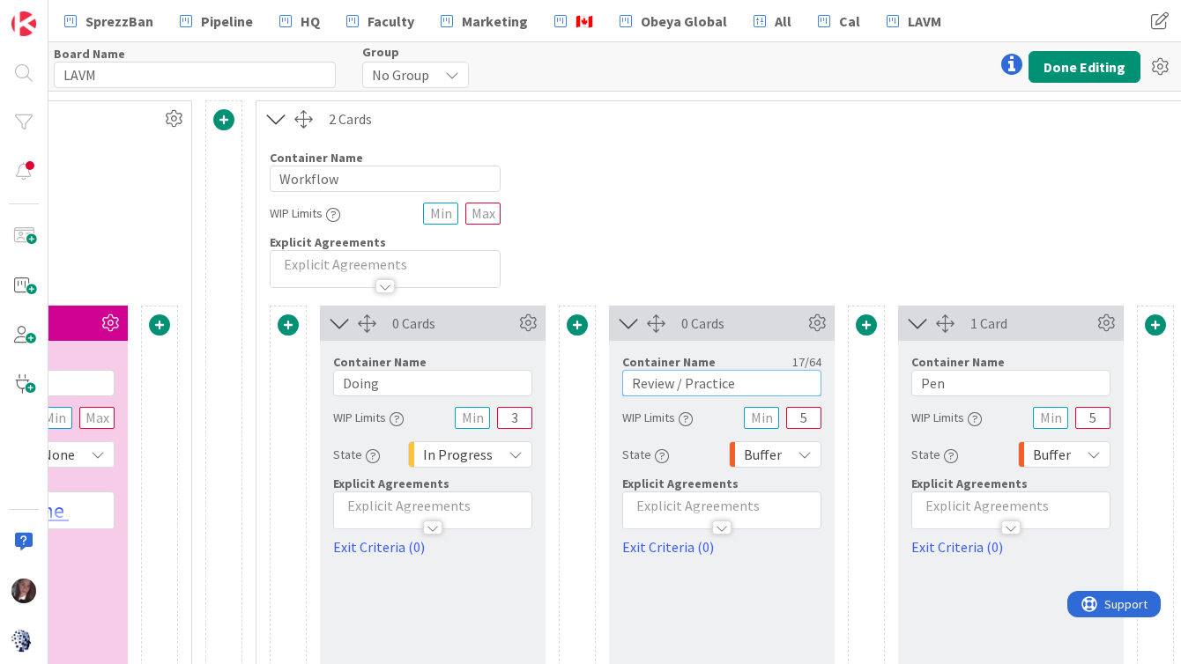
click at [687, 387] on input "Review / Practice" at bounding box center [721, 383] width 199 height 26
type input "Review / Reflect / Practice"
click at [1084, 61] on button "Done Editing" at bounding box center [1084, 67] width 112 height 32
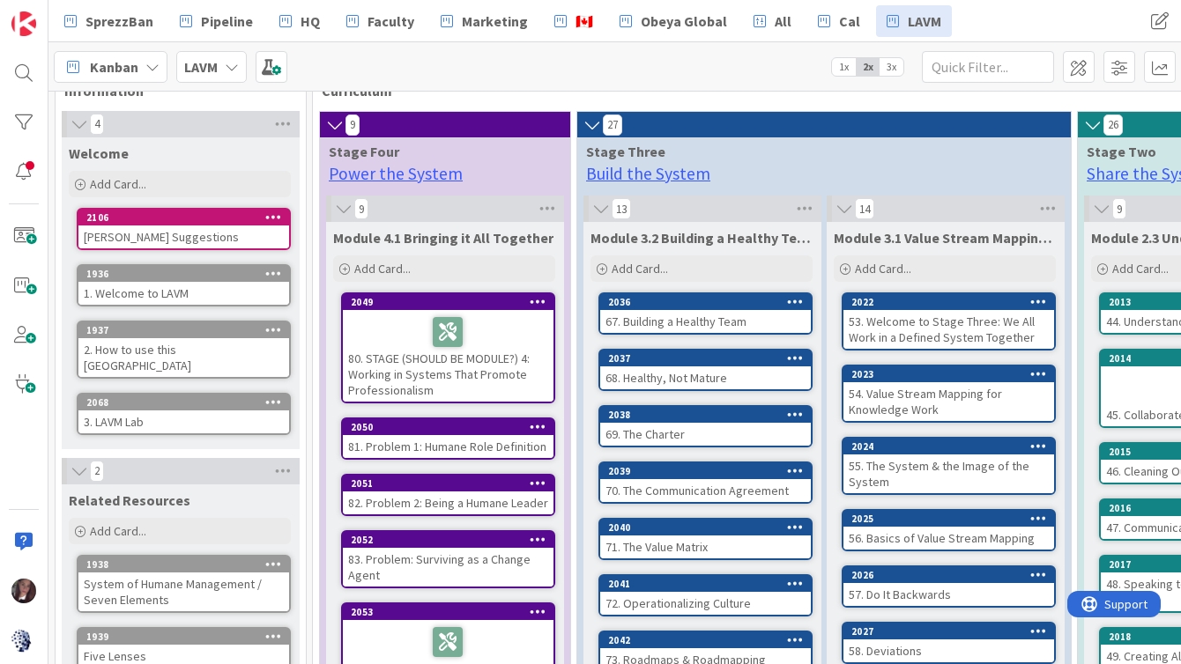
scroll to position [48, 0]
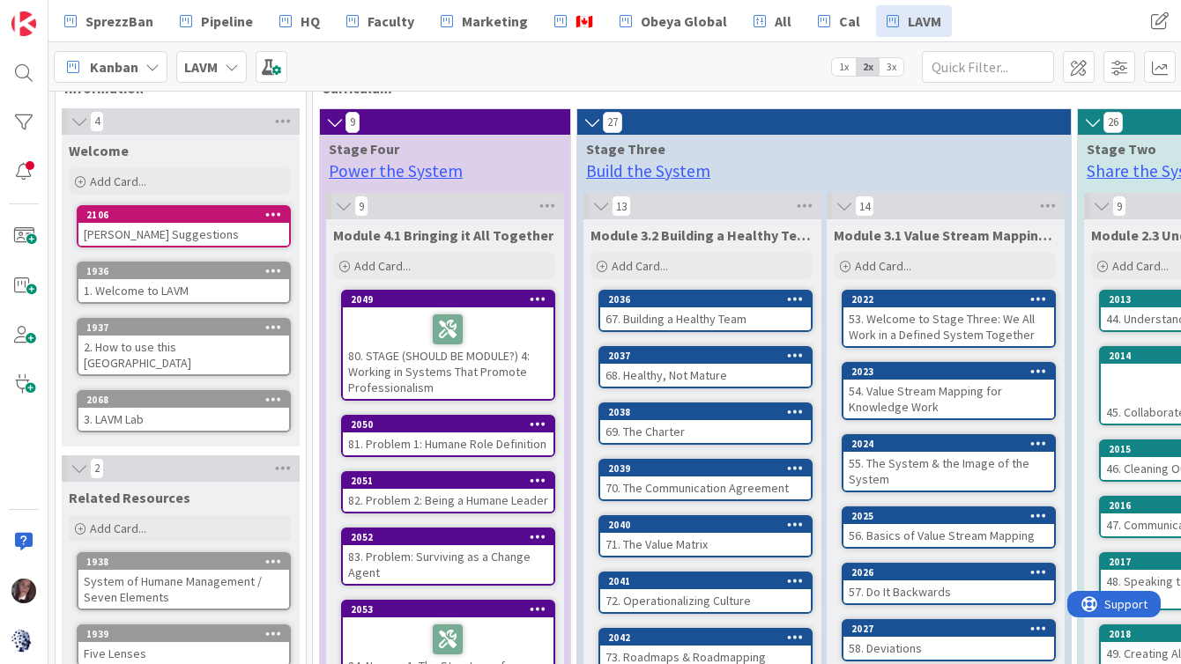
click at [191, 408] on div "3. LAVM Lab" at bounding box center [183, 419] width 211 height 23
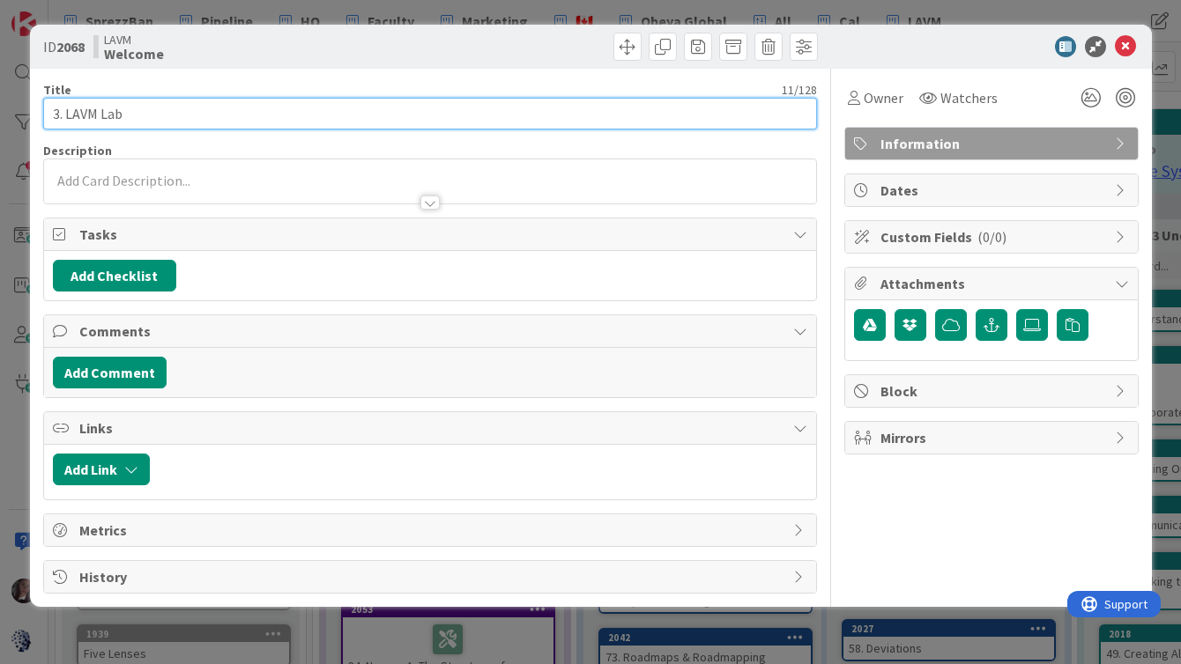
click at [203, 111] on input "3. LAVM Lab" at bounding box center [430, 114] width 774 height 32
type input "3. LAVM Lab Survey"
